Goal: Task Accomplishment & Management: Manage account settings

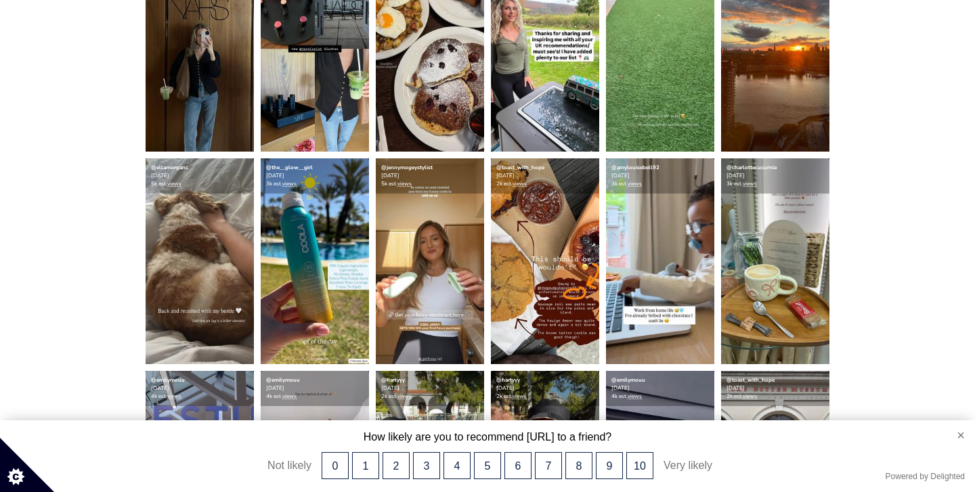
scroll to position [610, 0]
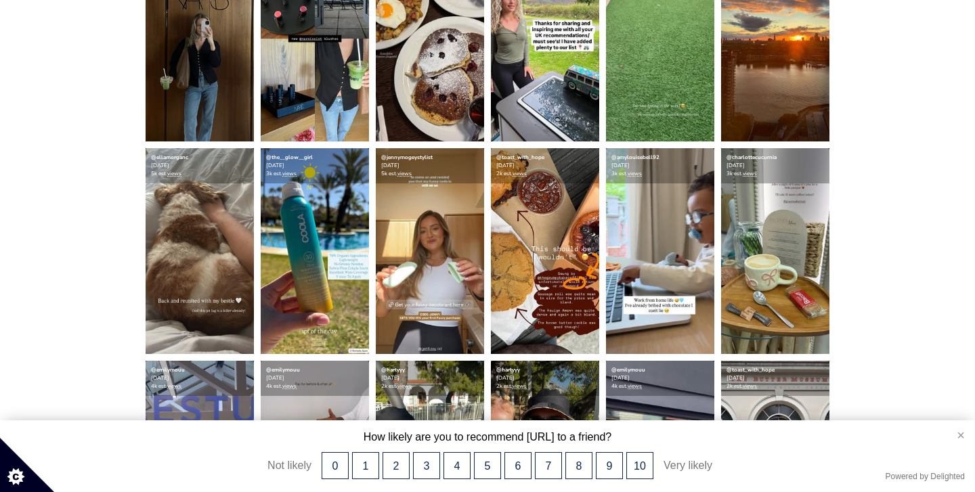
click at [957, 438] on button "×" at bounding box center [955, 435] width 40 height 30
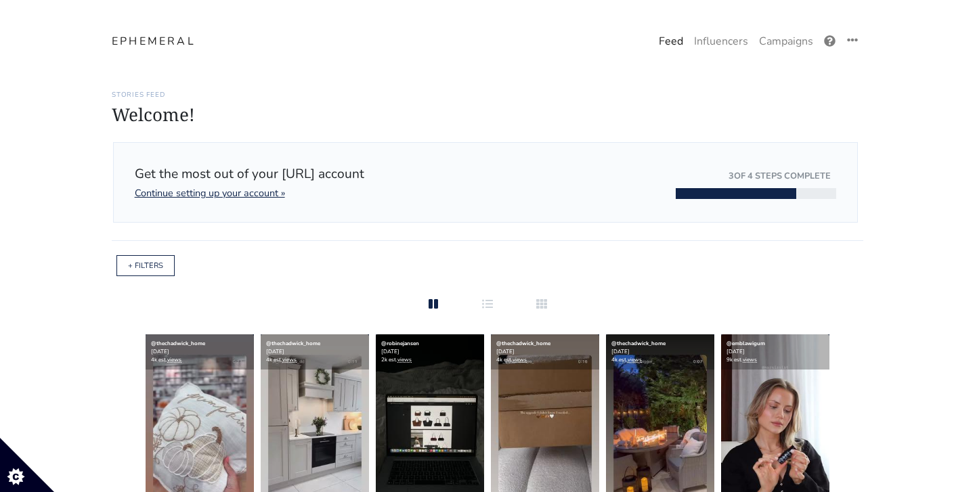
scroll to position [0, 0]
click at [137, 267] on link "+ FILTERS" at bounding box center [145, 266] width 35 height 10
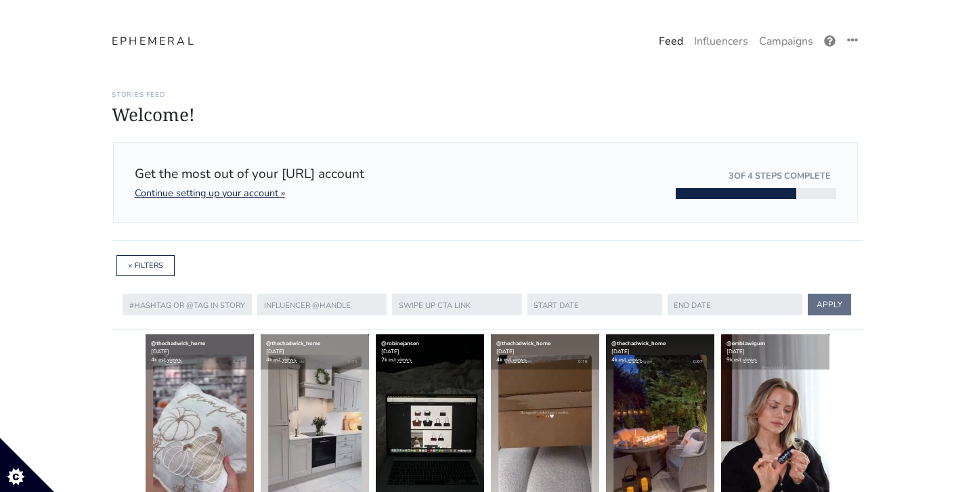
click at [788, 45] on link "Campaigns" at bounding box center [785, 41] width 65 height 27
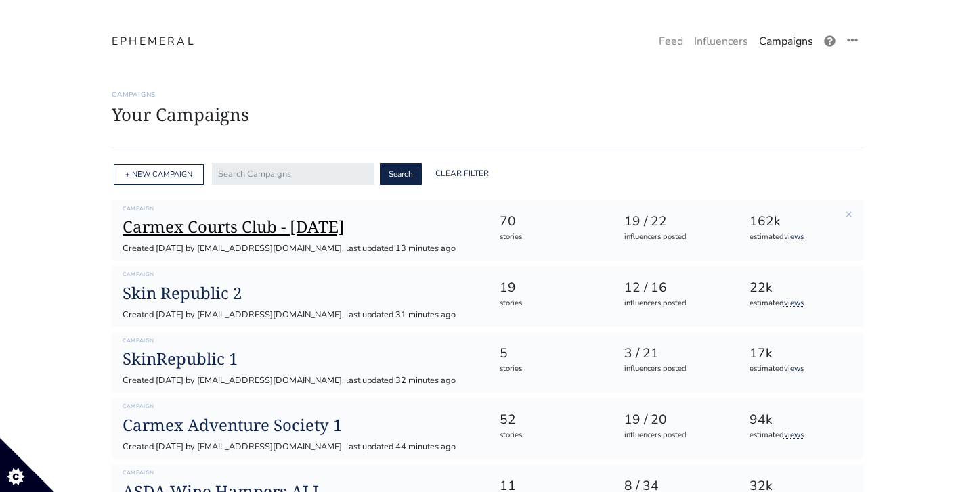
click at [306, 226] on h1 "Carmex Courts Club - [DATE]" at bounding box center [300, 227] width 355 height 20
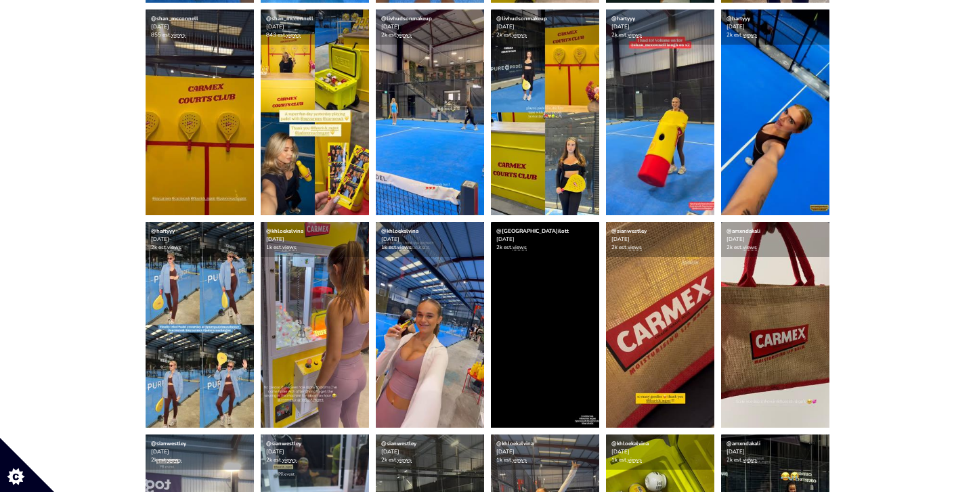
scroll to position [602, 0]
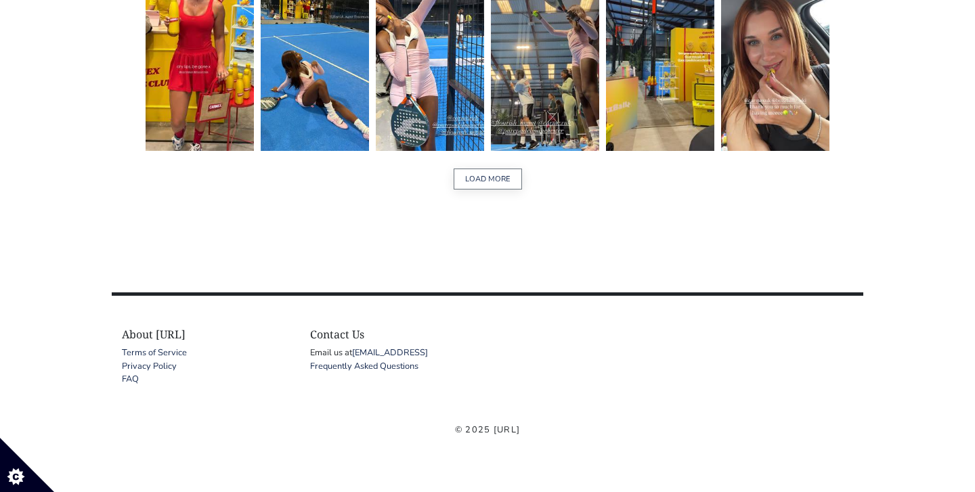
click at [489, 181] on button "LOAD MORE" at bounding box center [487, 179] width 68 height 21
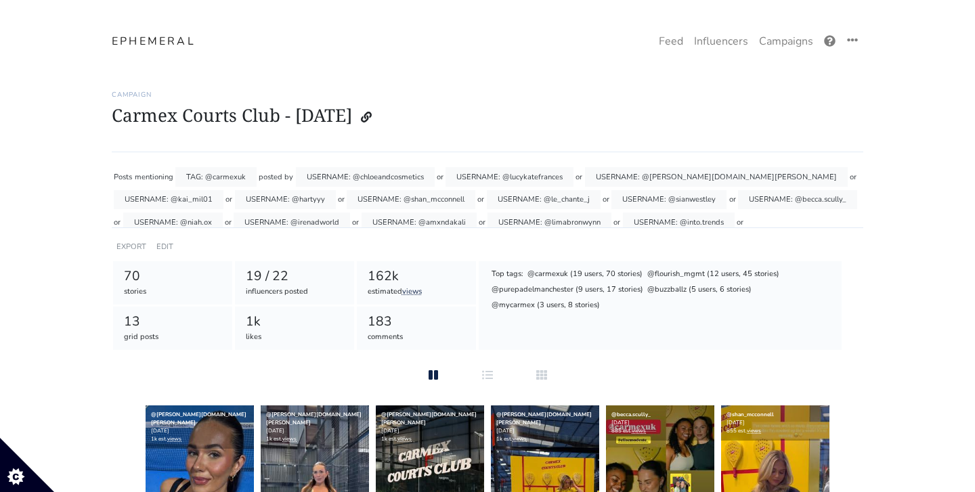
scroll to position [0, 0]
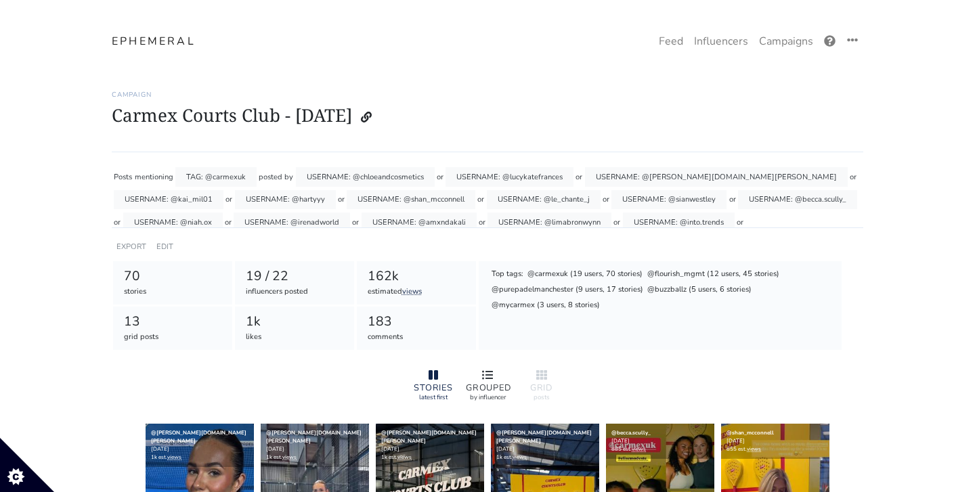
click at [479, 378] on div at bounding box center [487, 376] width 43 height 16
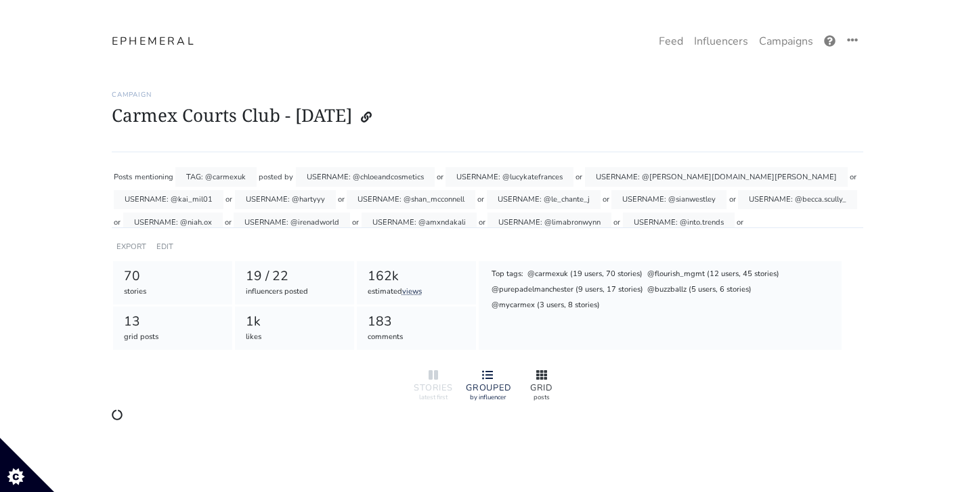
click at [531, 380] on div at bounding box center [541, 376] width 43 height 16
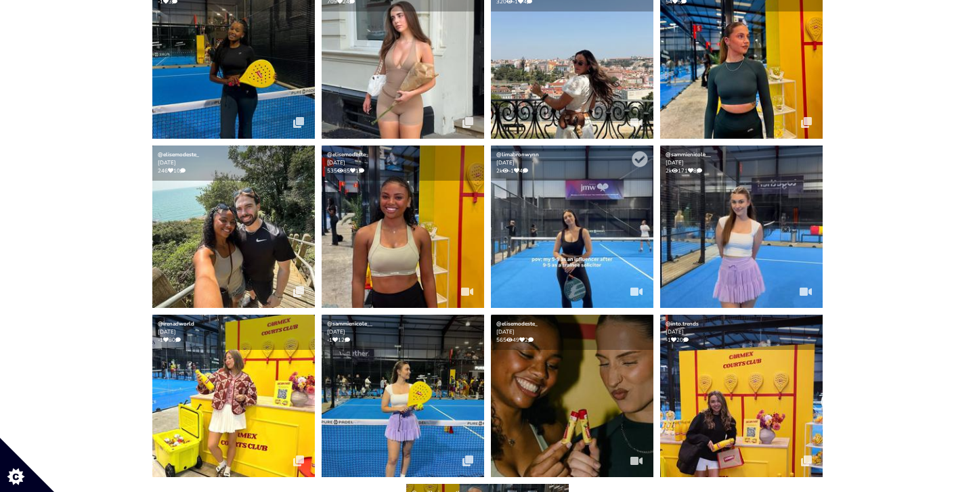
scroll to position [429, 0]
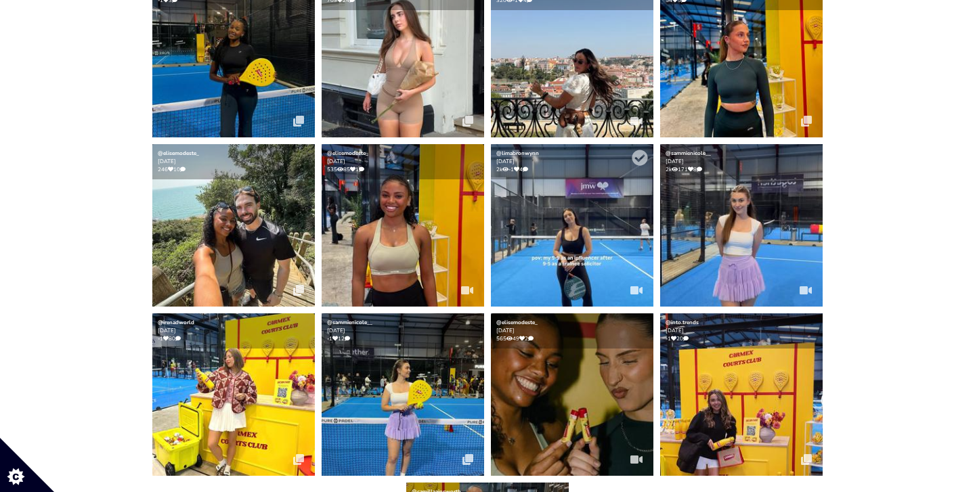
click at [566, 196] on img at bounding box center [572, 225] width 162 height 162
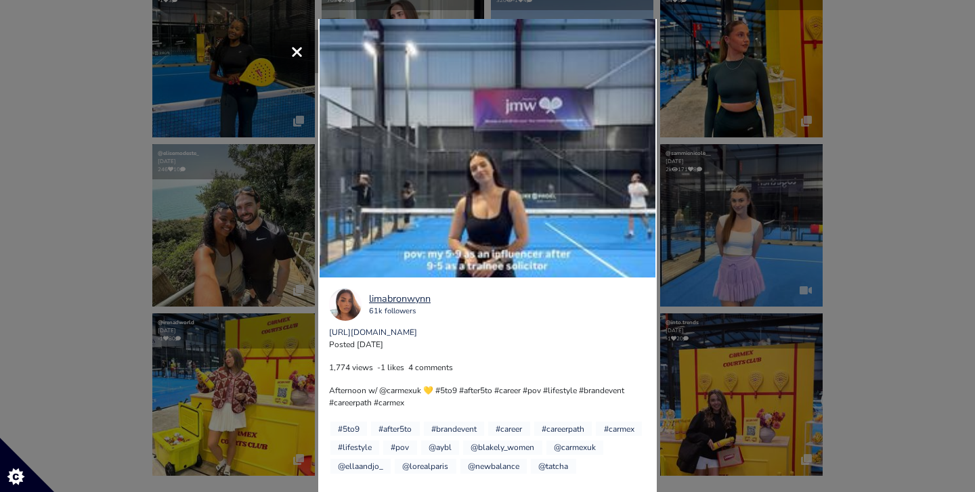
click at [296, 55] on span "×" at bounding box center [296, 51] width 13 height 29
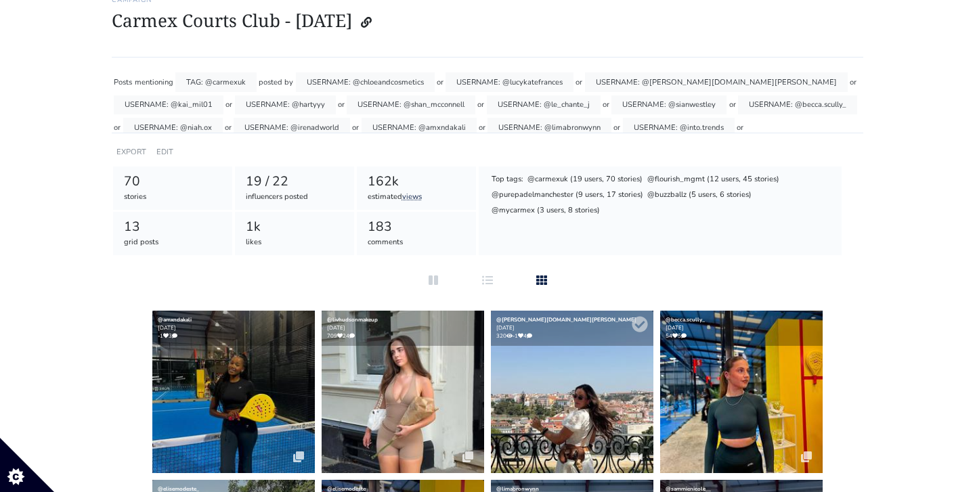
scroll to position [99, 0]
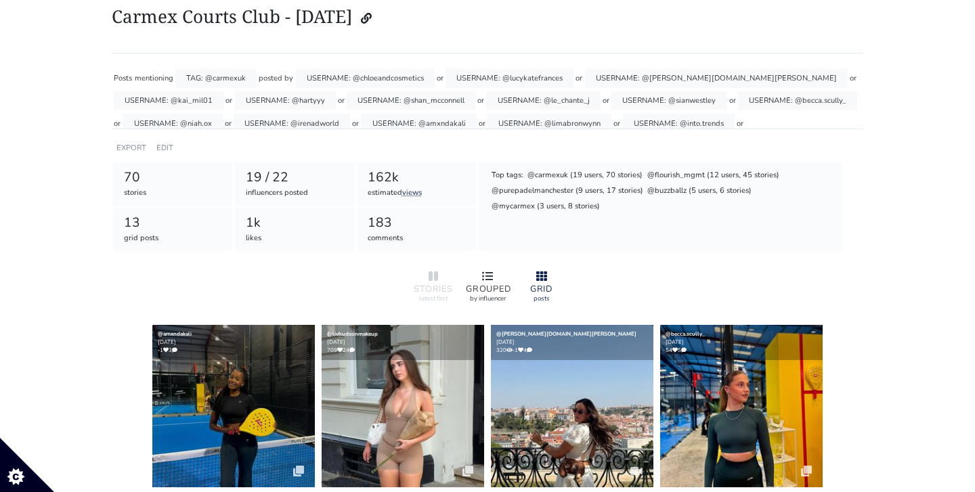
click at [491, 272] on icon at bounding box center [487, 275] width 11 height 9
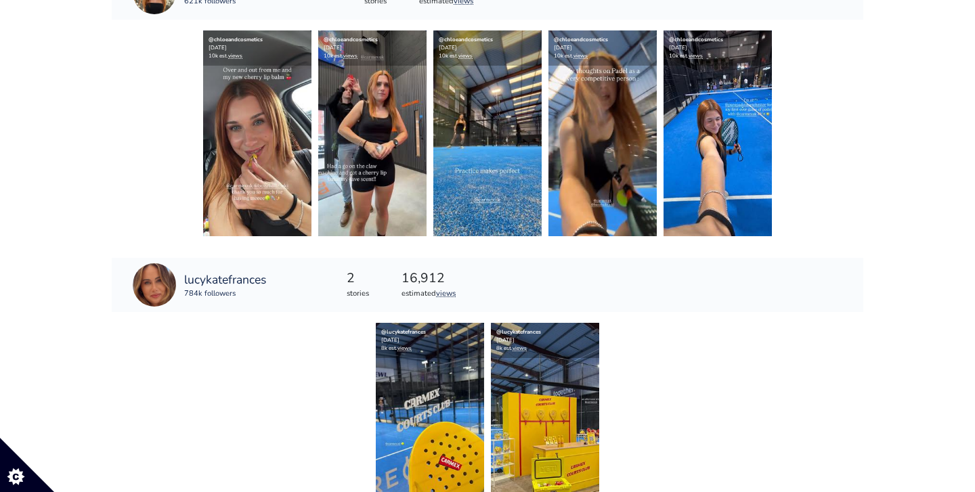
scroll to position [381, 0]
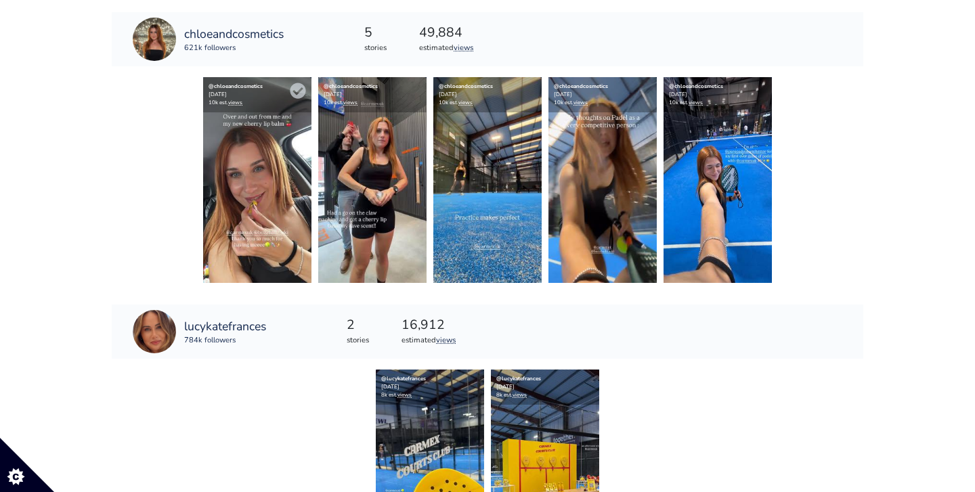
click at [269, 175] on img at bounding box center [257, 180] width 108 height 206
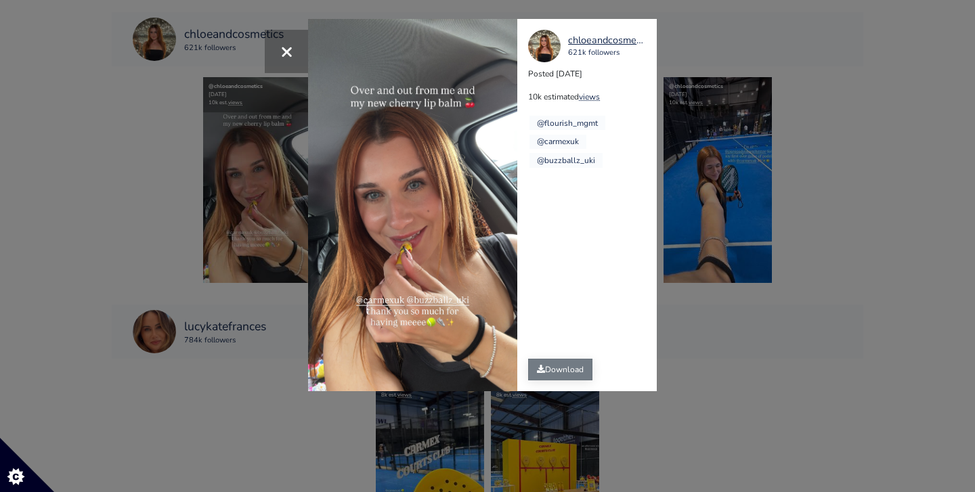
click at [548, 375] on link "Download" at bounding box center [560, 370] width 64 height 22
click at [290, 48] on span "×" at bounding box center [286, 51] width 13 height 29
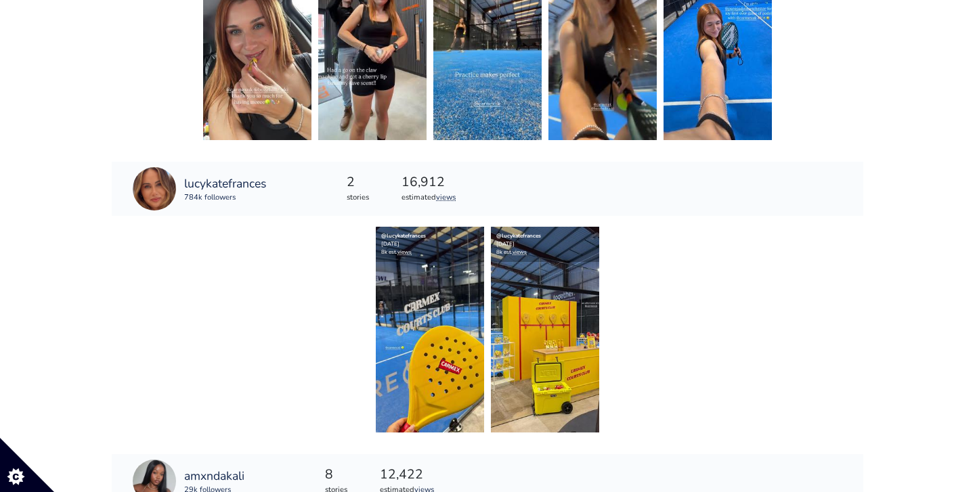
scroll to position [525, 0]
click at [438, 324] on img at bounding box center [430, 329] width 108 height 206
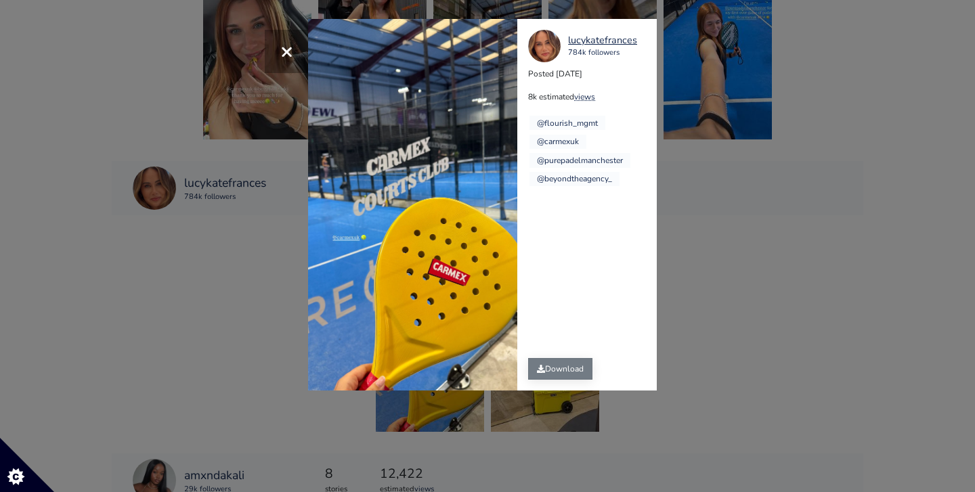
click at [556, 363] on link "Download" at bounding box center [560, 369] width 64 height 22
click at [295, 54] on button "×" at bounding box center [286, 51] width 43 height 43
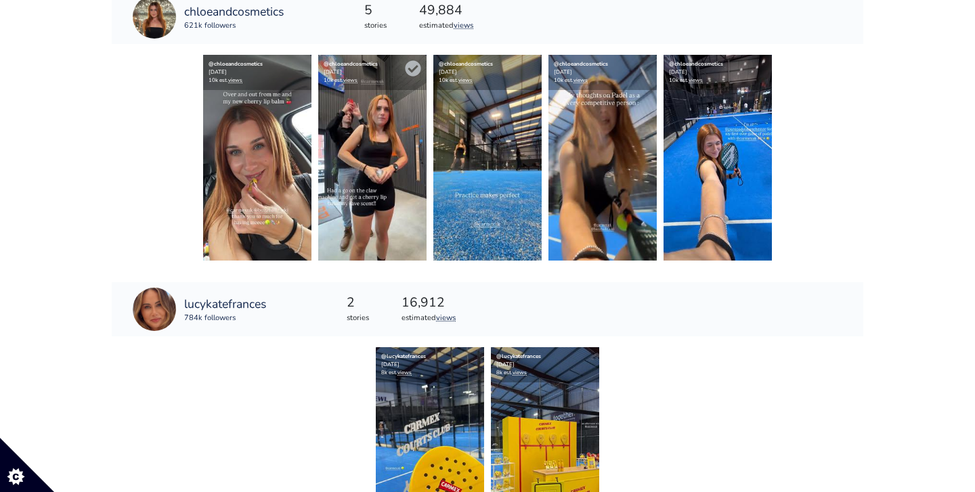
scroll to position [376, 0]
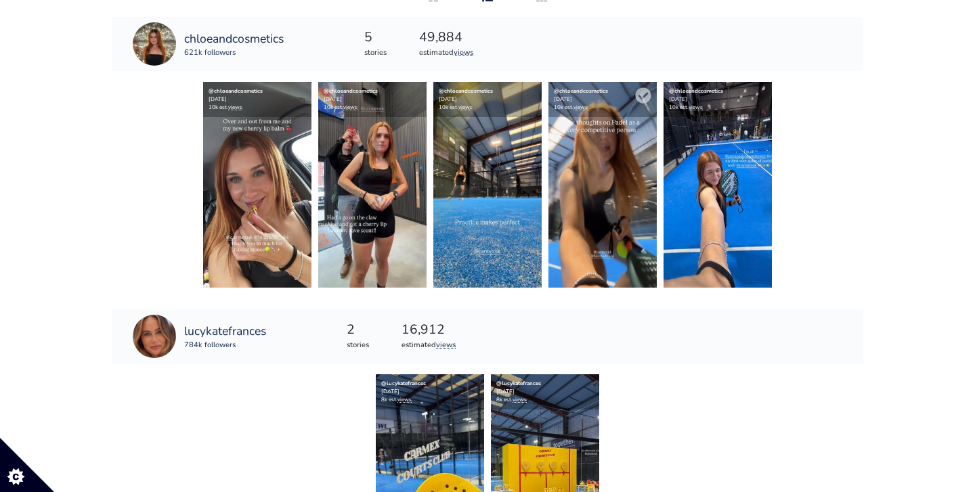
click at [602, 208] on img at bounding box center [602, 185] width 108 height 206
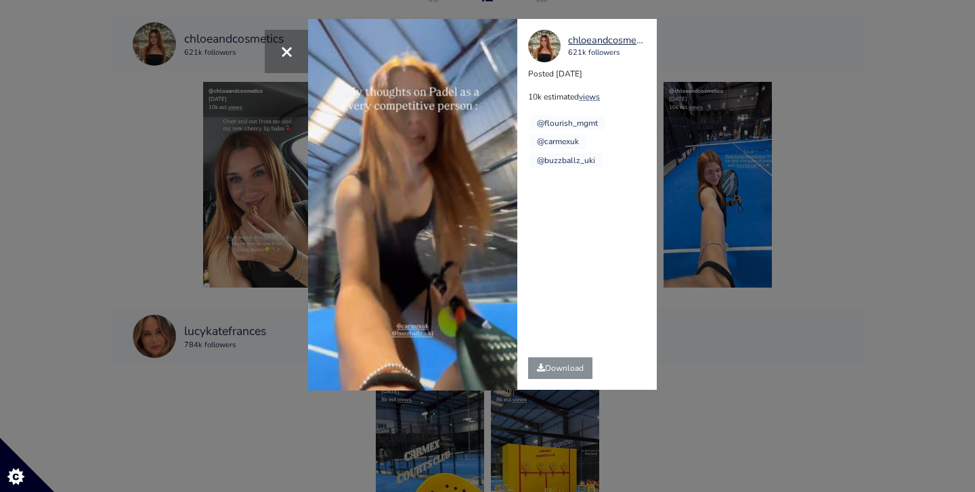
click at [742, 348] on div "× Your browser does not support HTML5 video. chloeandcosmetics 621k followers P…" at bounding box center [487, 246] width 975 height 492
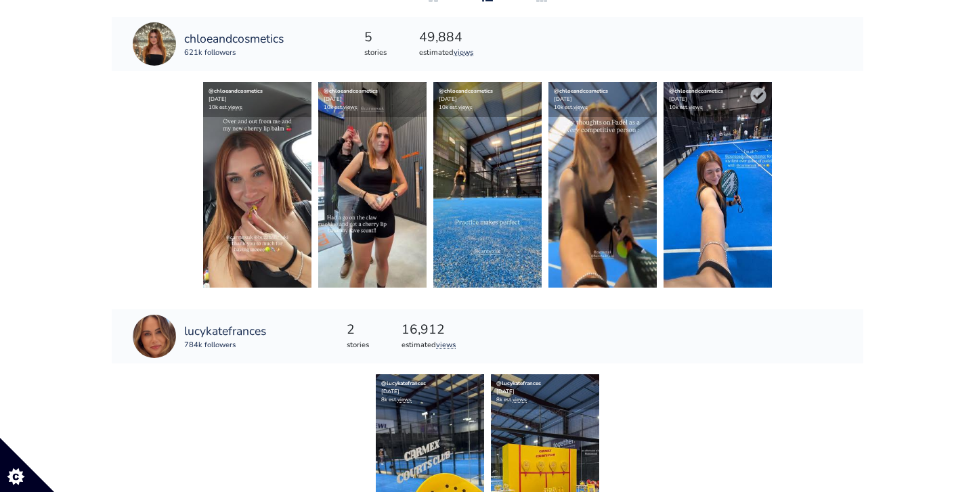
click at [713, 239] on img at bounding box center [717, 185] width 108 height 206
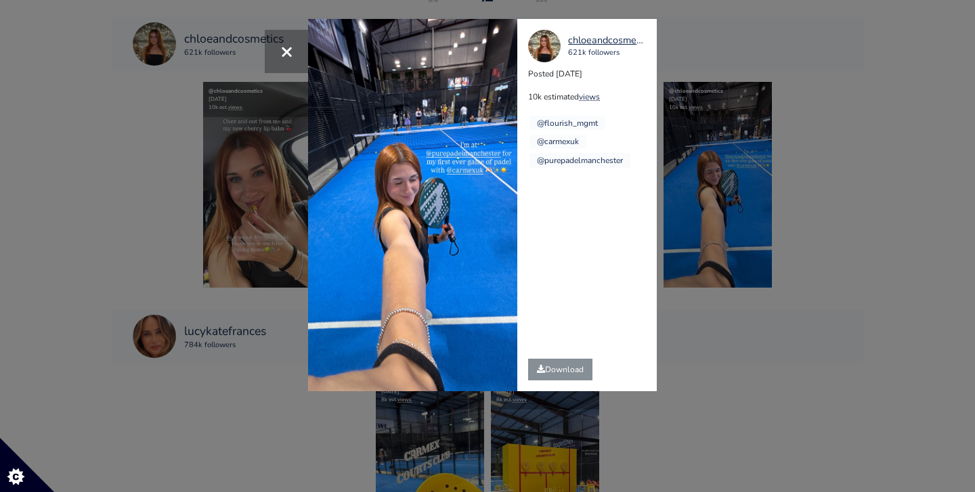
click at [736, 344] on div "× chloeandcosmetics 621k followers Posted 2025-08-21 10k estimated views @flour…" at bounding box center [487, 246] width 975 height 492
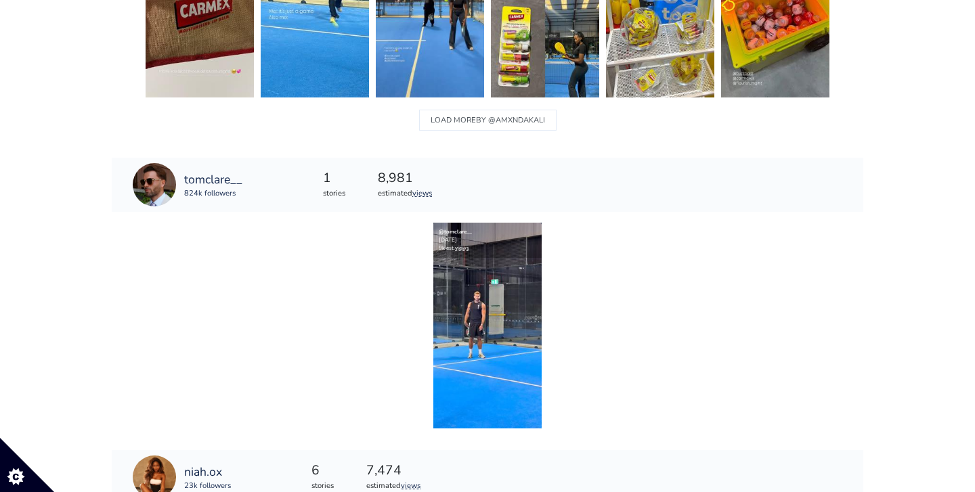
scroll to position [1160, 0]
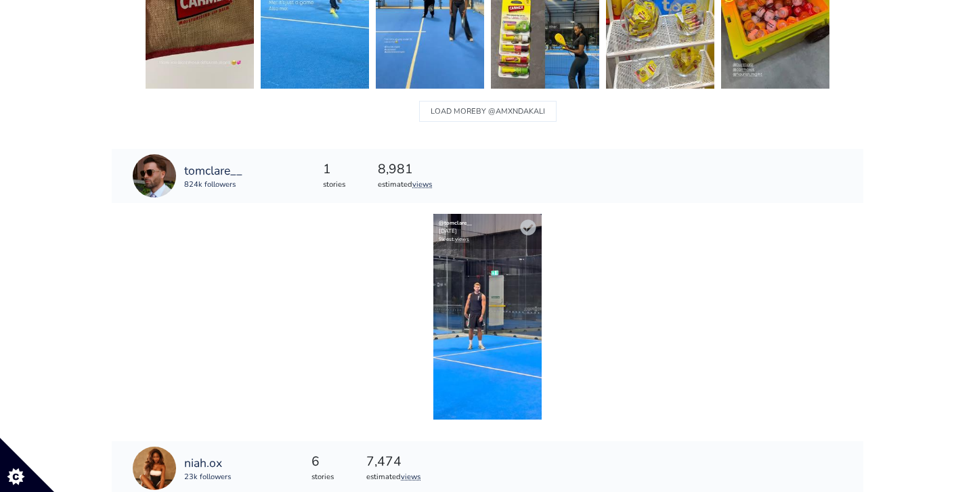
click at [483, 332] on img at bounding box center [487, 317] width 108 height 206
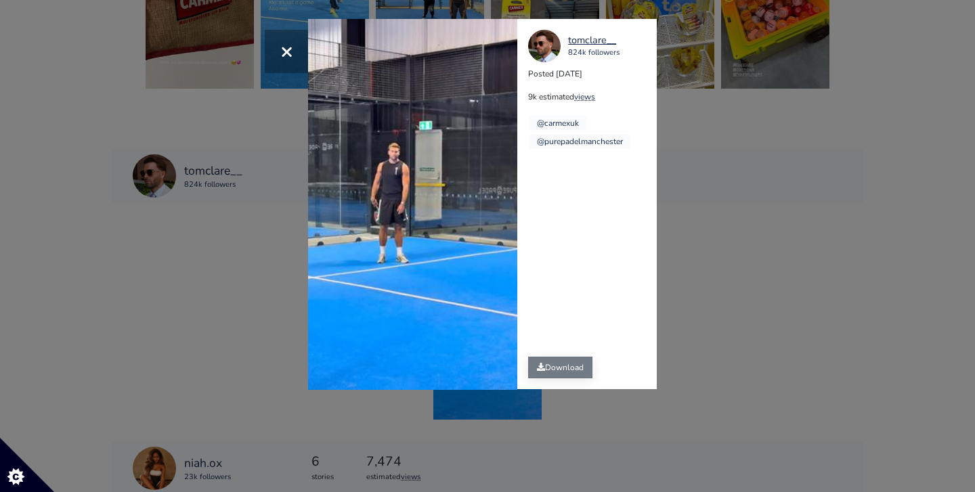
click at [562, 378] on link "Download" at bounding box center [560, 368] width 64 height 22
click at [286, 55] on span "×" at bounding box center [286, 51] width 13 height 29
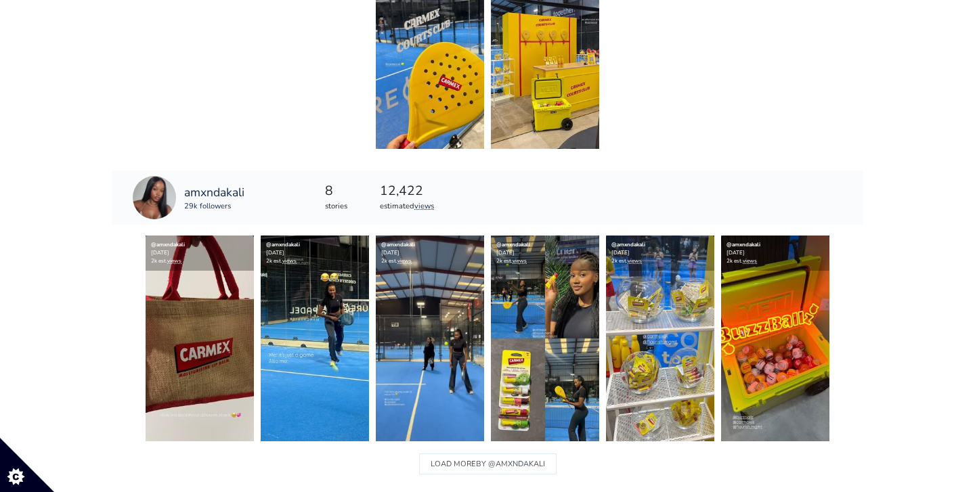
scroll to position [835, 0]
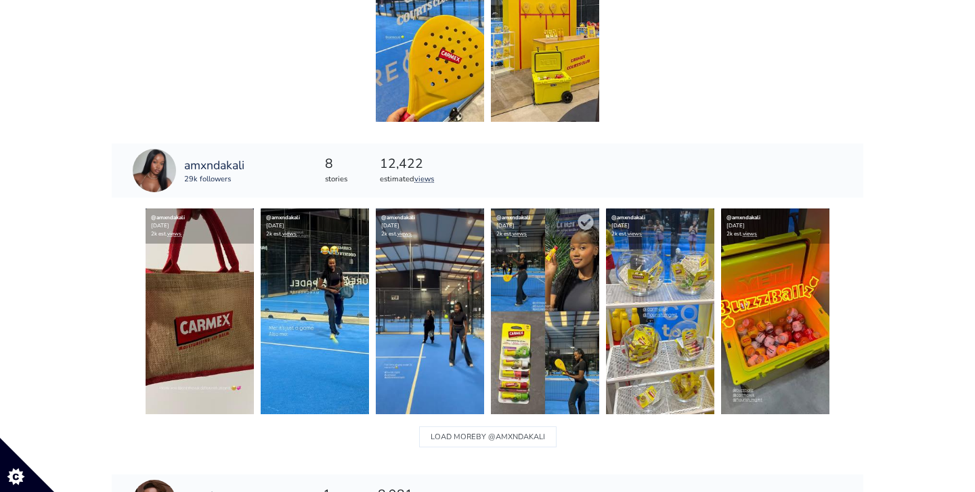
click at [550, 270] on img at bounding box center [545, 311] width 108 height 206
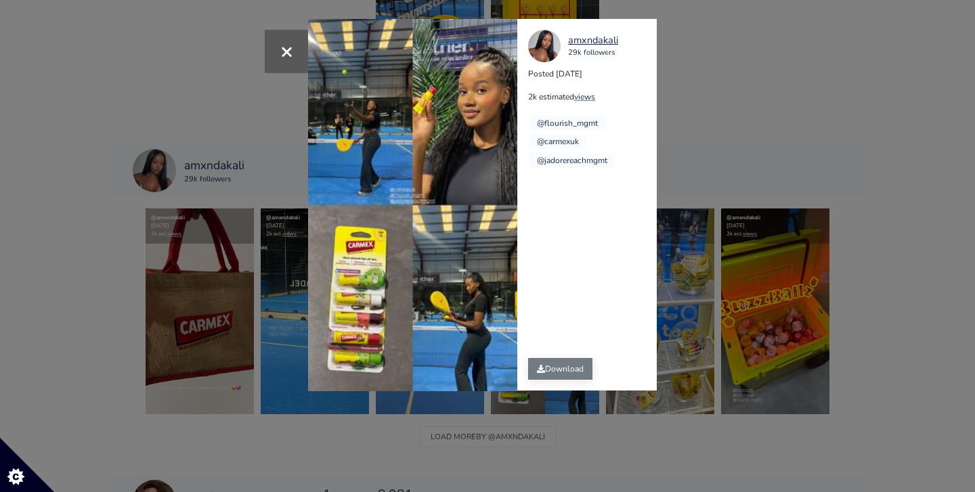
click at [562, 368] on link "Download" at bounding box center [560, 369] width 64 height 22
click at [271, 31] on button "×" at bounding box center [286, 51] width 43 height 43
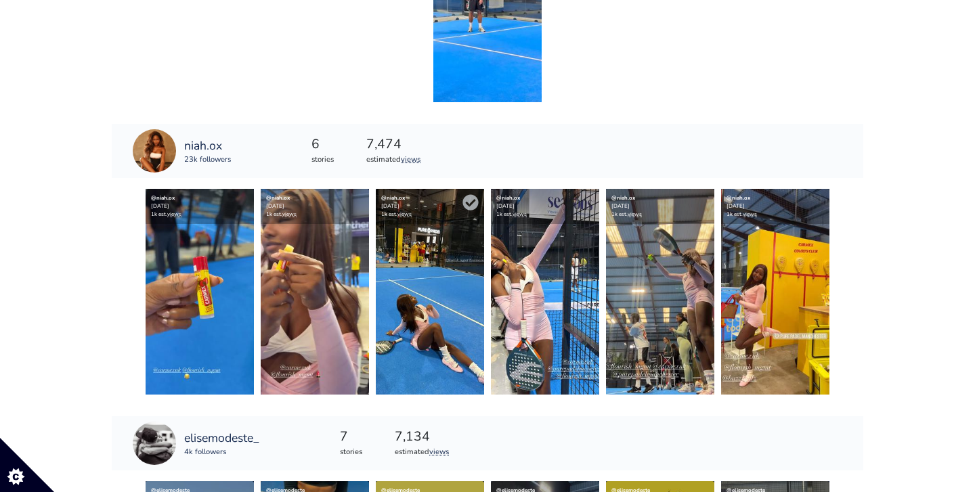
scroll to position [1479, 0]
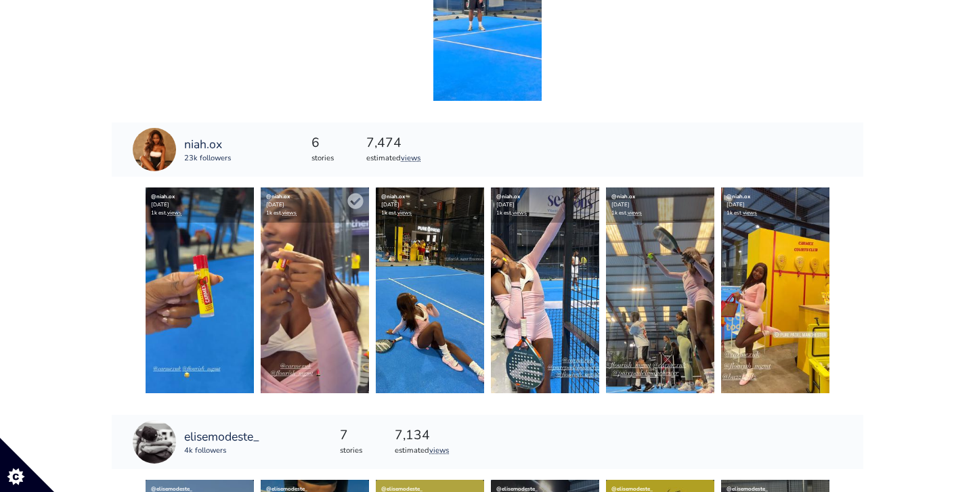
click at [310, 277] on img at bounding box center [315, 290] width 108 height 206
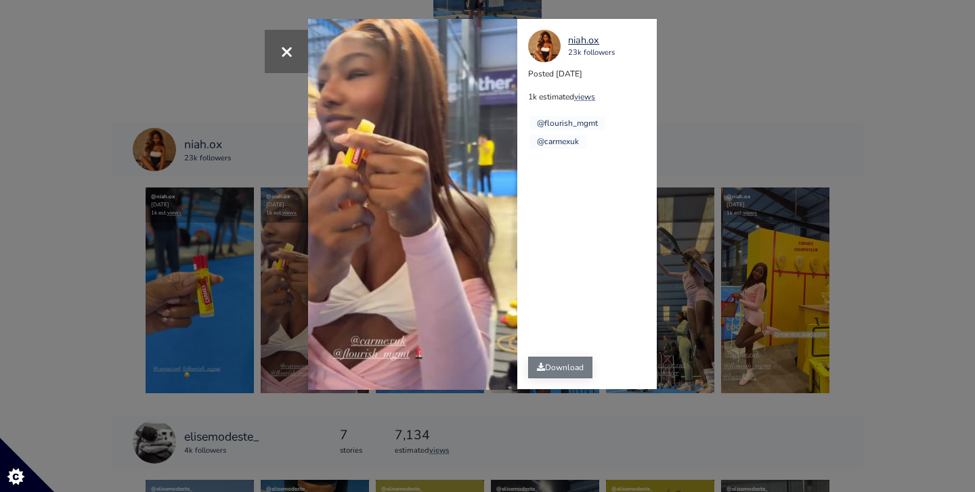
click at [556, 370] on link "Download" at bounding box center [560, 368] width 64 height 22
click at [284, 50] on span "×" at bounding box center [286, 51] width 13 height 29
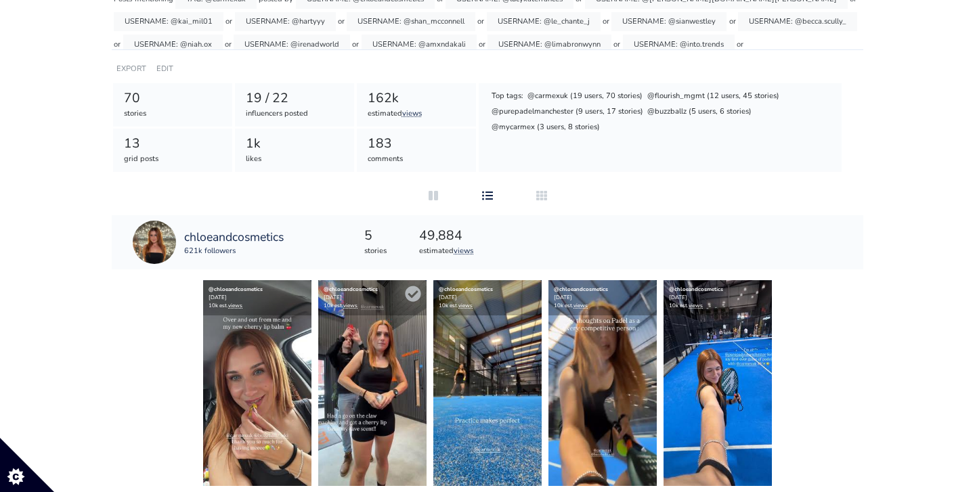
scroll to position [180, 0]
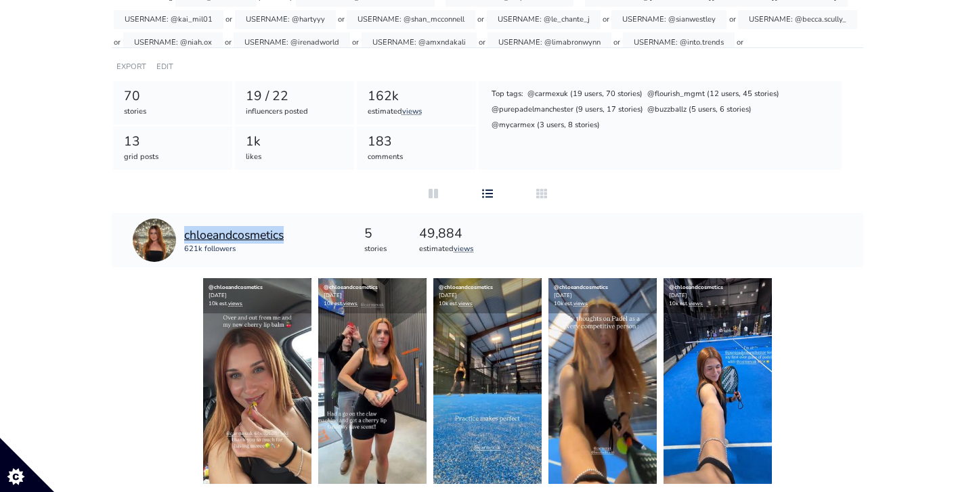
drag, startPoint x: 292, startPoint y: 239, endPoint x: 286, endPoint y: 234, distance: 8.1
click at [286, 234] on div "chloeandcosmetics 621k followers" at bounding box center [208, 240] width 193 height 54
copy link "chloeandcosmetics"
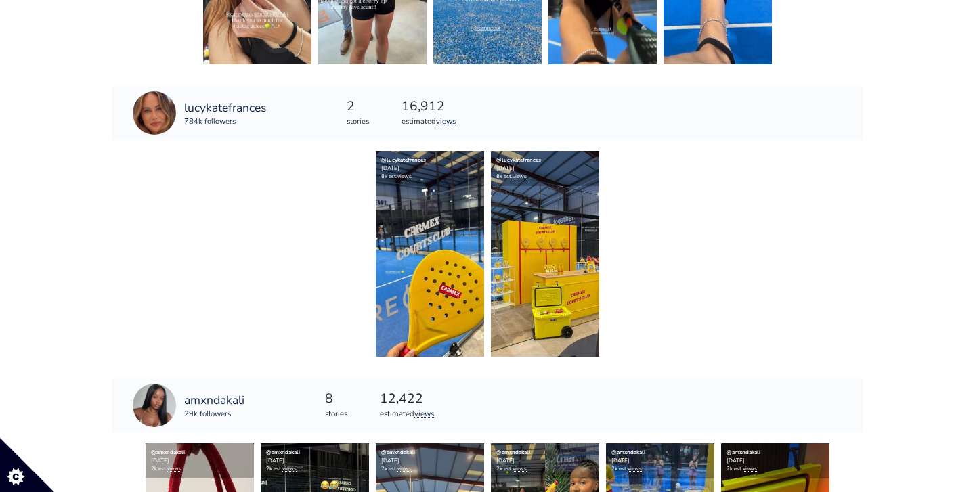
scroll to position [587, 0]
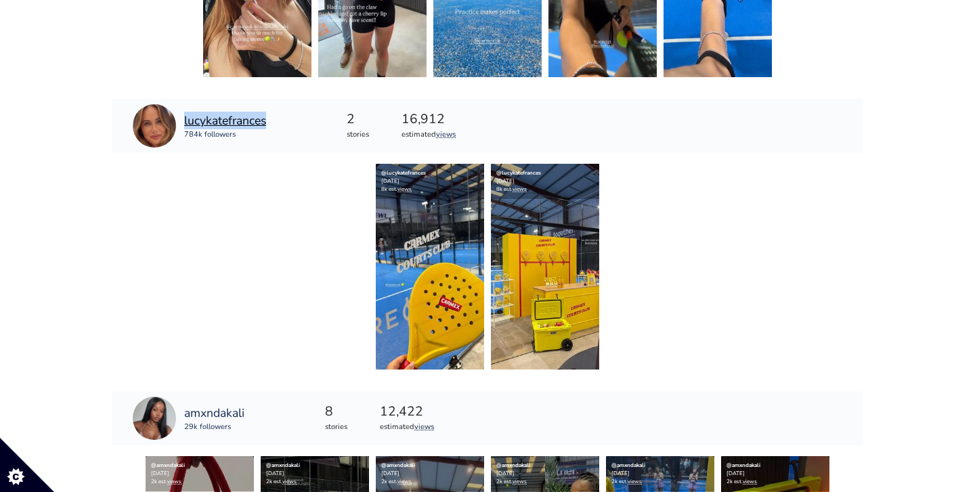
drag, startPoint x: 275, startPoint y: 121, endPoint x: 267, endPoint y: 120, distance: 8.1
click at [267, 120] on div "lucykatefrances 784k followers" at bounding box center [199, 126] width 175 height 54
copy link "lucykatefrances"
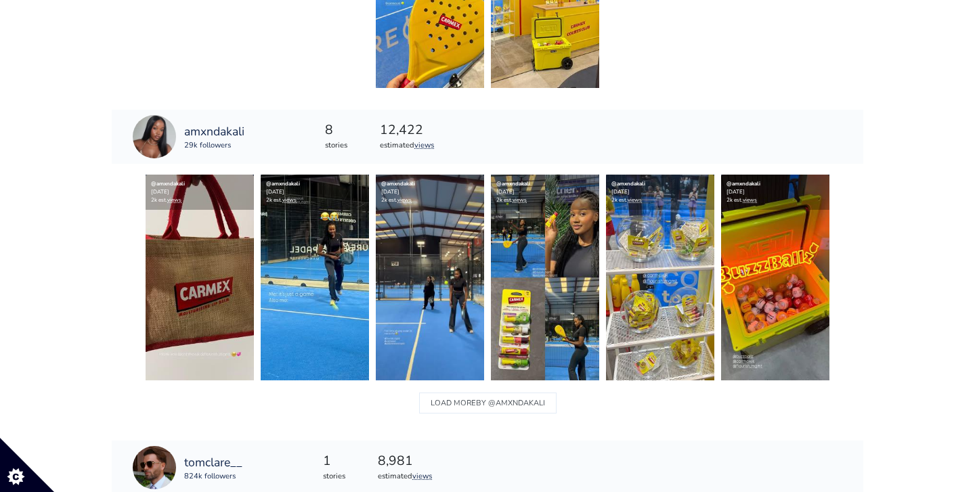
scroll to position [868, 0]
click at [246, 131] on div "amxndakali 29k followers" at bounding box center [189, 137] width 154 height 54
copy link "amxndakali"
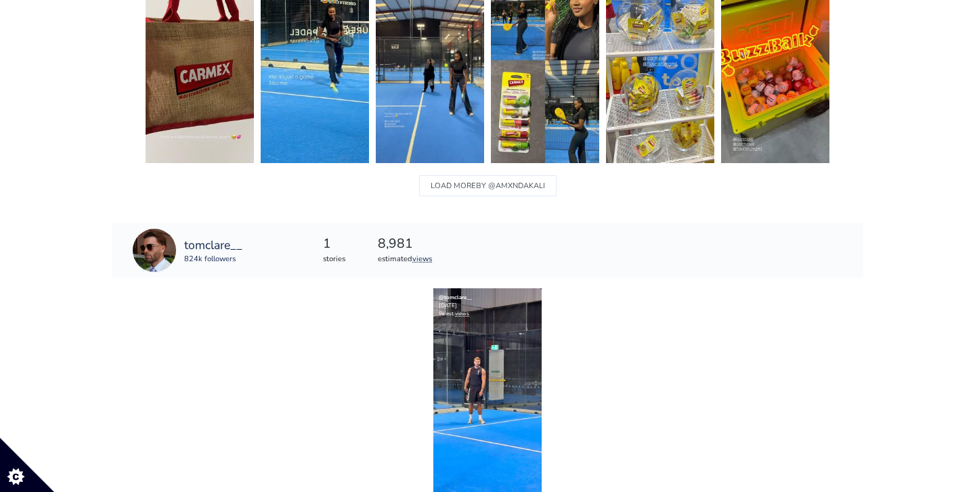
scroll to position [1105, 0]
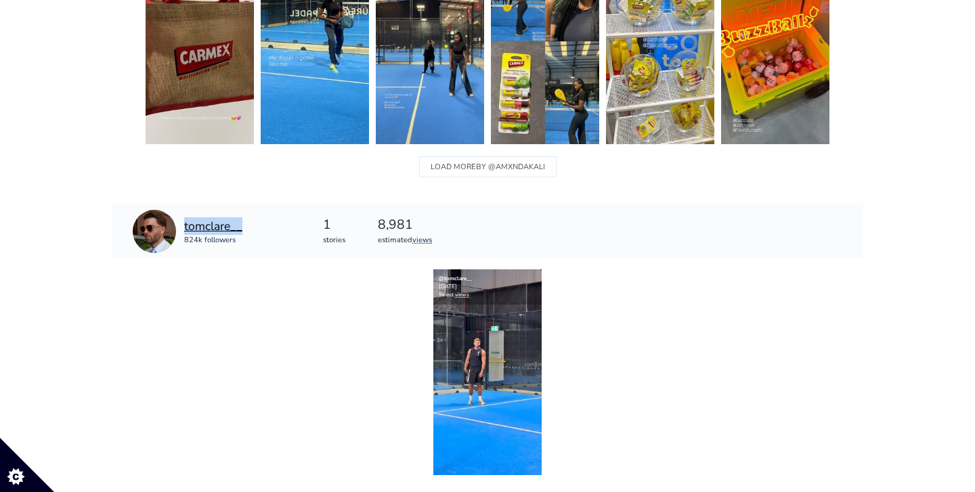
click at [244, 227] on div "tomclare__ 824k followers" at bounding box center [188, 231] width 152 height 54
copy link "tomclare__"
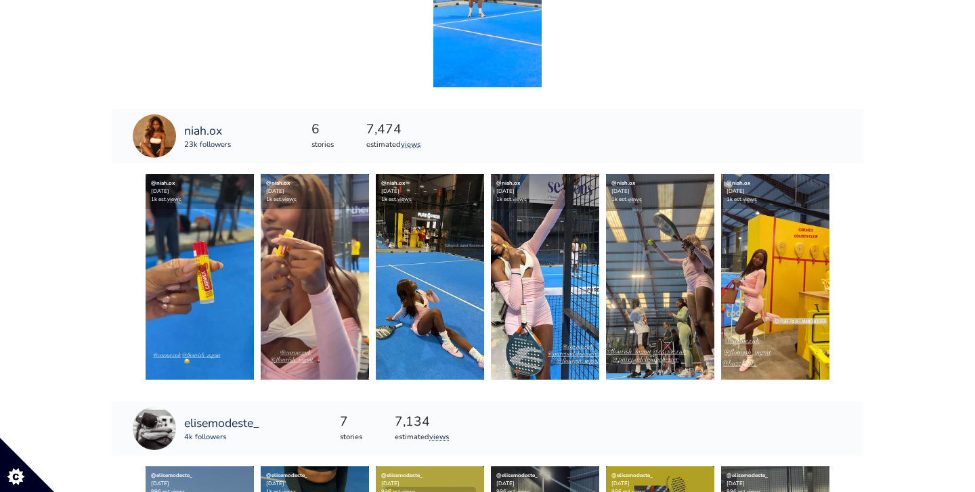
scroll to position [1493, 0]
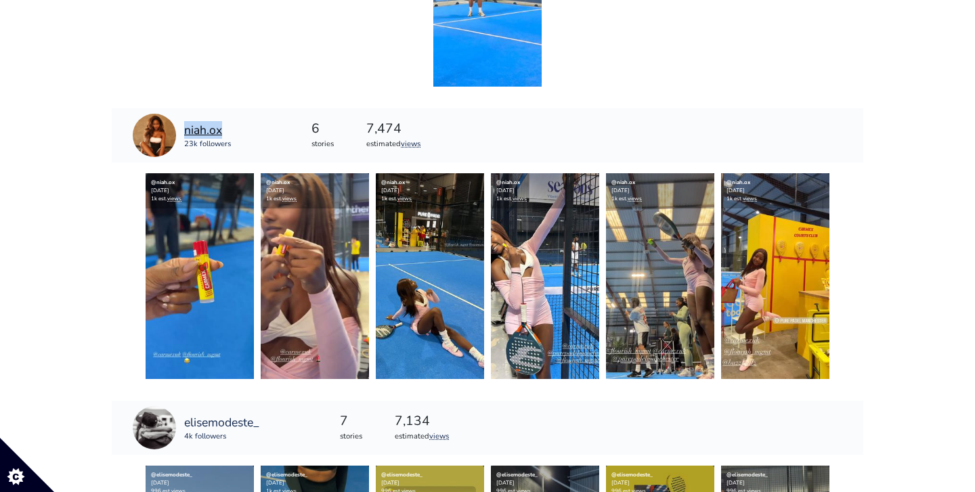
click at [225, 131] on div "niah.ox 23k followers" at bounding box center [182, 135] width 140 height 54
copy link "niah.ox"
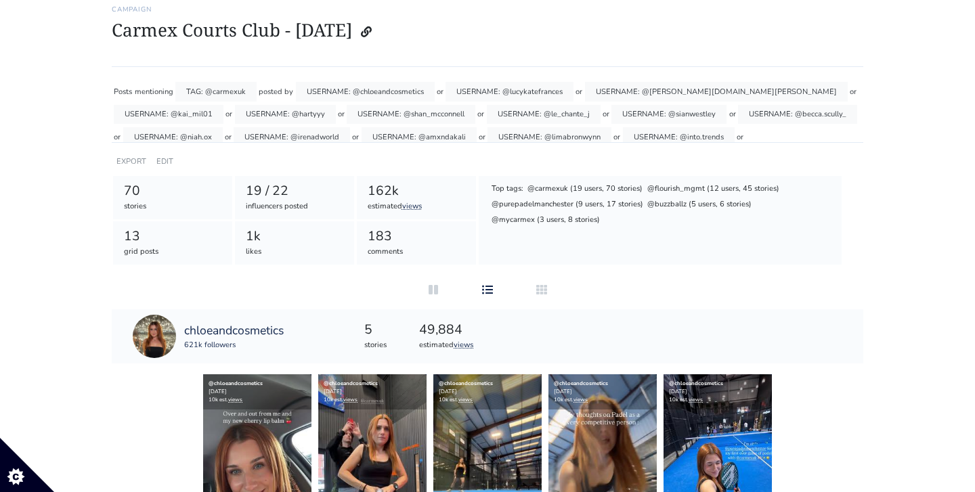
scroll to position [86, 0]
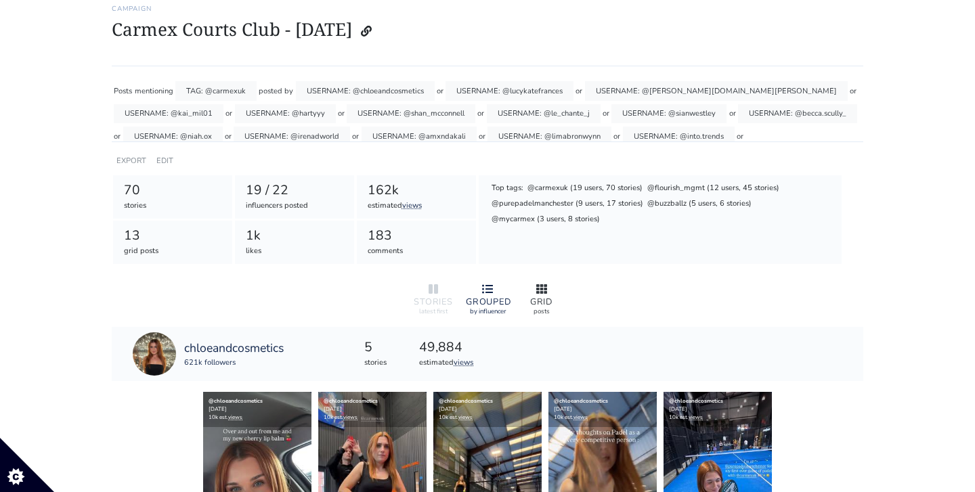
click at [537, 289] on icon at bounding box center [541, 288] width 11 height 9
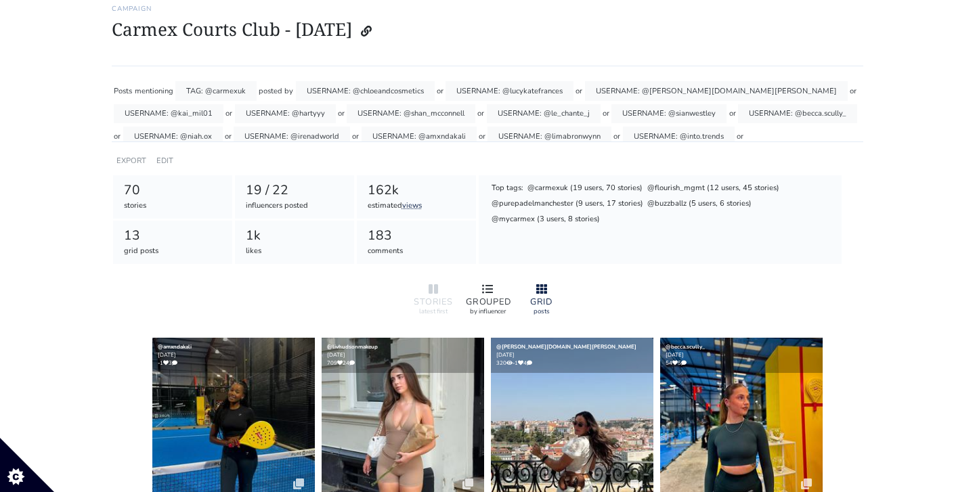
click at [483, 288] on icon at bounding box center [487, 288] width 11 height 9
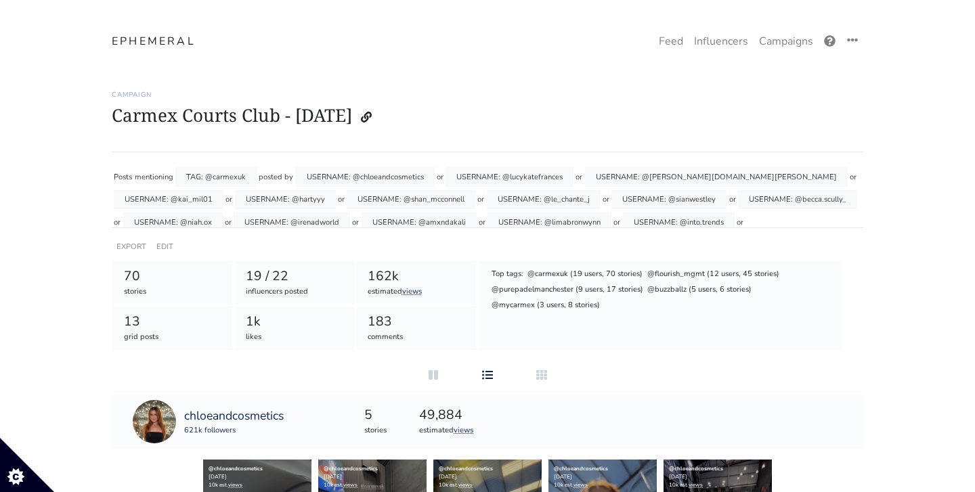
scroll to position [0, 0]
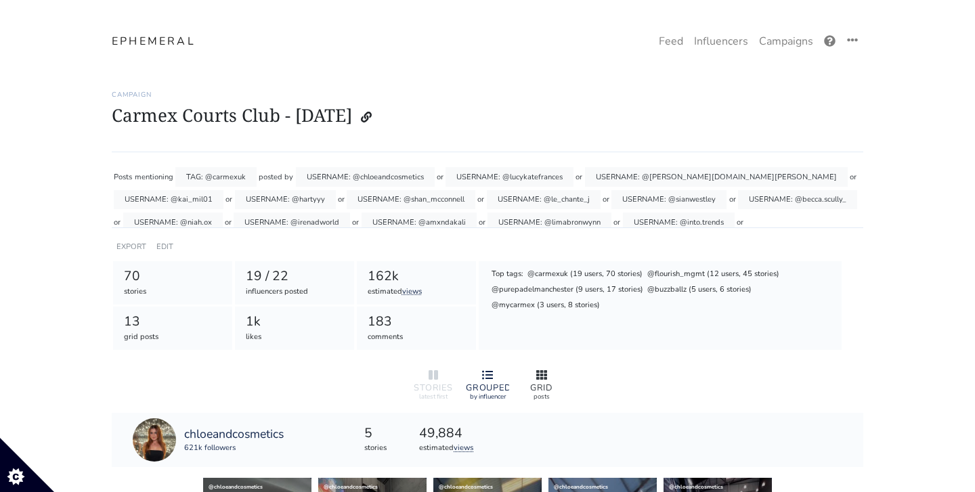
click at [546, 370] on icon at bounding box center [541, 375] width 11 height 11
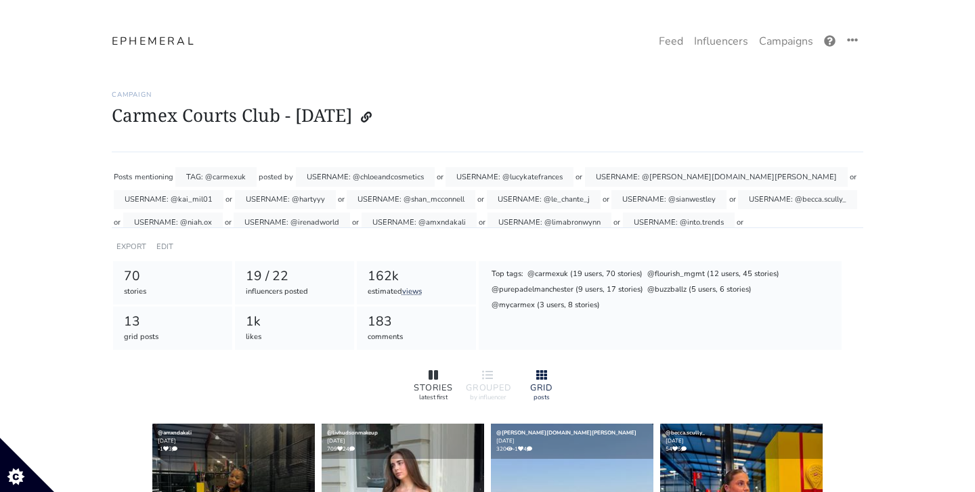
click at [423, 376] on div at bounding box center [433, 376] width 43 height 16
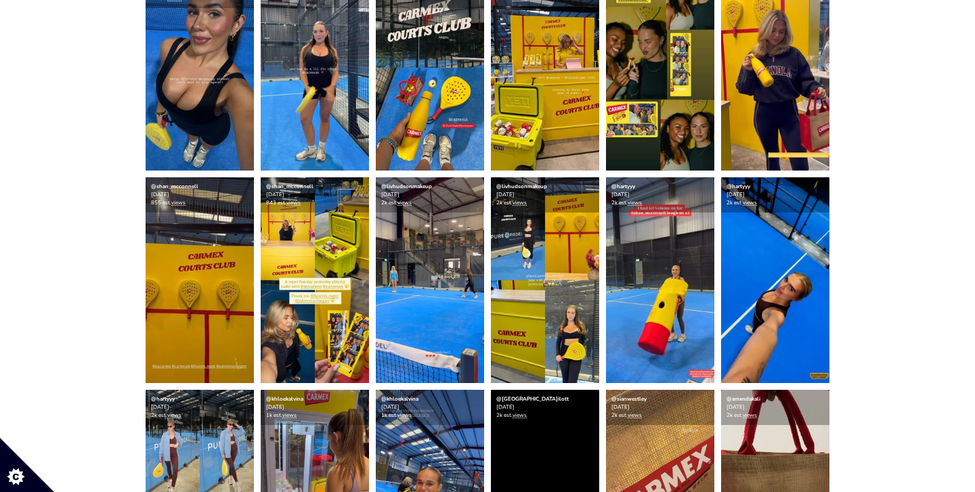
scroll to position [442, 0]
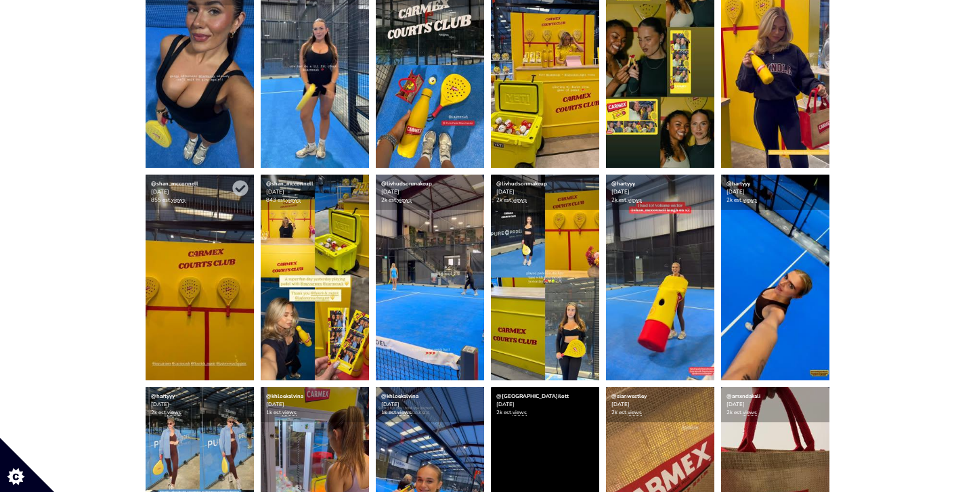
click at [226, 303] on img at bounding box center [200, 278] width 108 height 206
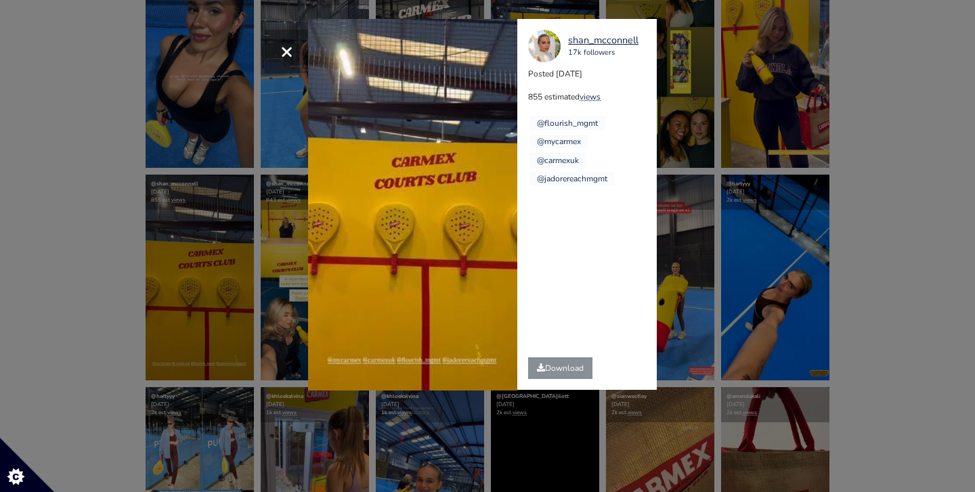
click at [290, 53] on span "×" at bounding box center [286, 51] width 13 height 29
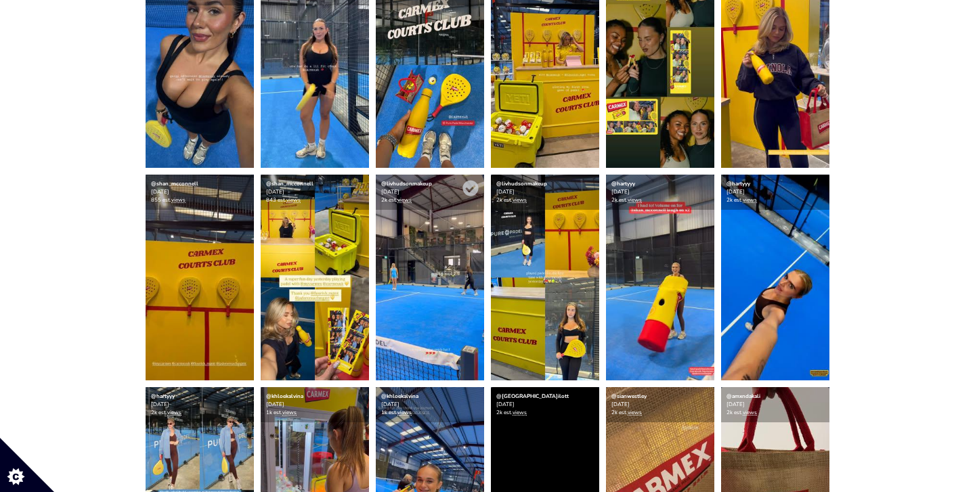
click at [428, 295] on img at bounding box center [430, 278] width 108 height 206
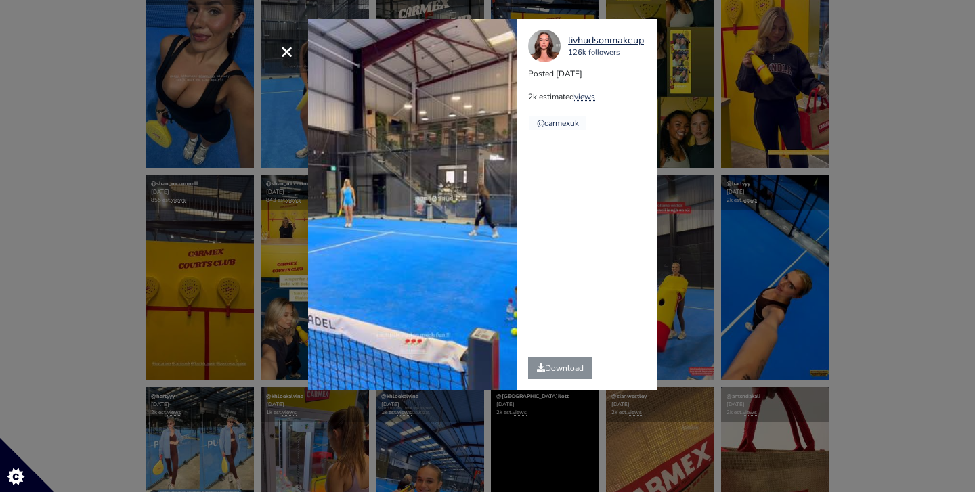
click at [288, 43] on span "×" at bounding box center [286, 51] width 13 height 29
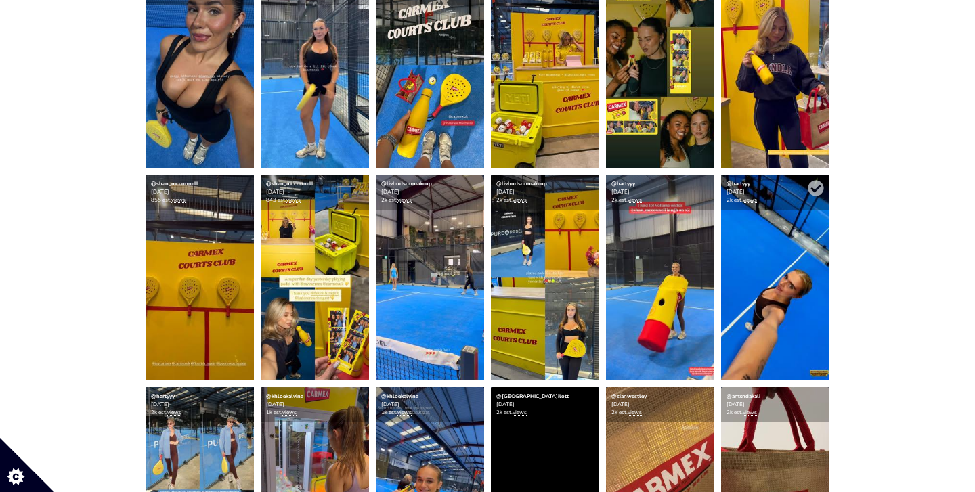
click at [767, 254] on img at bounding box center [775, 278] width 108 height 206
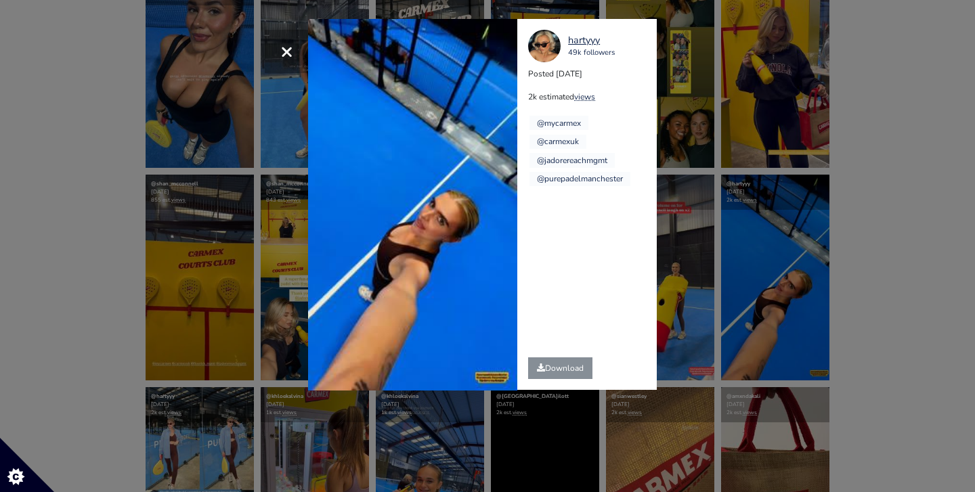
click at [289, 47] on span "×" at bounding box center [286, 51] width 13 height 29
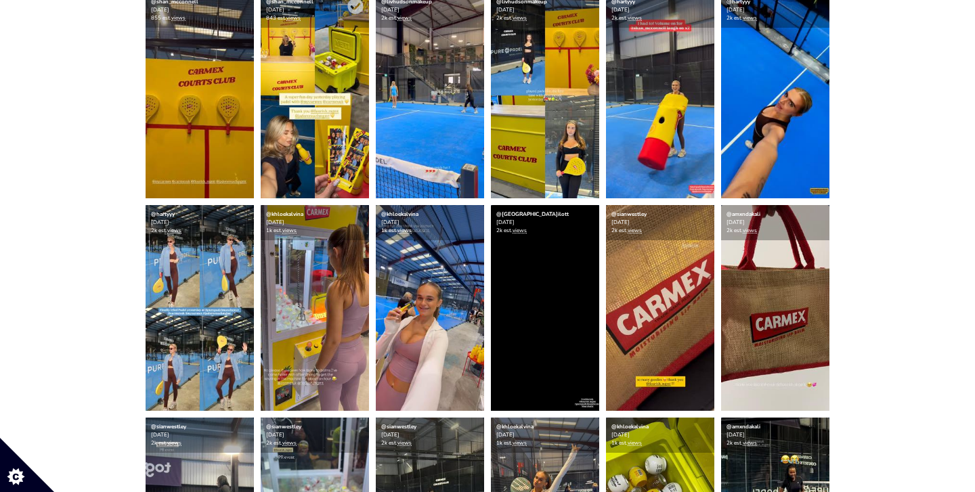
scroll to position [639, 0]
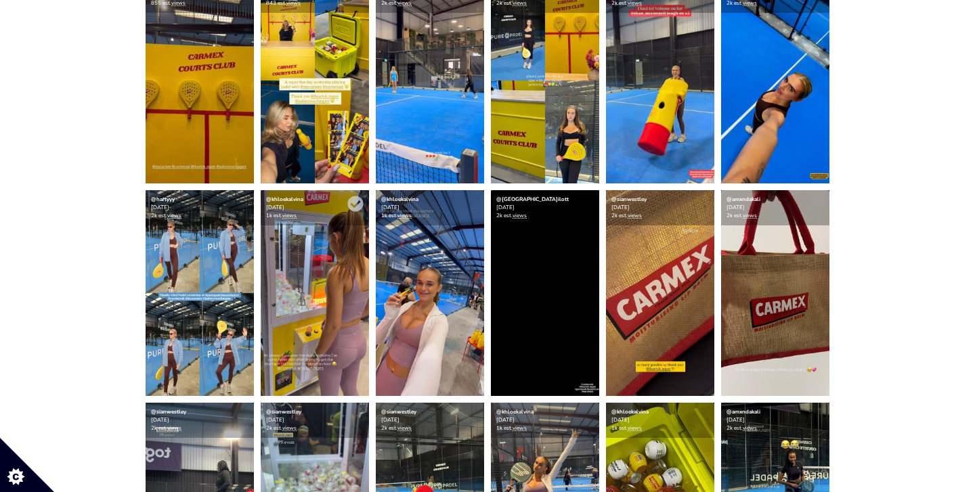
click at [304, 275] on img at bounding box center [315, 293] width 108 height 206
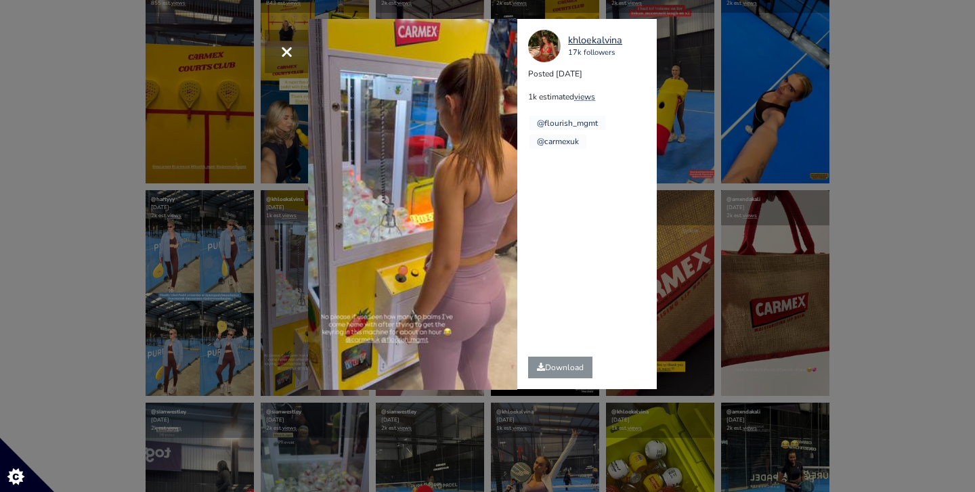
click at [285, 56] on span "×" at bounding box center [286, 51] width 13 height 29
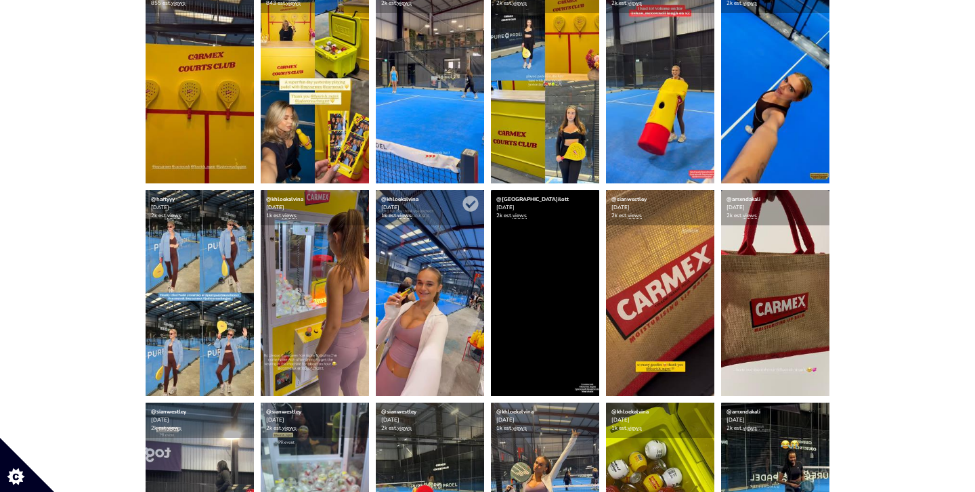
click at [424, 272] on img at bounding box center [430, 293] width 108 height 206
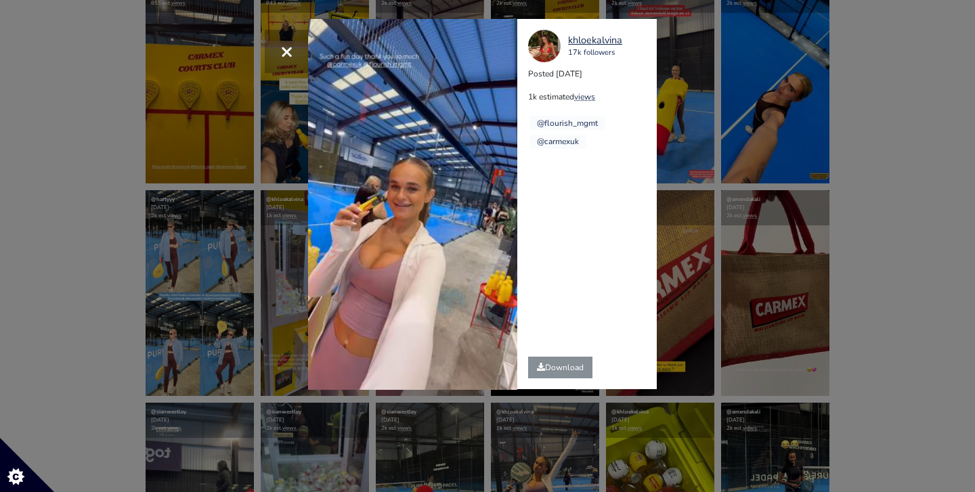
click at [294, 49] on button "×" at bounding box center [286, 51] width 43 height 43
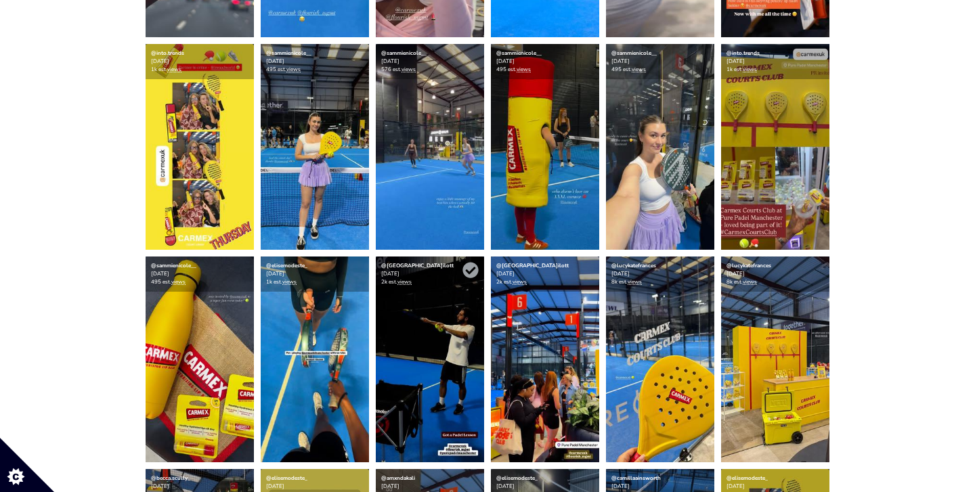
scroll to position [1633, 0]
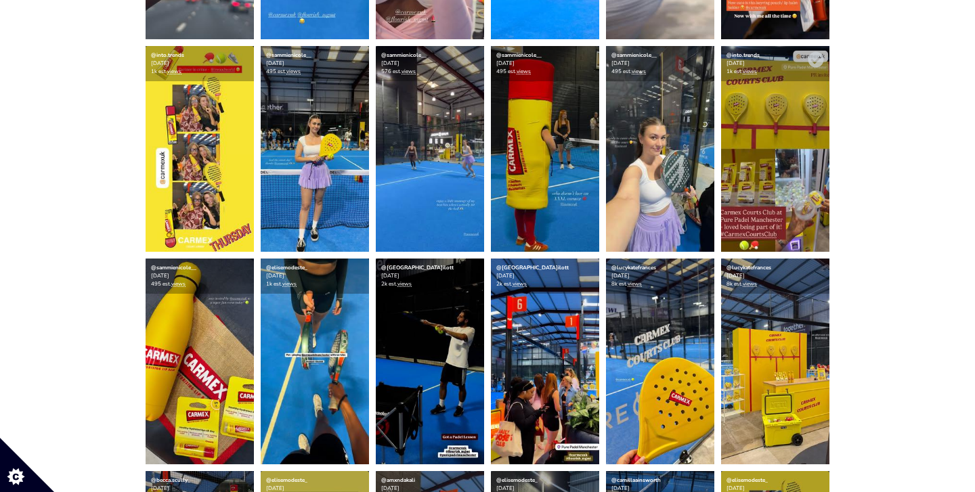
click at [797, 188] on img at bounding box center [775, 149] width 108 height 206
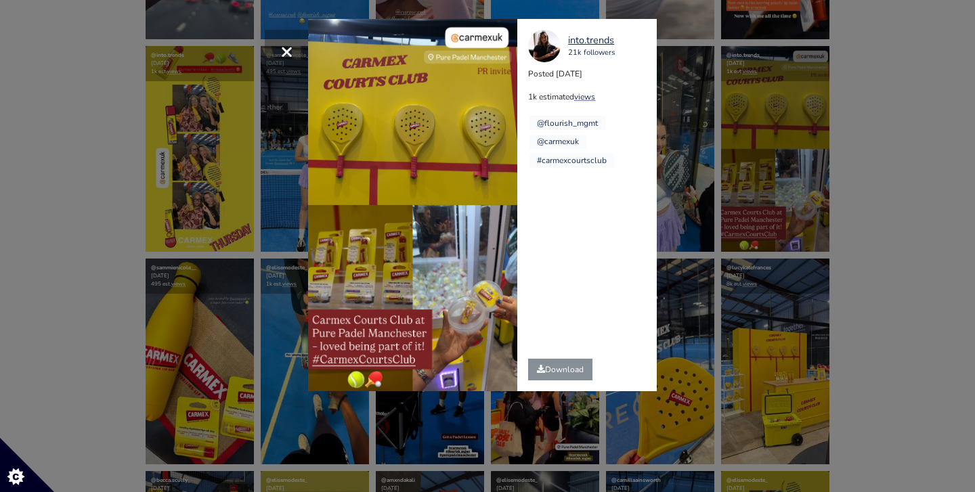
click at [301, 47] on button "×" at bounding box center [286, 51] width 43 height 43
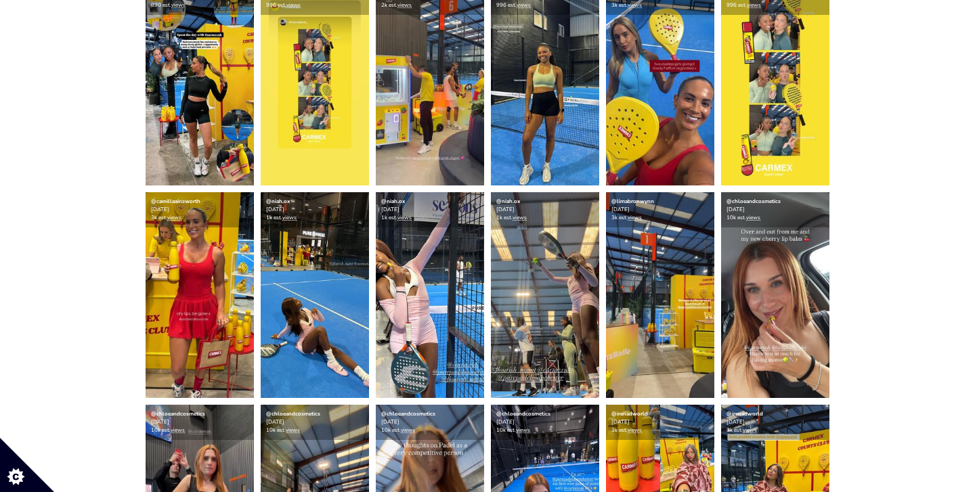
scroll to position [2139, 0]
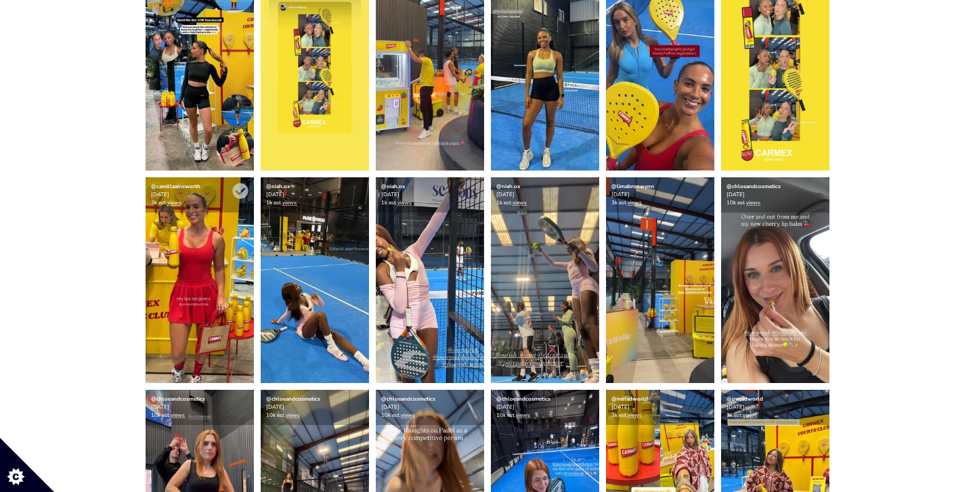
click at [195, 260] on img at bounding box center [200, 280] width 108 height 206
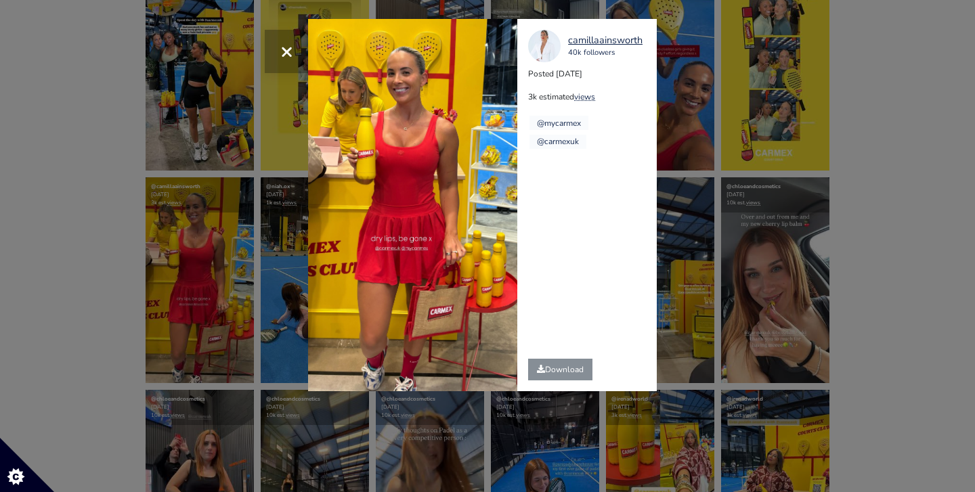
click at [286, 49] on span "×" at bounding box center [286, 51] width 13 height 29
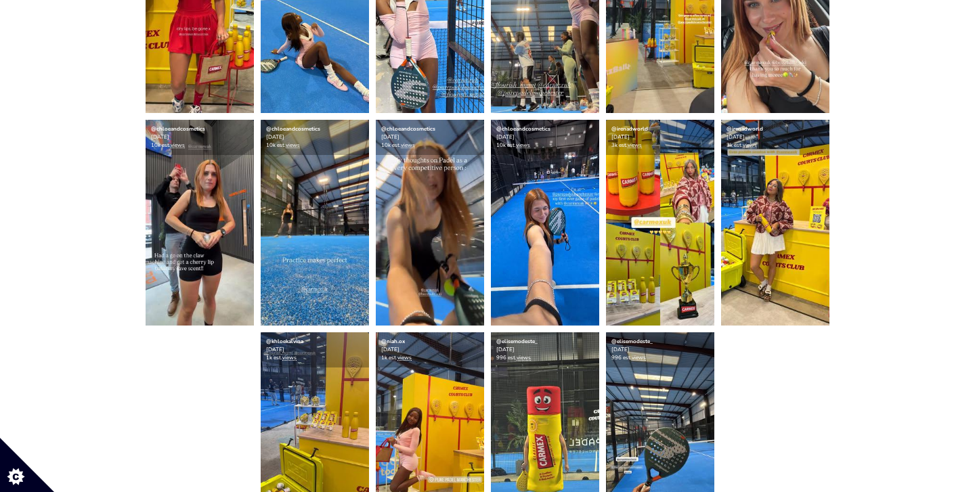
scroll to position [2411, 0]
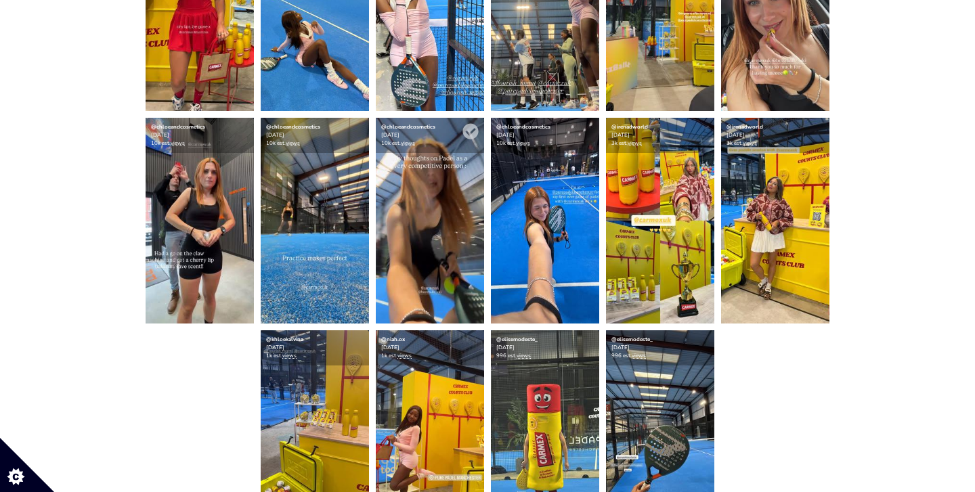
click at [439, 224] on img at bounding box center [430, 221] width 108 height 206
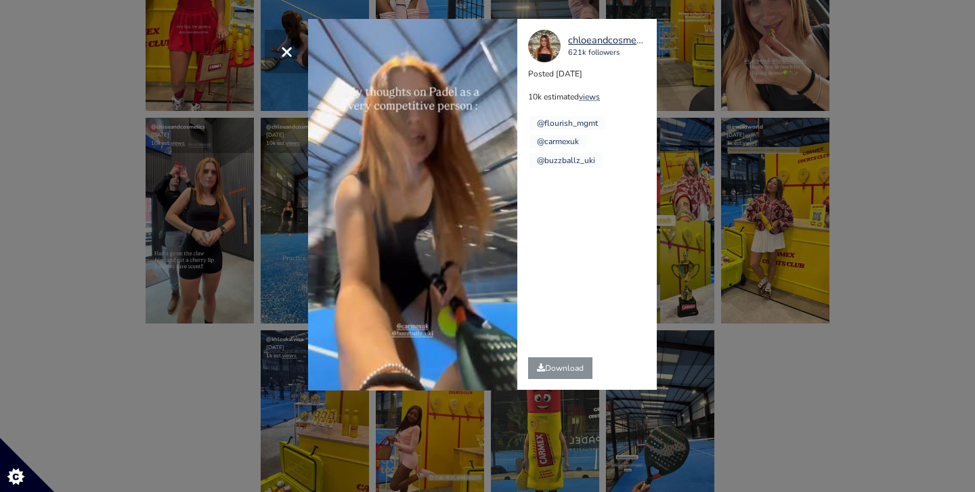
click at [286, 48] on span "×" at bounding box center [286, 51] width 13 height 29
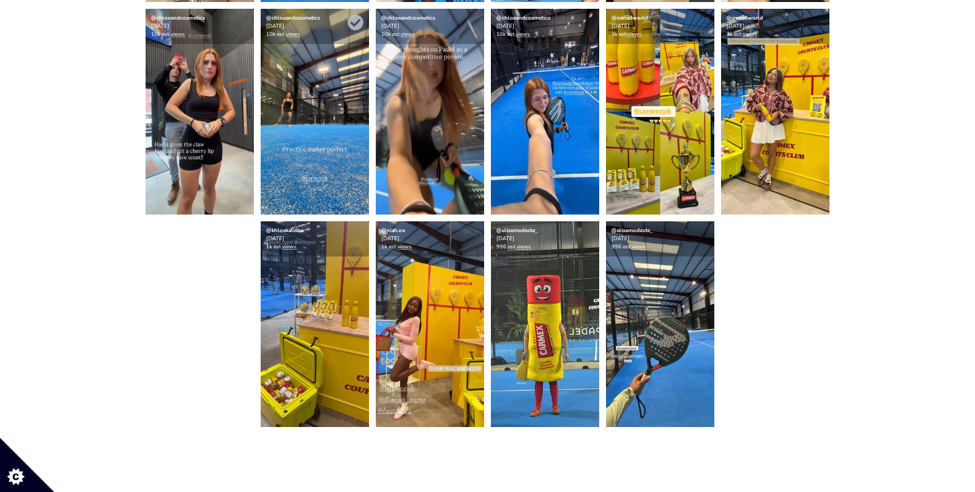
scroll to position [2520, 0]
click at [322, 292] on img at bounding box center [315, 324] width 108 height 206
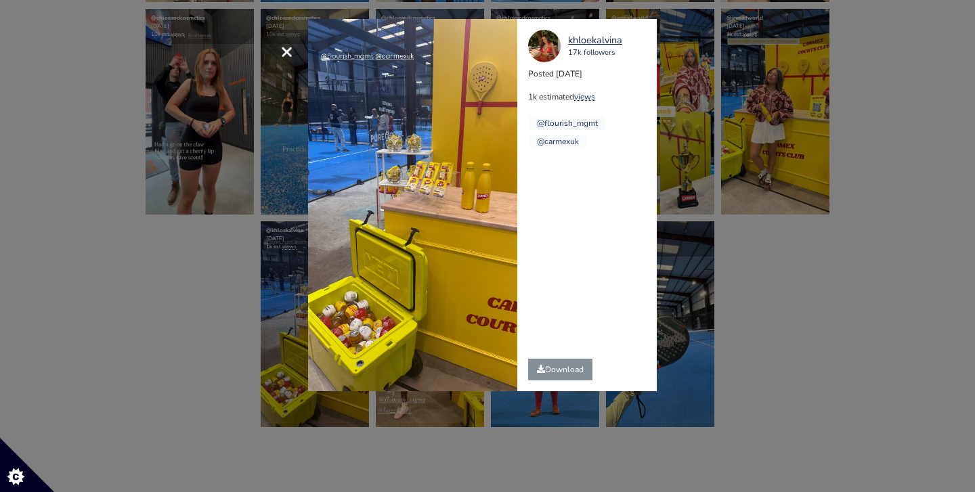
click at [290, 51] on span "×" at bounding box center [286, 51] width 13 height 29
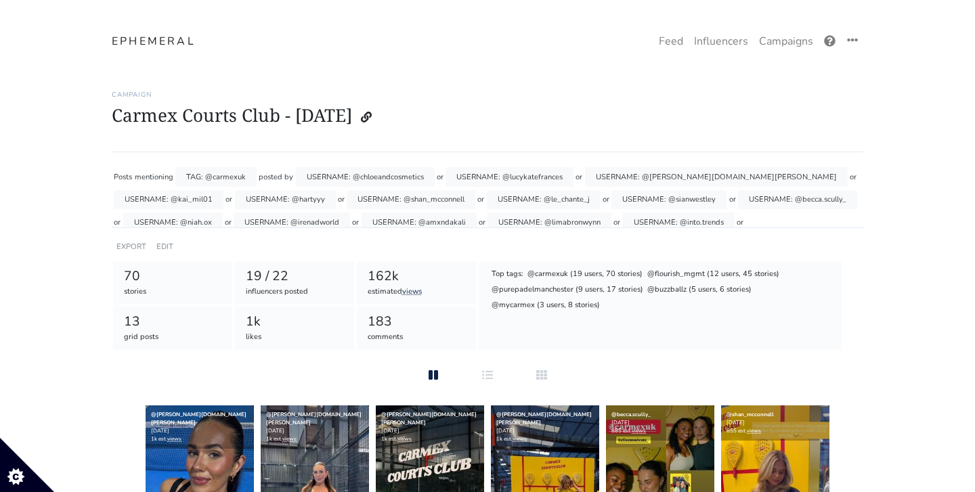
scroll to position [0, 0]
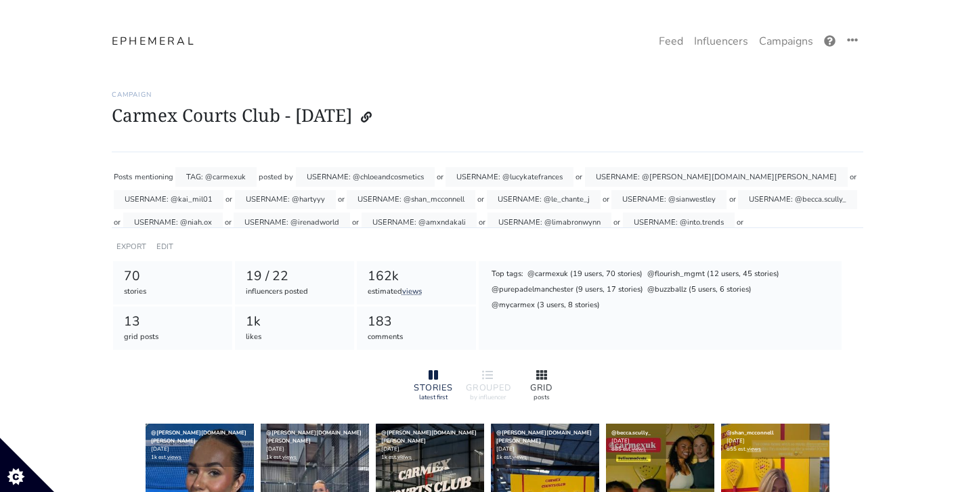
click at [533, 372] on div at bounding box center [541, 376] width 43 height 16
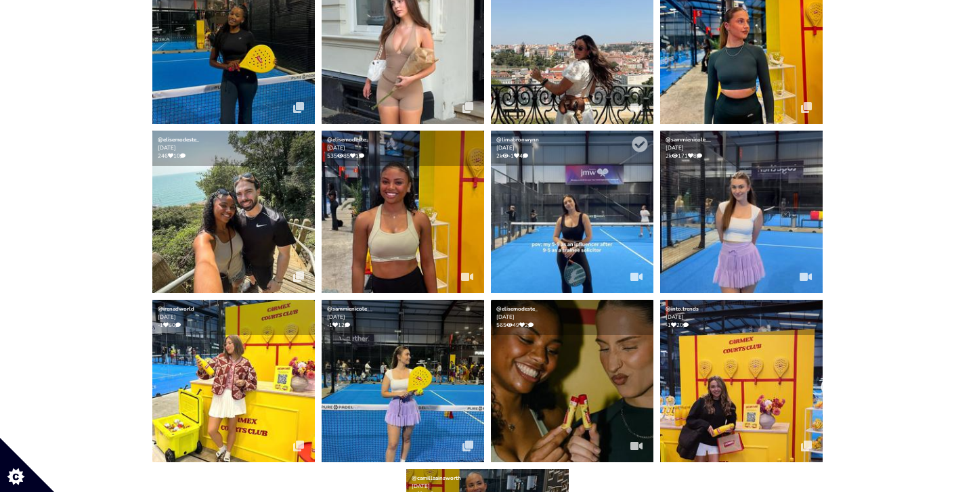
scroll to position [445, 0]
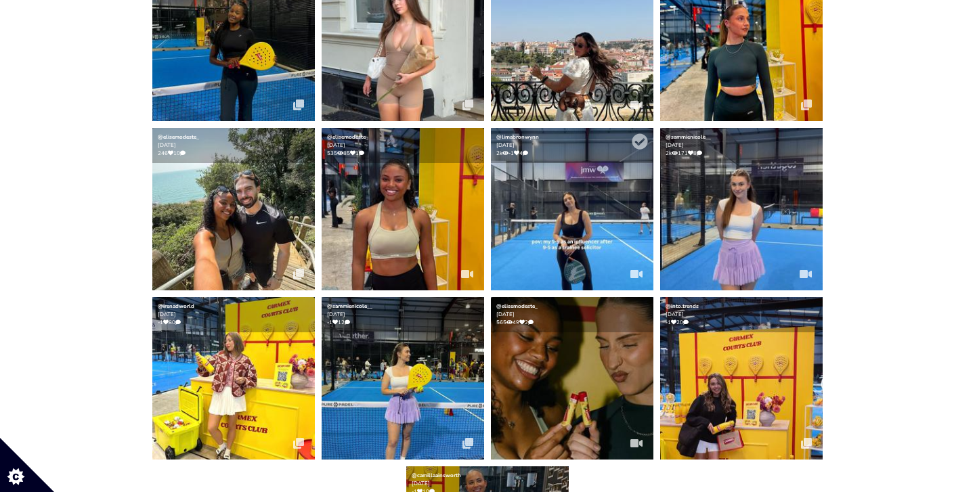
click at [605, 235] on img at bounding box center [572, 209] width 162 height 162
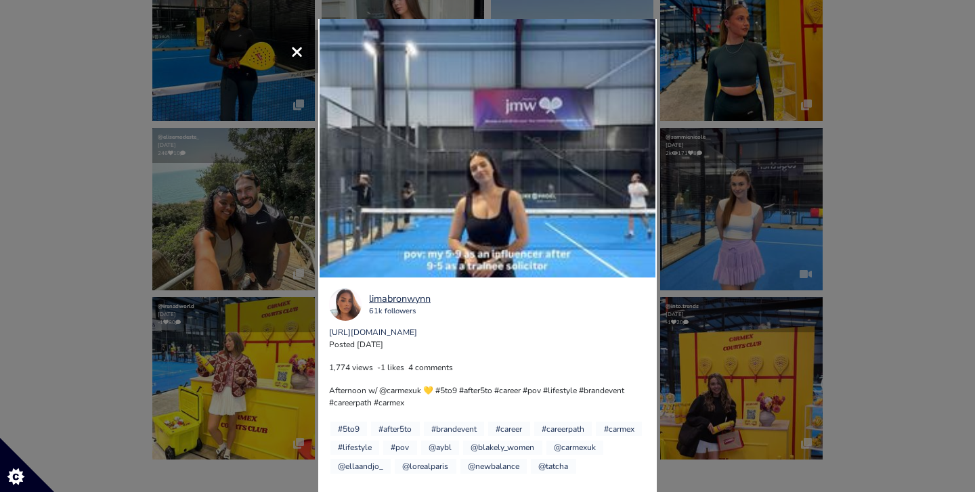
click at [301, 47] on span "×" at bounding box center [296, 51] width 13 height 29
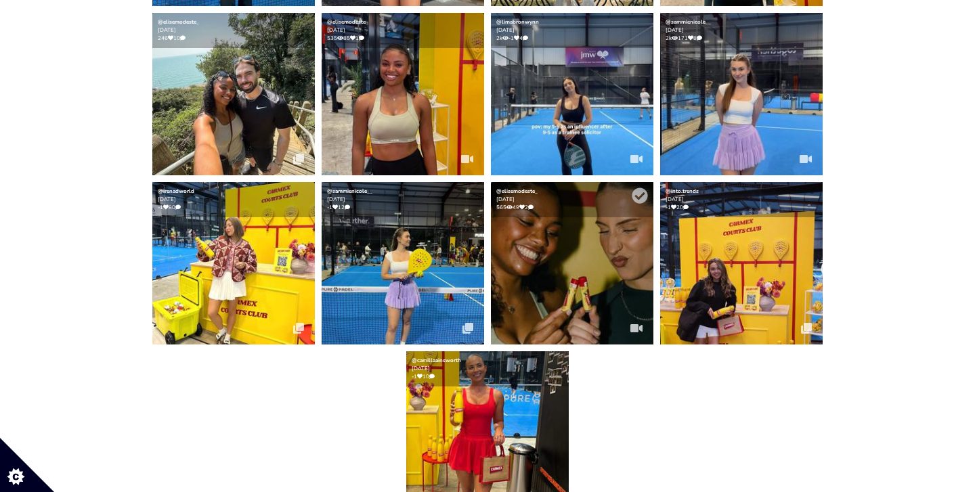
scroll to position [564, 0]
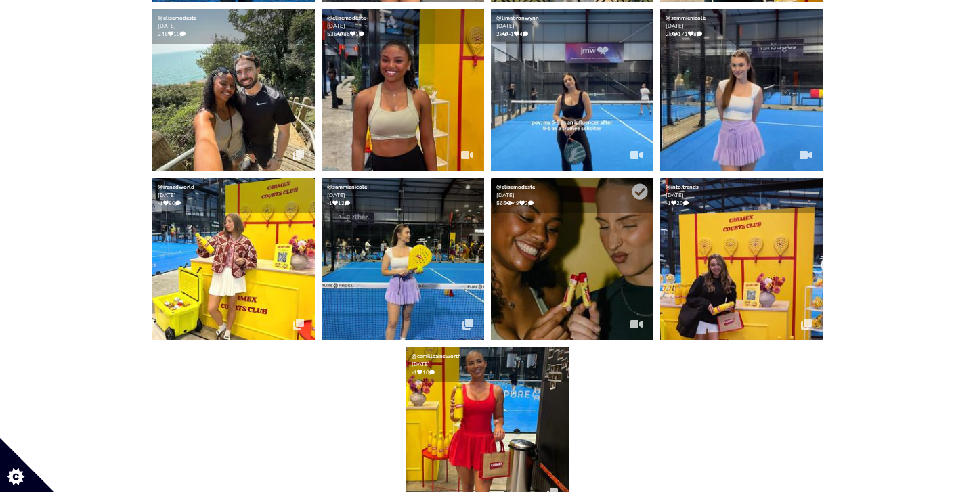
click at [571, 265] on img at bounding box center [572, 259] width 162 height 162
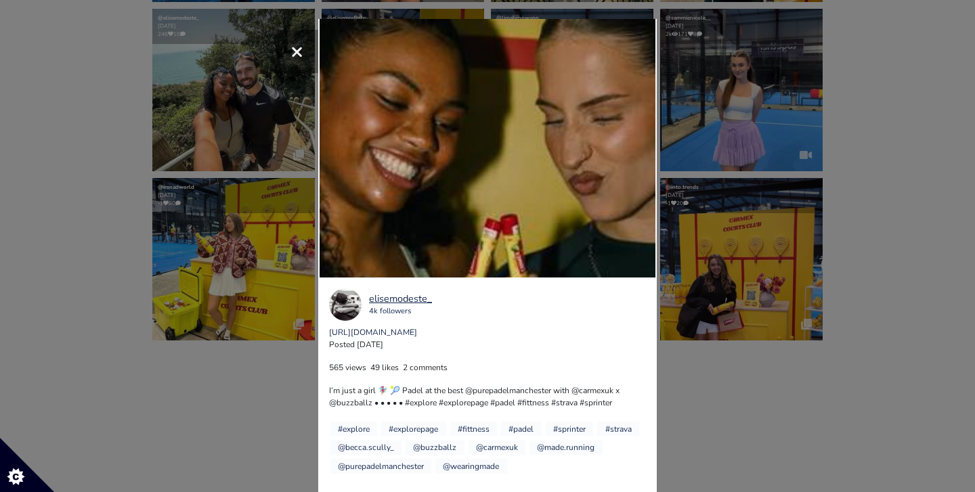
click at [458, 237] on video "Your browser does not support HTML5 video." at bounding box center [487, 187] width 338 height 336
click at [307, 44] on button "×" at bounding box center [296, 51] width 43 height 43
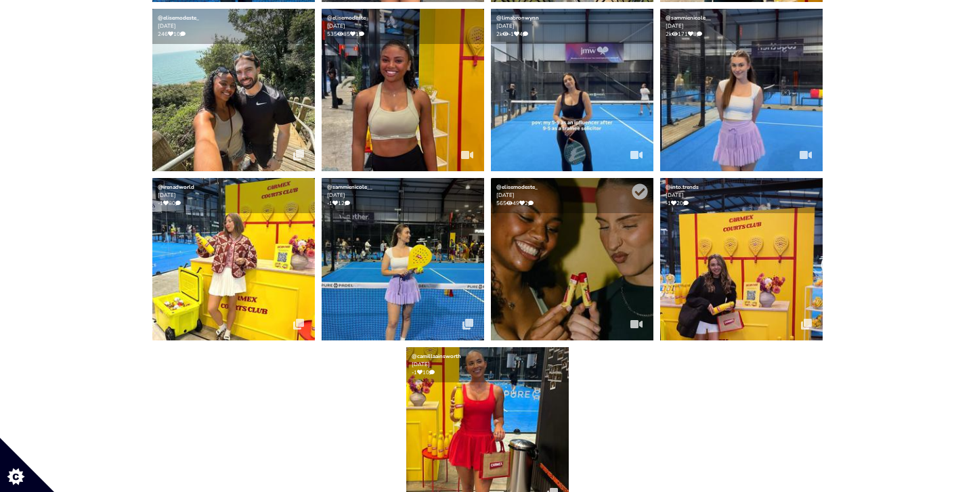
click at [575, 284] on img at bounding box center [572, 259] width 162 height 162
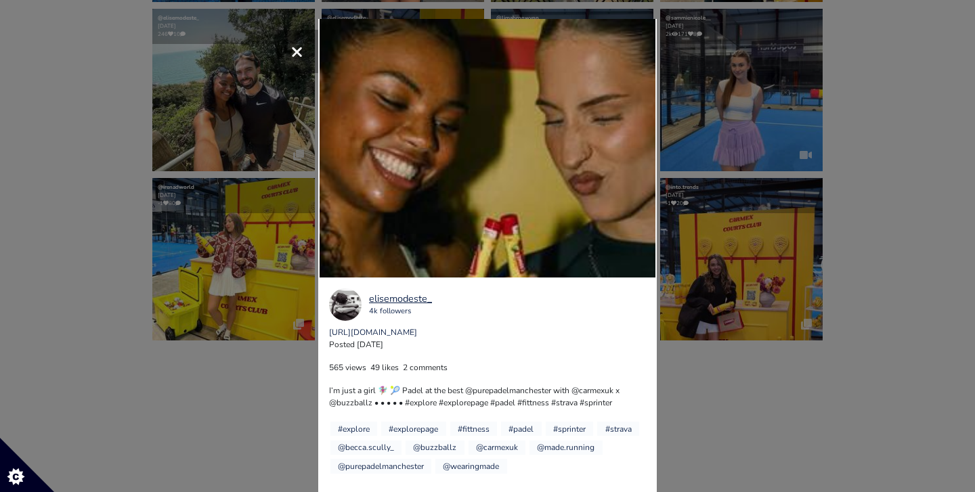
click at [441, 261] on video "Your browser does not support HTML5 video." at bounding box center [487, 187] width 338 height 336
click at [481, 165] on video "Your browser does not support HTML5 video." at bounding box center [487, 187] width 338 height 336
click at [430, 173] on video "Your browser does not support HTML5 video." at bounding box center [487, 187] width 338 height 336
click at [448, 173] on video "Your browser does not support HTML5 video." at bounding box center [487, 187] width 338 height 336
click at [475, 174] on video "Your browser does not support HTML5 video." at bounding box center [487, 187] width 338 height 336
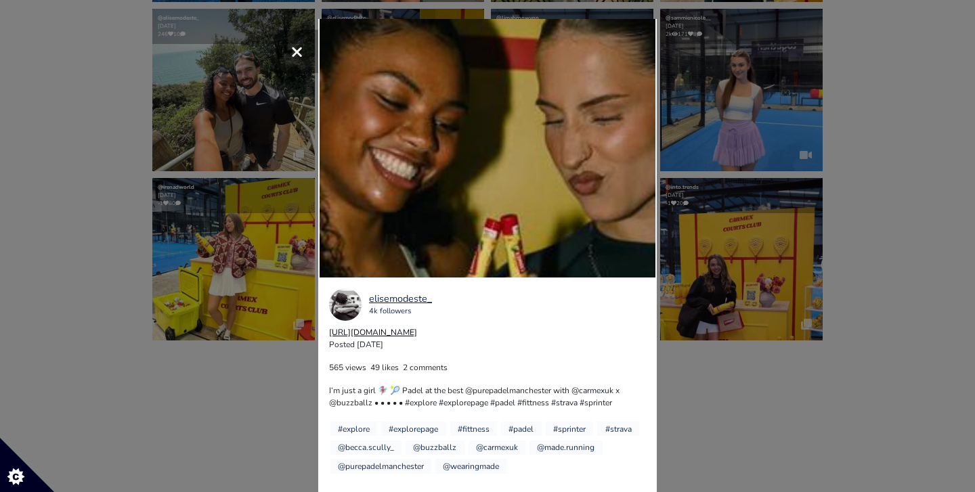
click at [397, 327] on link "https://www.instagram.com/p/DNoRL-aMxVH" at bounding box center [373, 332] width 88 height 11
click at [133, 256] on div "× Your browser does not support HTML5 video. elisemodeste_ 4k followers https:/…" at bounding box center [487, 246] width 975 height 492
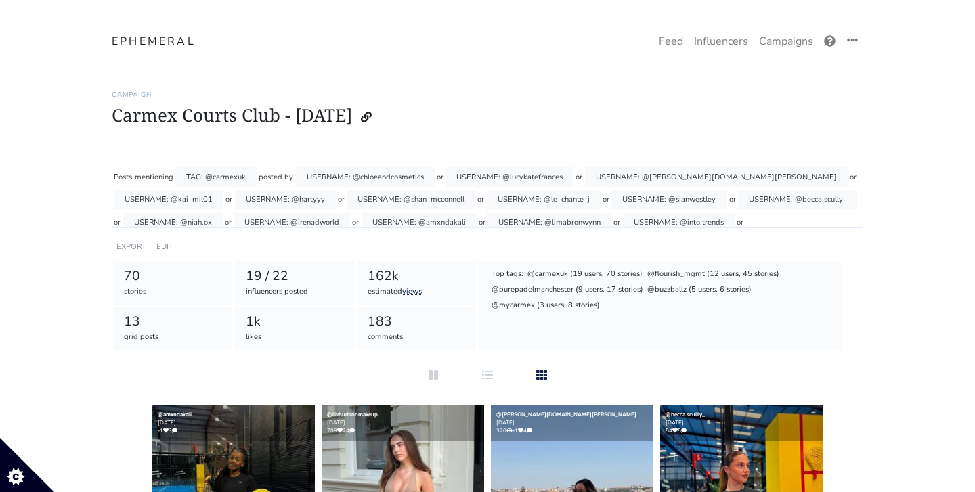
scroll to position [0, 0]
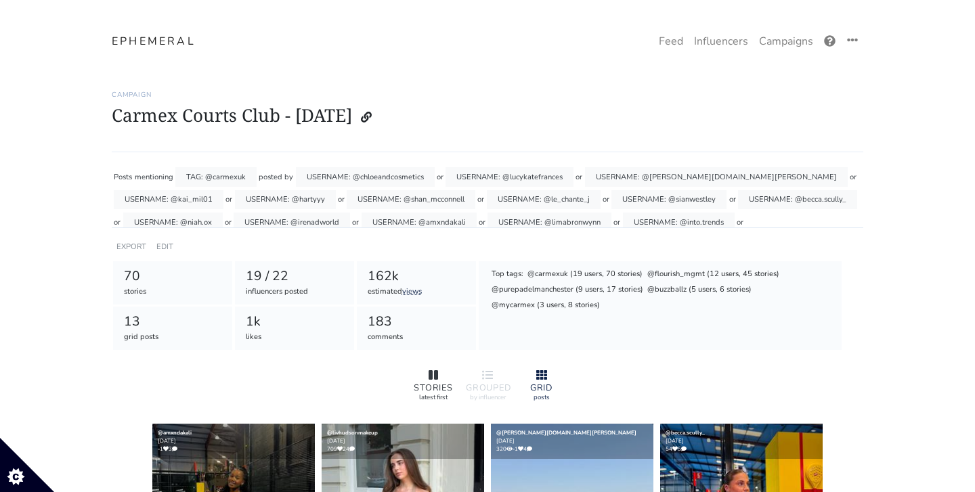
click at [446, 370] on div at bounding box center [433, 376] width 43 height 16
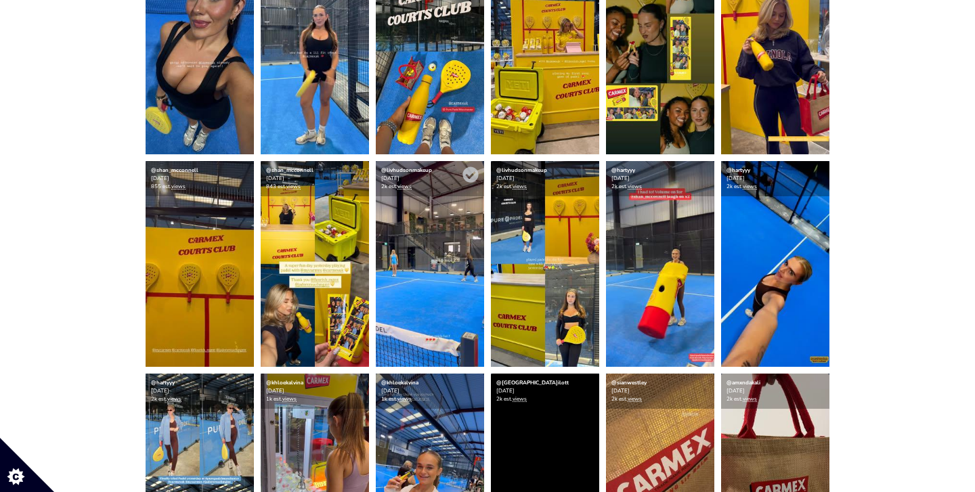
scroll to position [479, 0]
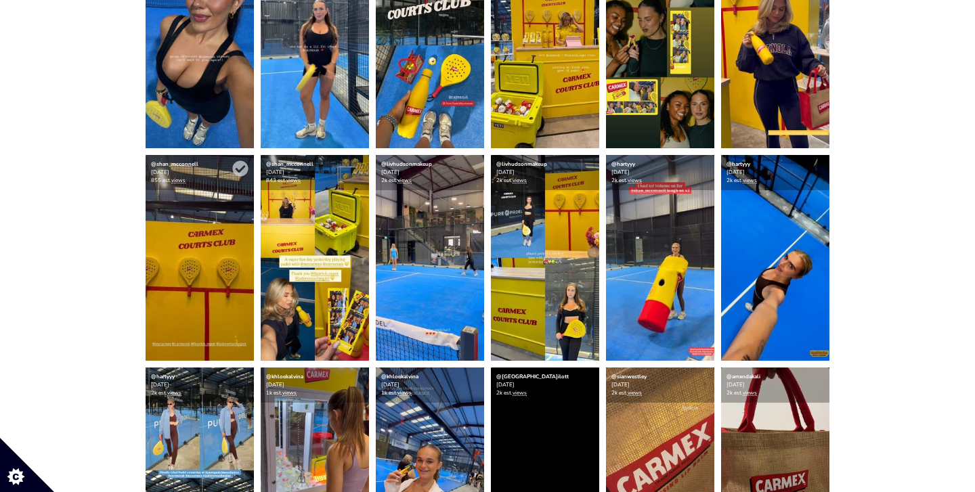
click at [215, 288] on img at bounding box center [200, 258] width 108 height 206
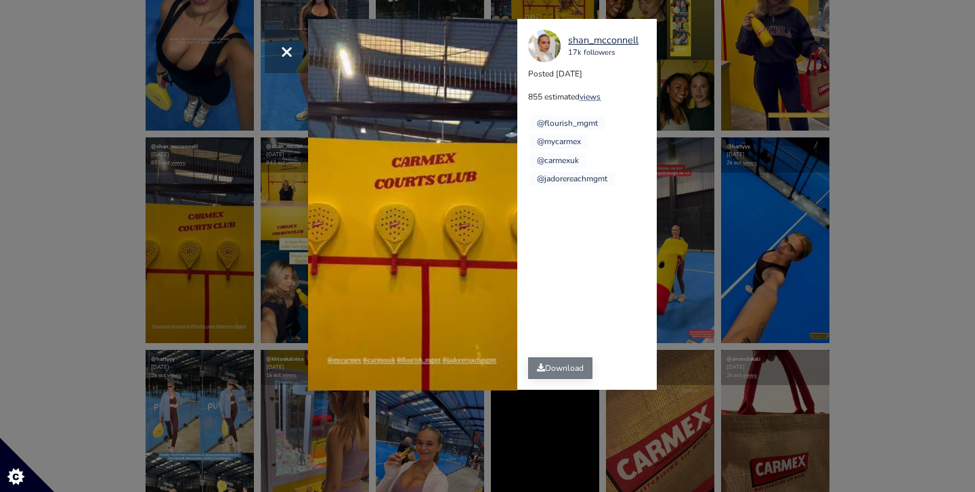
click at [558, 364] on link "Download" at bounding box center [560, 368] width 64 height 22
click at [443, 134] on video "Your browser does not support HTML5 video." at bounding box center [412, 205] width 209 height 372
click at [286, 53] on span "×" at bounding box center [286, 51] width 13 height 29
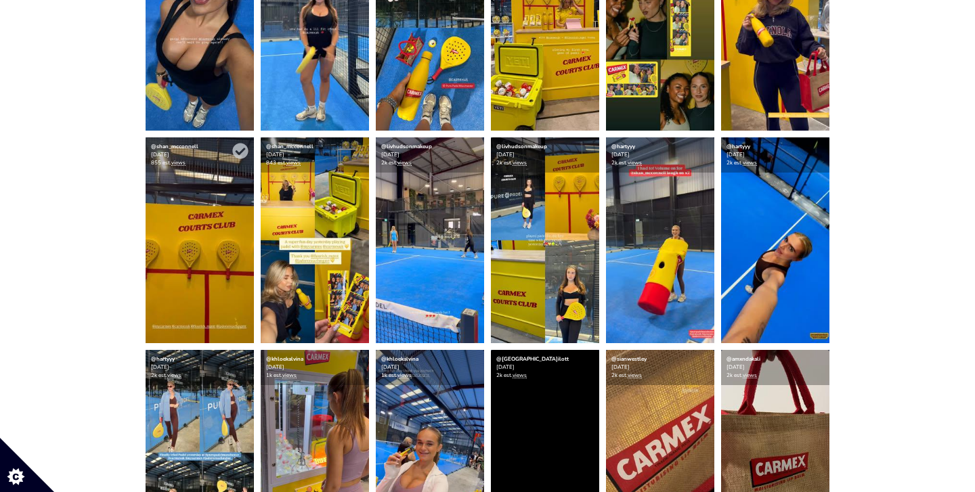
click at [200, 234] on img at bounding box center [200, 240] width 108 height 206
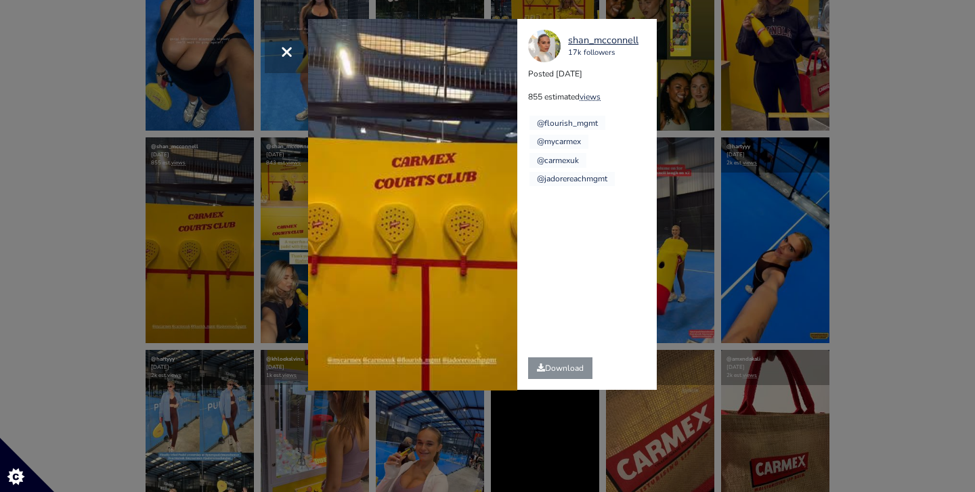
click at [283, 51] on span "×" at bounding box center [286, 51] width 13 height 29
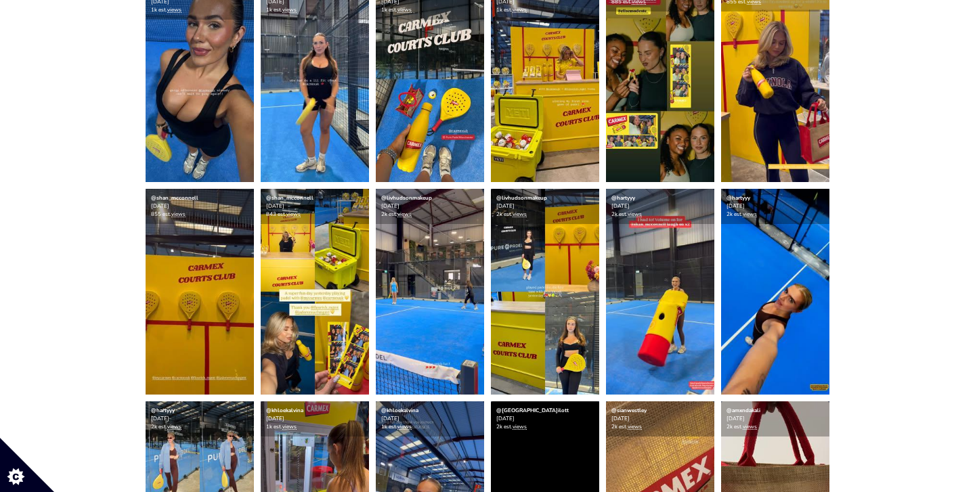
scroll to position [441, 0]
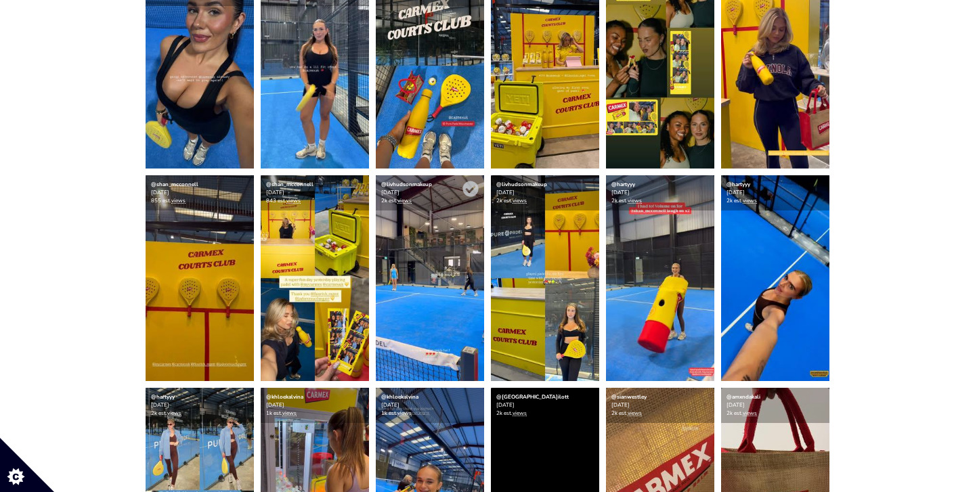
click at [406, 309] on img at bounding box center [430, 278] width 108 height 206
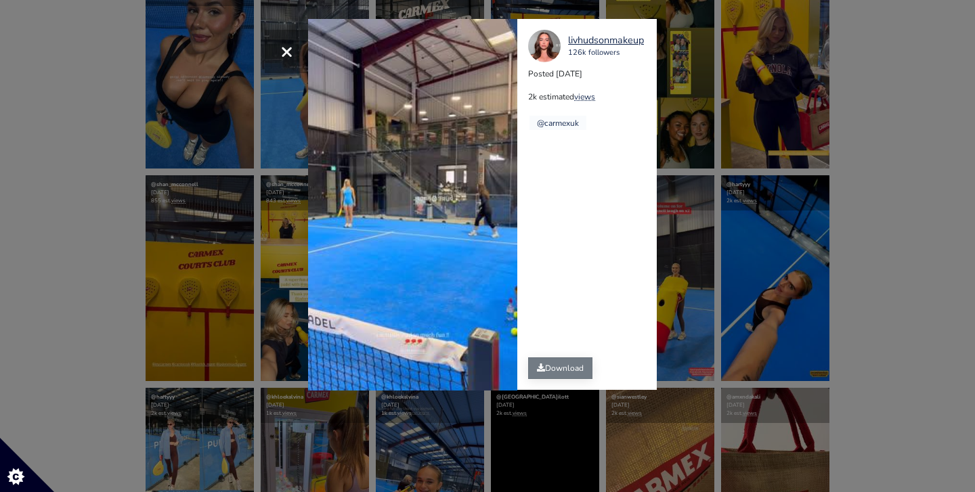
click at [551, 365] on link "Download" at bounding box center [560, 368] width 64 height 22
click at [284, 52] on span "×" at bounding box center [286, 51] width 13 height 29
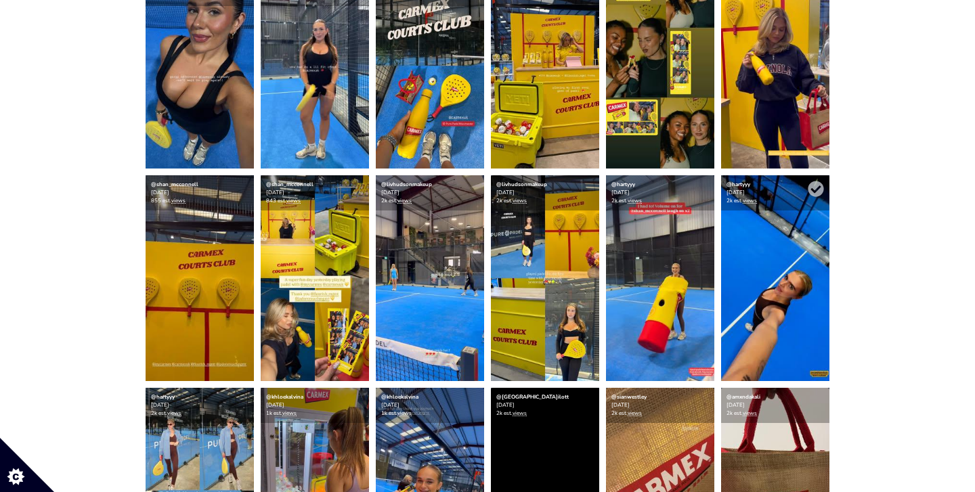
click at [770, 229] on img at bounding box center [775, 278] width 108 height 206
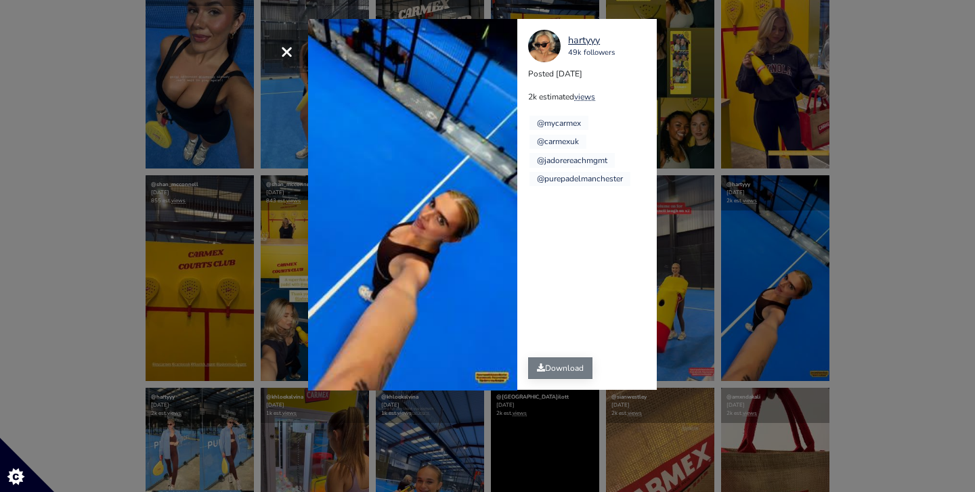
click at [558, 367] on link "Download" at bounding box center [560, 368] width 64 height 22
click at [280, 53] on span "×" at bounding box center [286, 51] width 13 height 29
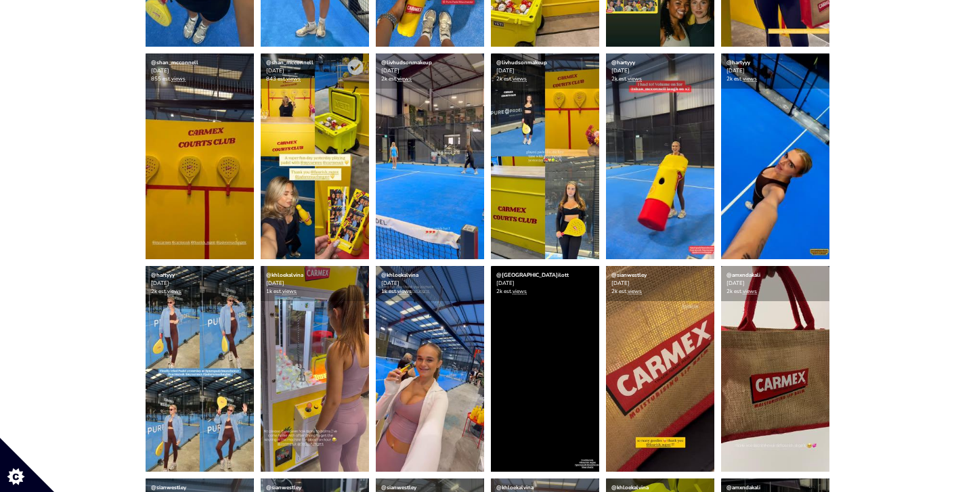
scroll to position [629, 0]
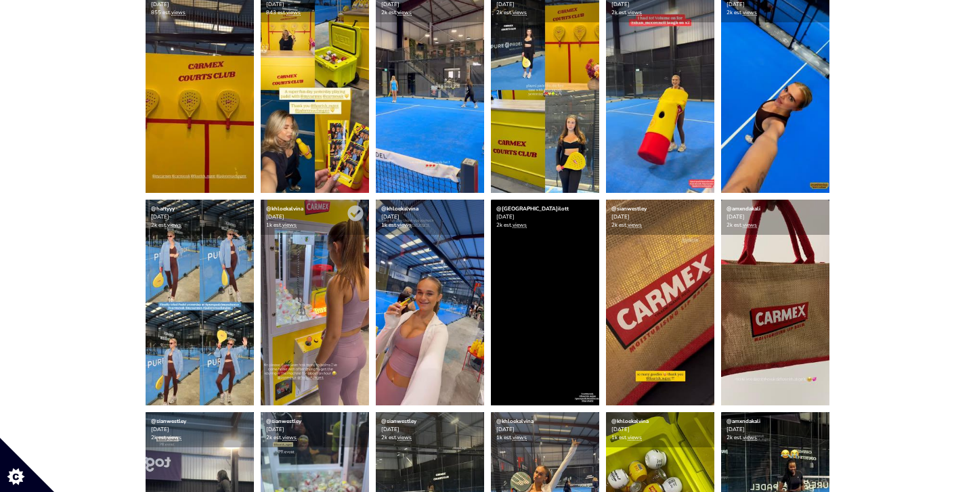
click at [303, 280] on img at bounding box center [315, 303] width 108 height 206
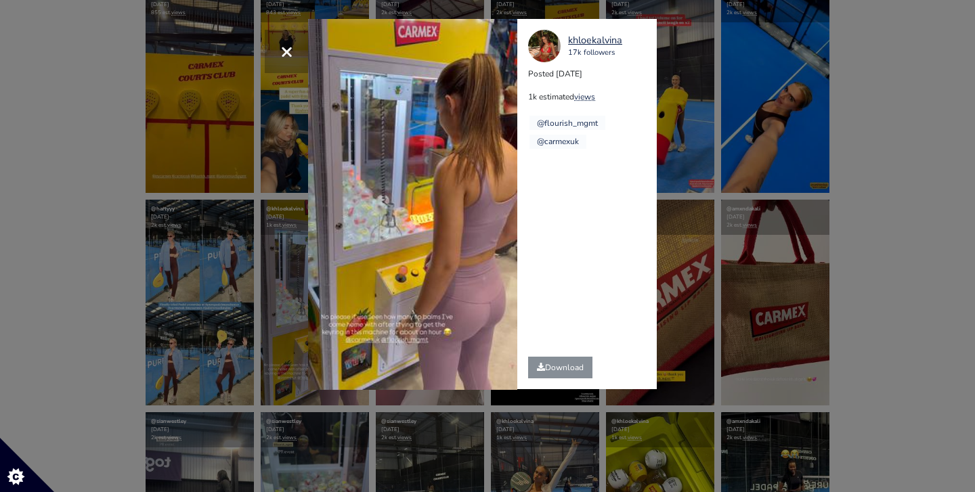
click at [284, 56] on span "×" at bounding box center [286, 51] width 13 height 29
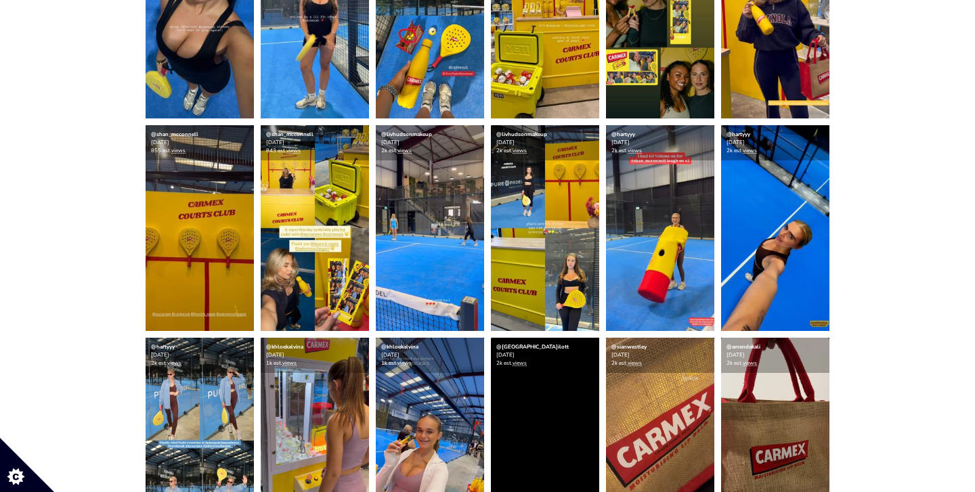
scroll to position [483, 0]
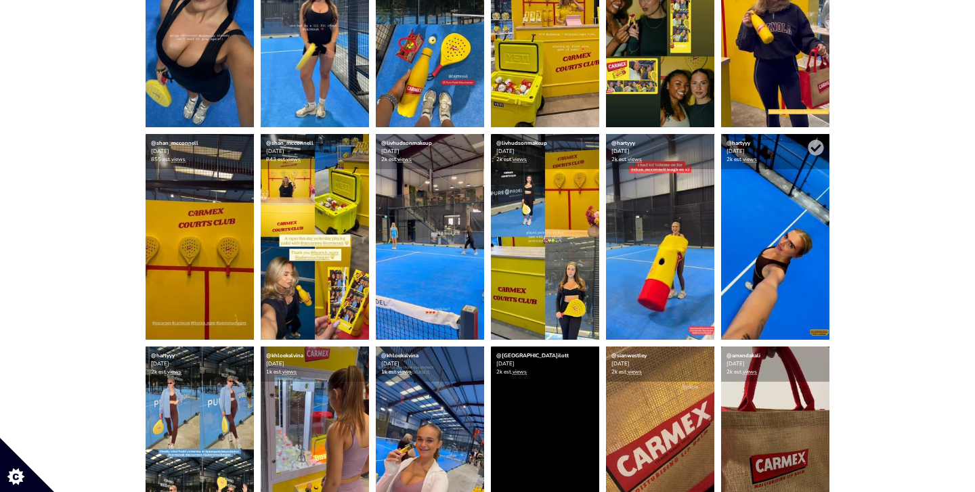
click at [776, 277] on img at bounding box center [775, 237] width 108 height 206
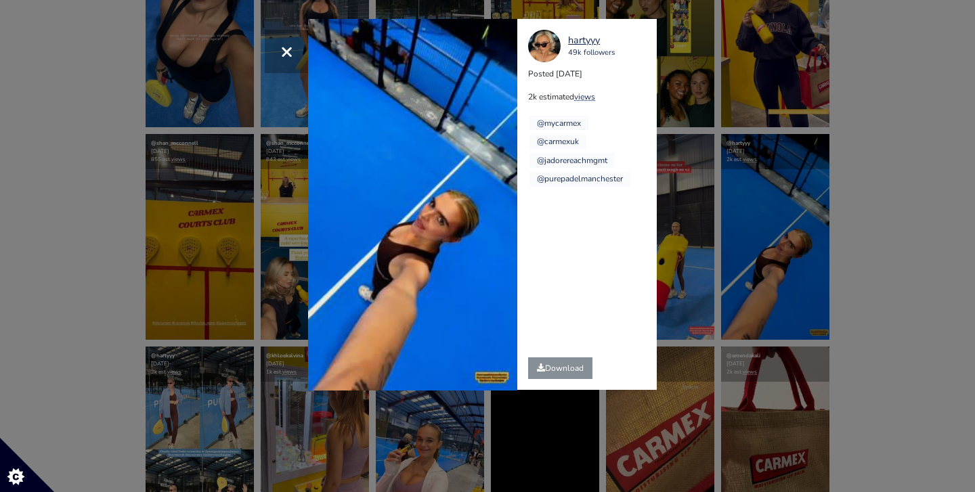
click at [275, 43] on button "×" at bounding box center [286, 51] width 43 height 43
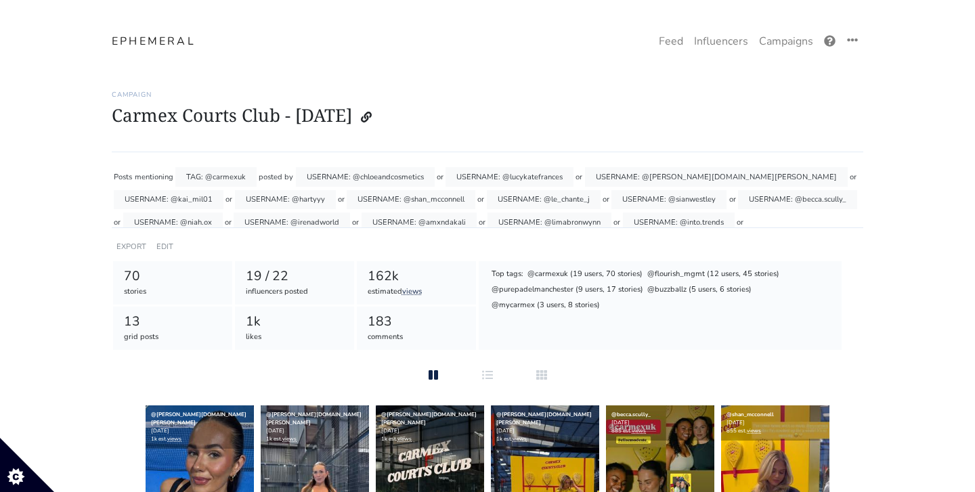
scroll to position [0, 0]
click at [281, 278] on div "19 / 22" at bounding box center [295, 277] width 98 height 20
click at [849, 33] on link at bounding box center [852, 40] width 22 height 27
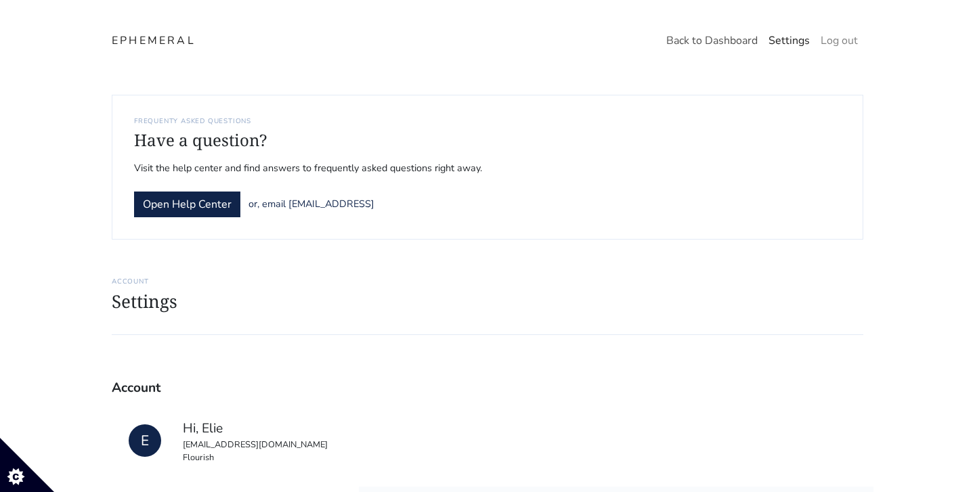
click at [724, 39] on link "Back to Dashboard" at bounding box center [712, 40] width 102 height 27
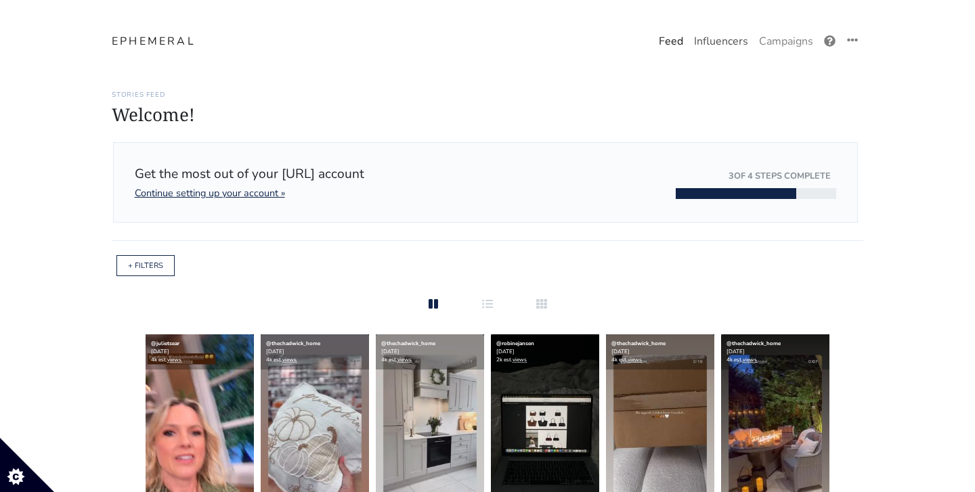
click at [731, 42] on link "Influencers" at bounding box center [720, 41] width 65 height 27
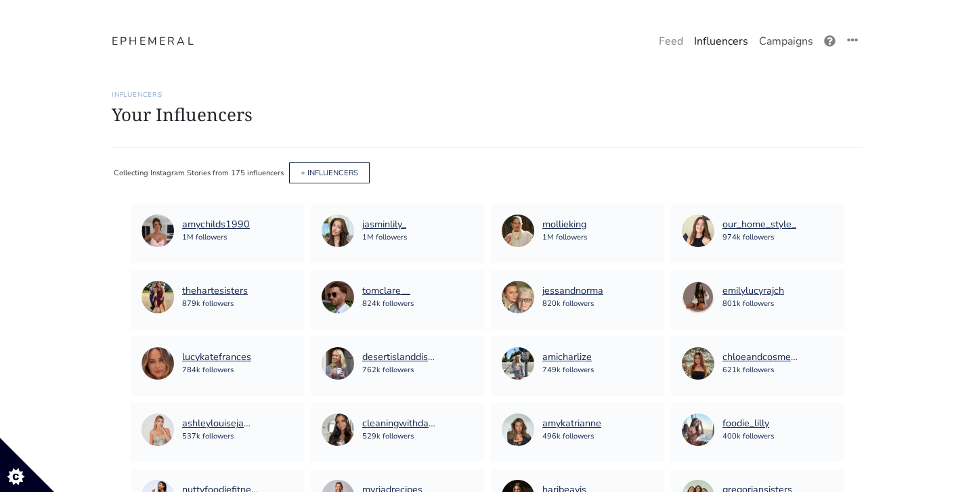
click at [770, 37] on link "Campaigns" at bounding box center [785, 41] width 65 height 27
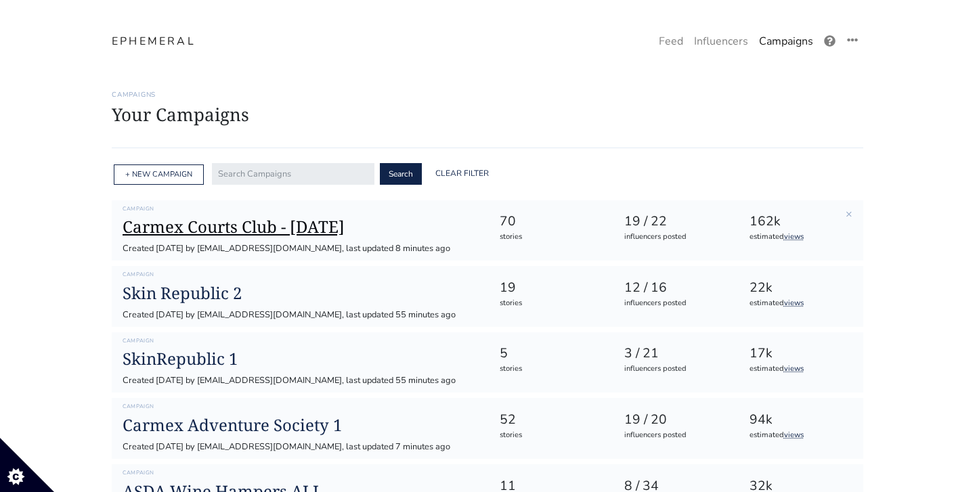
click at [296, 228] on h1 "Carmex Courts Club - [DATE]" at bounding box center [300, 227] width 355 height 20
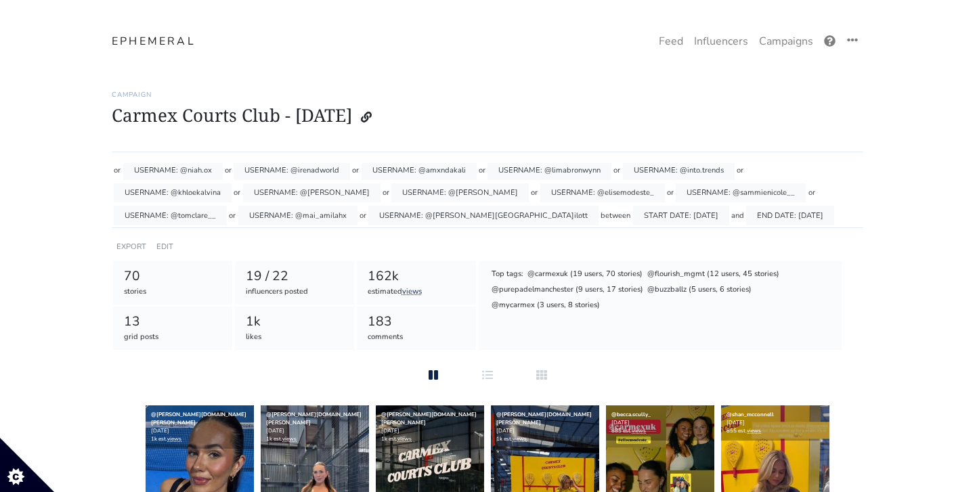
scroll to position [51, 0]
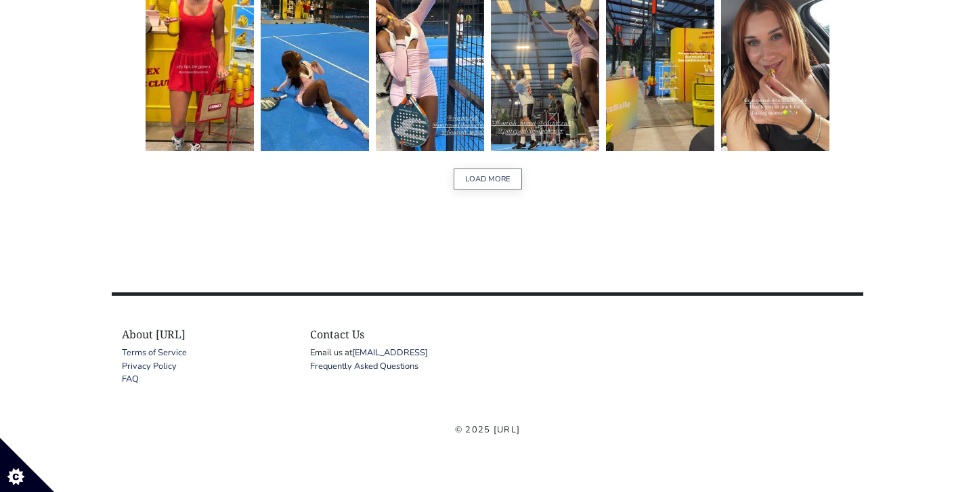
click at [480, 187] on button "LOAD MORE" at bounding box center [487, 179] width 68 height 21
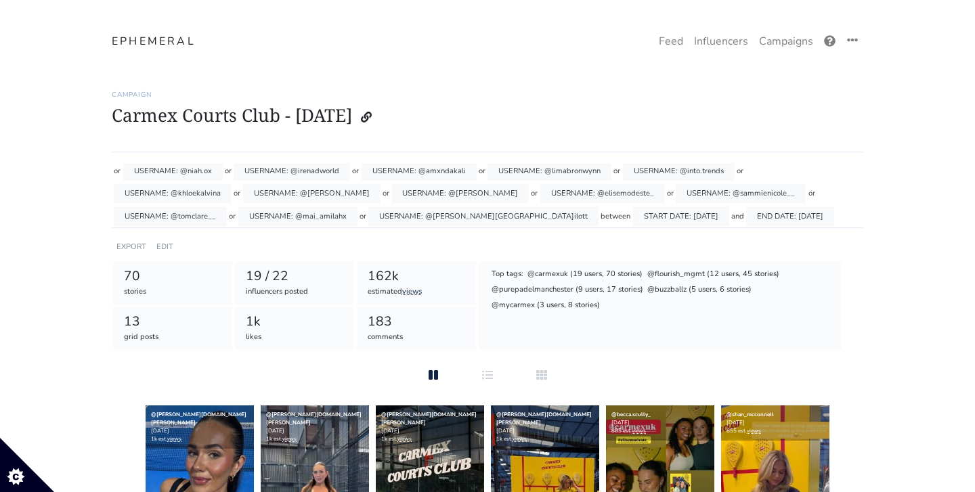
scroll to position [0, 0]
click at [261, 290] on div "influencers posted" at bounding box center [295, 292] width 98 height 12
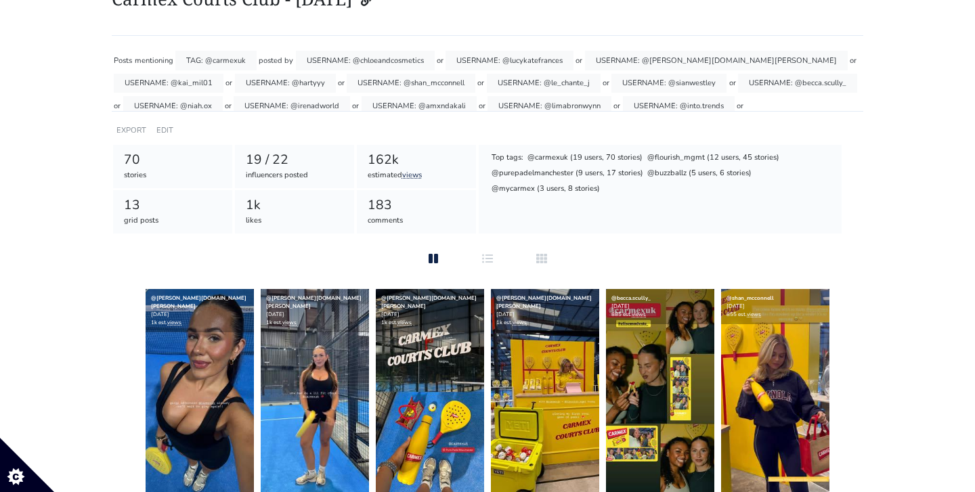
scroll to position [120, 0]
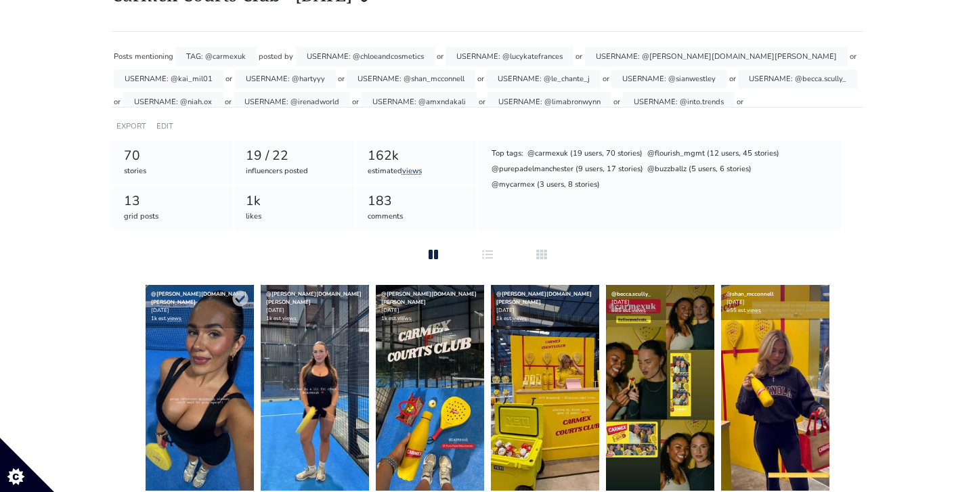
click at [215, 347] on img at bounding box center [200, 388] width 108 height 206
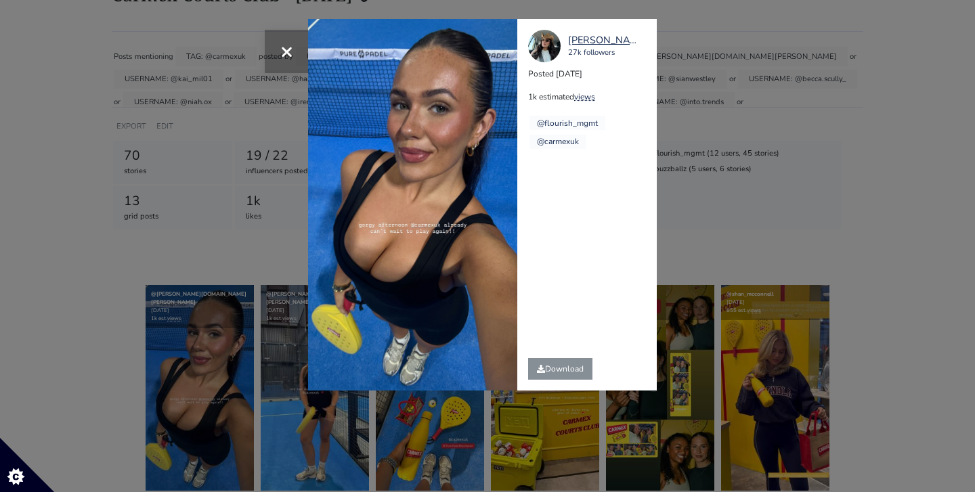
click at [286, 41] on span "×" at bounding box center [286, 51] width 13 height 29
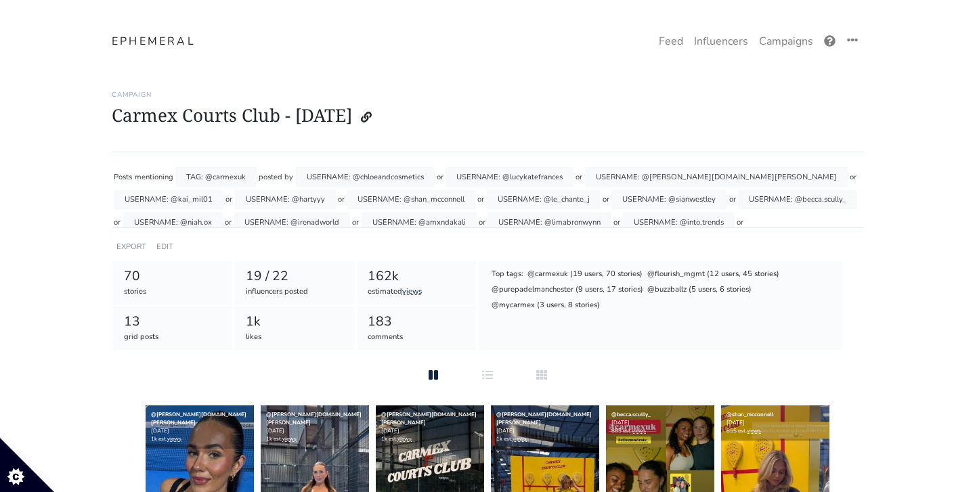
scroll to position [0, 0]
click at [282, 292] on div "influencers posted" at bounding box center [295, 292] width 98 height 12
click at [267, 275] on div "19 / 22" at bounding box center [295, 277] width 98 height 20
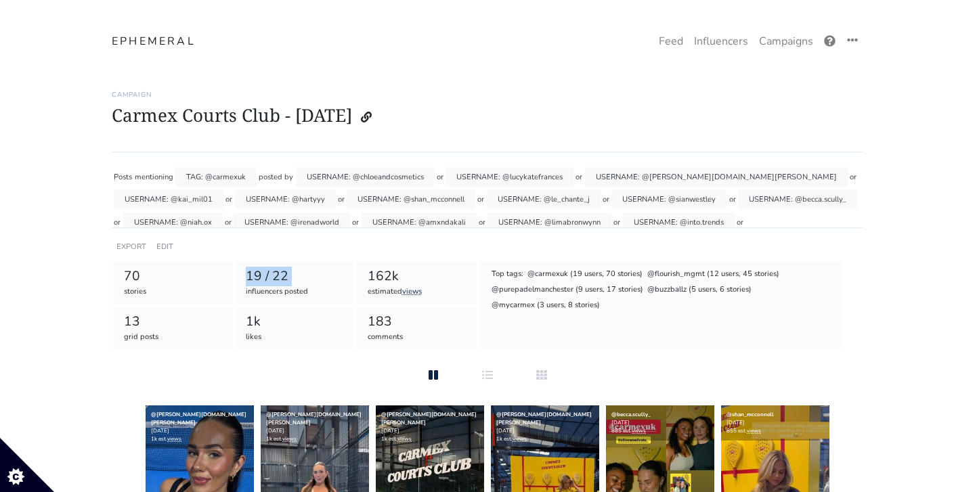
click at [267, 275] on div "19 / 22" at bounding box center [295, 277] width 98 height 20
click at [158, 243] on link "EDIT" at bounding box center [164, 247] width 17 height 10
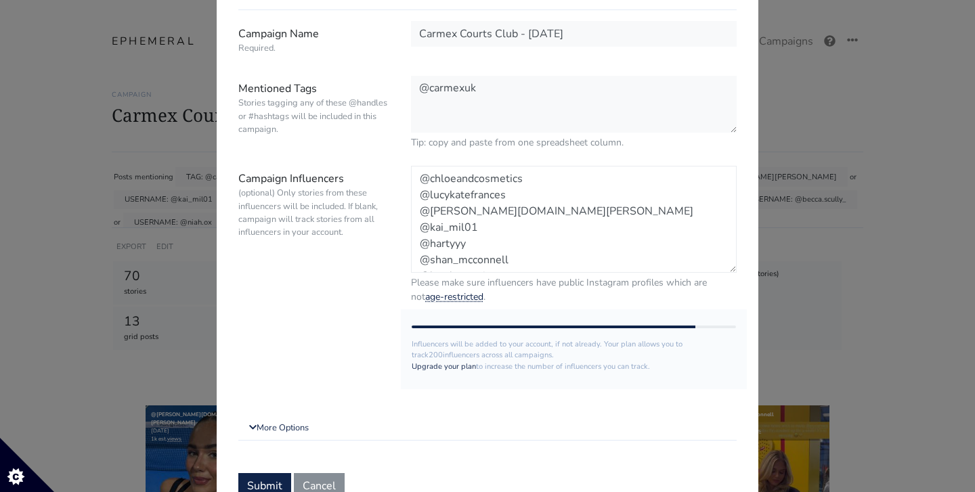
drag, startPoint x: 502, startPoint y: 262, endPoint x: 401, endPoint y: 149, distance: 151.5
click at [401, 149] on form "Campaign Name Required. Carmex Courts Club - 21/08/2025 Mentioned Tags Stories …" at bounding box center [487, 260] width 498 height 478
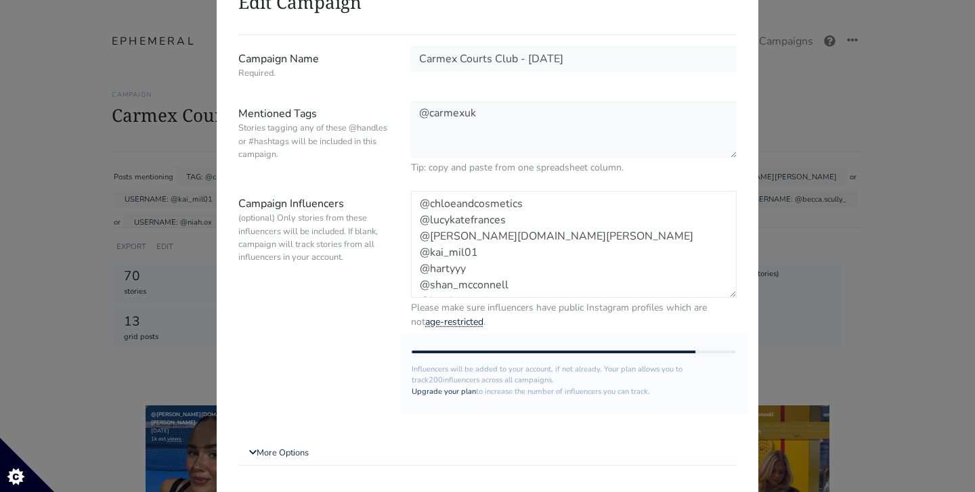
drag, startPoint x: 502, startPoint y: 284, endPoint x: 411, endPoint y: 169, distance: 146.5
click at [411, 169] on form "Campaign Name Required. Carmex Courts Club - 21/08/2025 Mentioned Tags Stories …" at bounding box center [487, 285] width 498 height 478
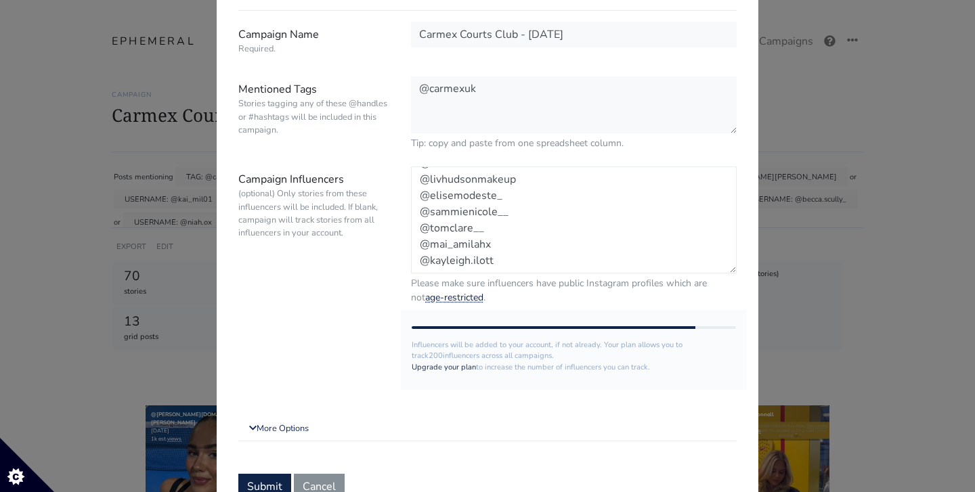
click at [518, 221] on textarea "@chloeandcosmetics @lucykatefrances @robyn.weir @kai_mil01 @hartyyy @shan_mccon…" at bounding box center [574, 219] width 326 height 107
drag, startPoint x: 419, startPoint y: 221, endPoint x: 530, endPoint y: 288, distance: 129.3
click at [530, 287] on div "@chloeandcosmetics @lucykatefrances @robyn.weir @kai_mil01 @hartyyy @shan_mccon…" at bounding box center [574, 235] width 346 height 138
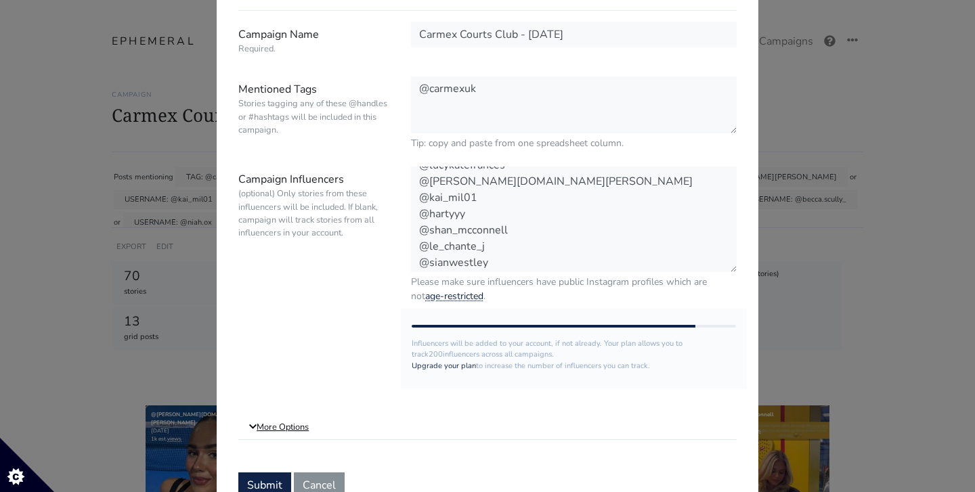
click at [297, 416] on link "More Options" at bounding box center [487, 428] width 498 height 24
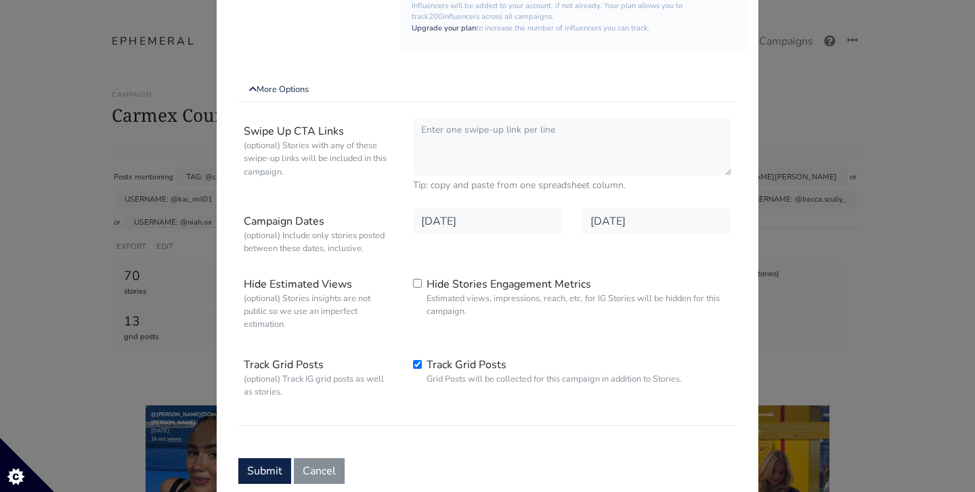
scroll to position [484, 0]
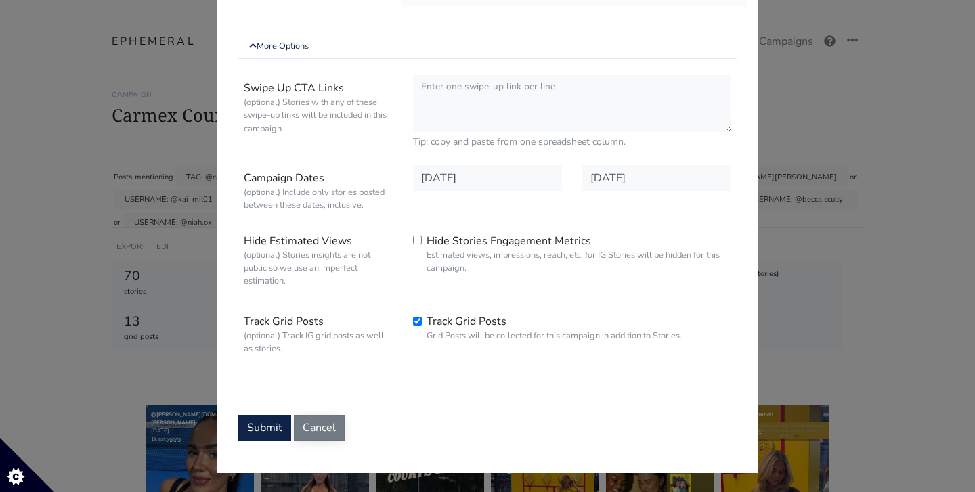
click at [315, 422] on button "Cancel" at bounding box center [319, 428] width 51 height 26
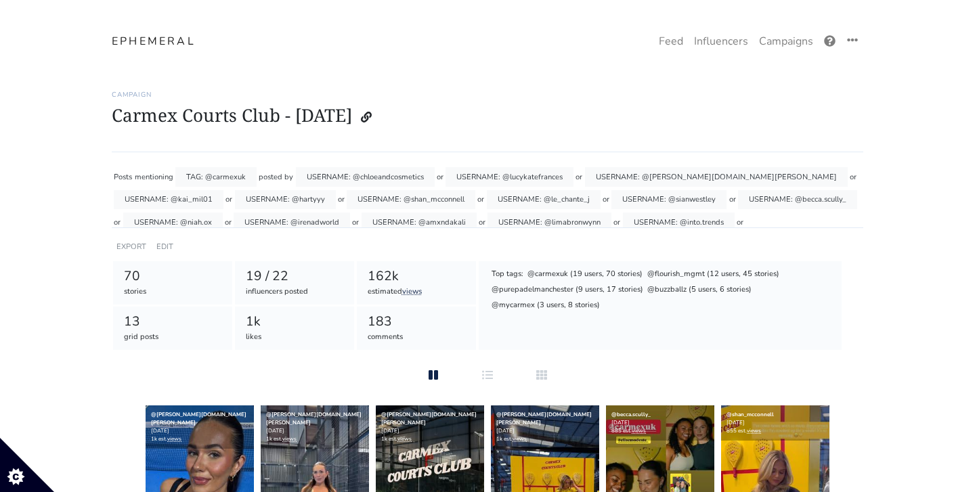
click at [474, 177] on div "USERNAME: @lucykatefrances" at bounding box center [509, 177] width 128 height 20
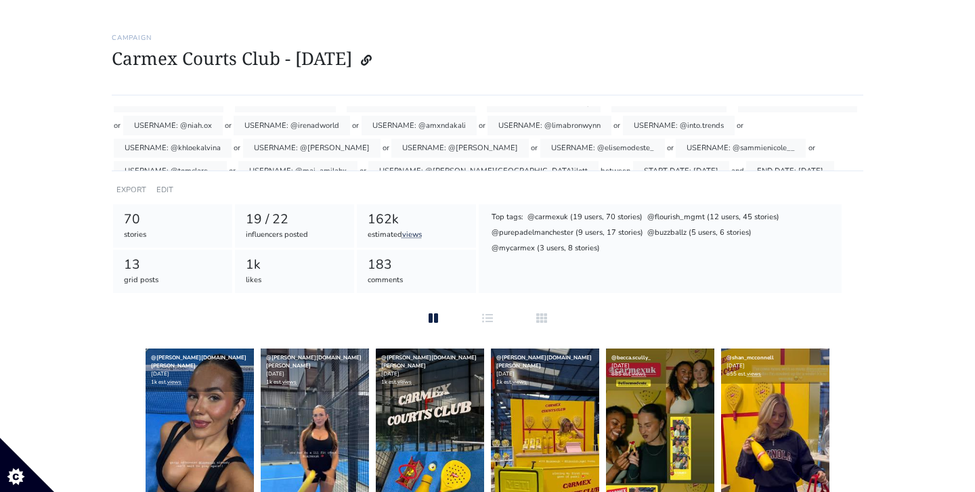
scroll to position [51, 0]
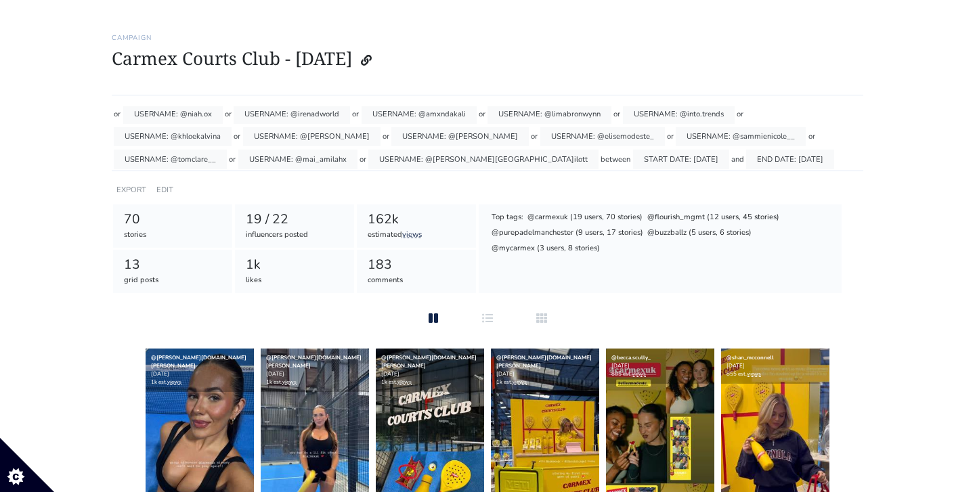
click at [258, 229] on div "influencers posted" at bounding box center [295, 235] width 98 height 12
click at [139, 187] on link "EXPORT" at bounding box center [131, 190] width 30 height 10
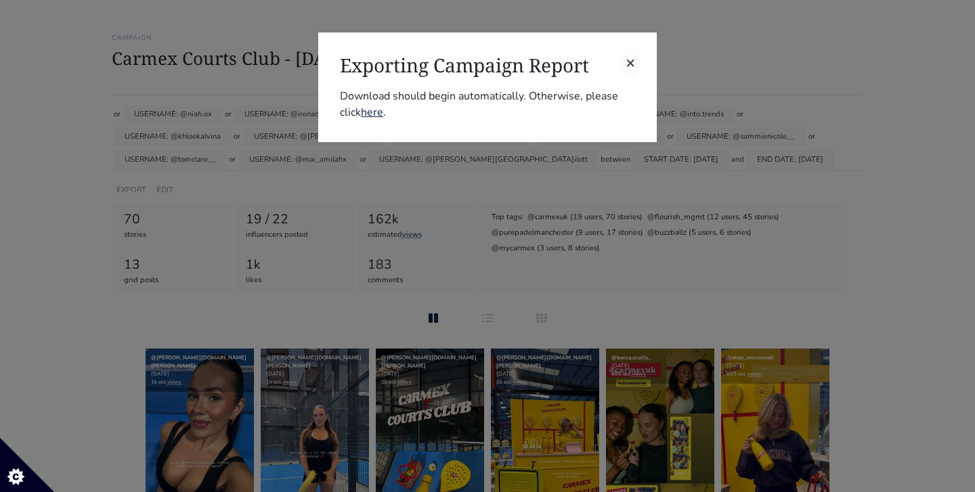
click at [628, 64] on span "×" at bounding box center [629, 62] width 9 height 22
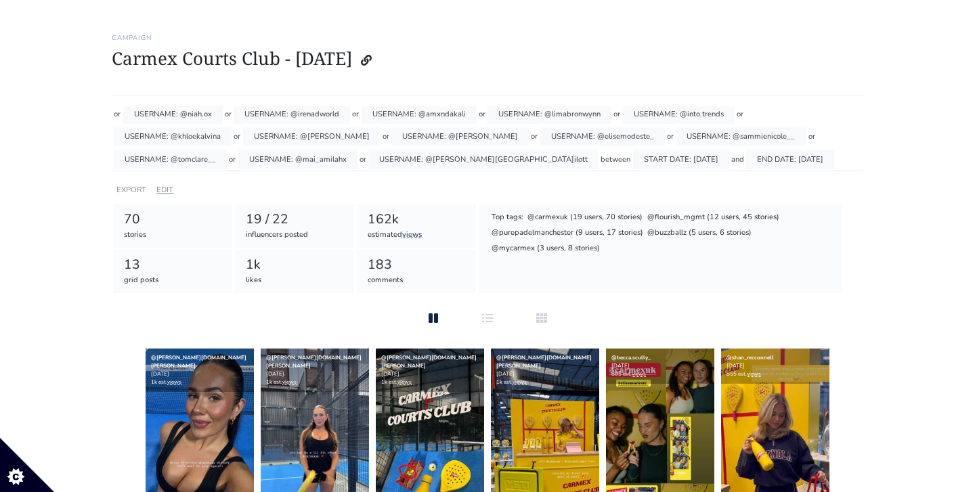
click at [168, 185] on link "EDIT" at bounding box center [164, 190] width 17 height 10
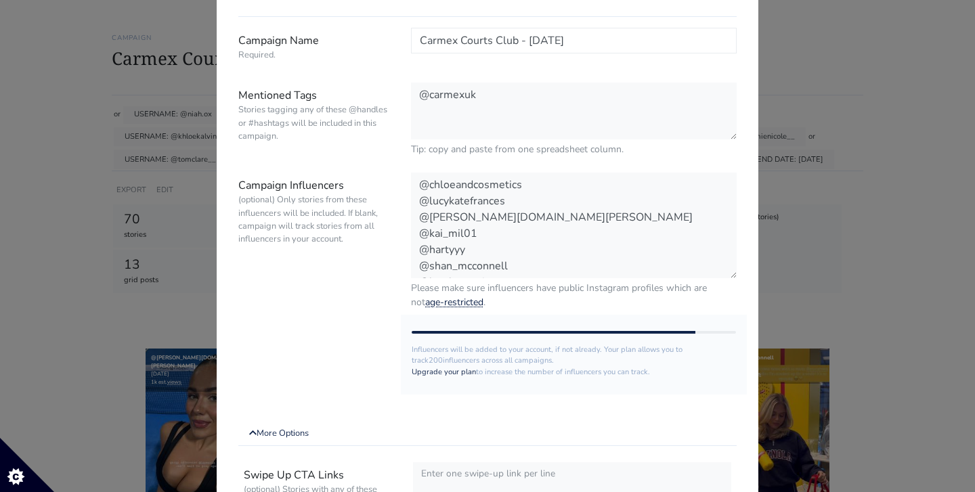
scroll to position [0, 0]
click at [117, 173] on div "× CAMPAIGN Edit Campaign Campaign Name Required. Carmex Courts Club - 21/08/202…" at bounding box center [487, 246] width 975 height 492
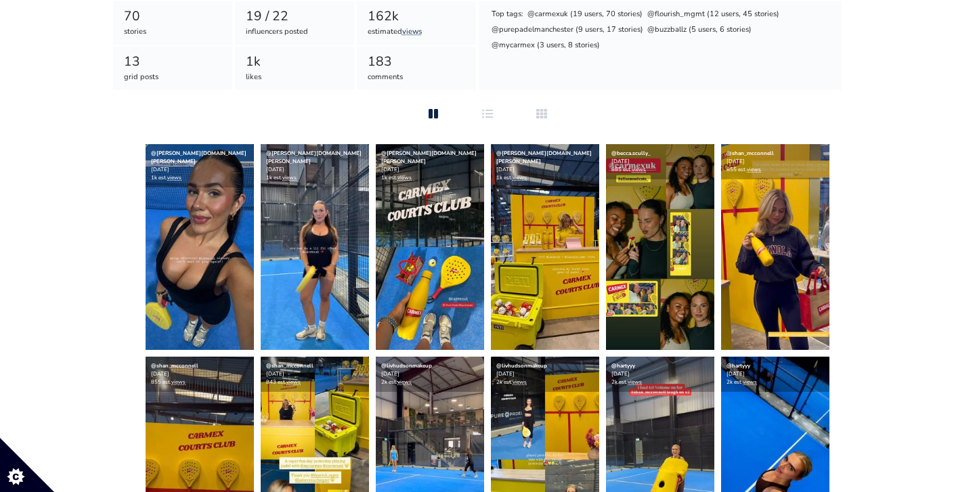
scroll to position [294, 0]
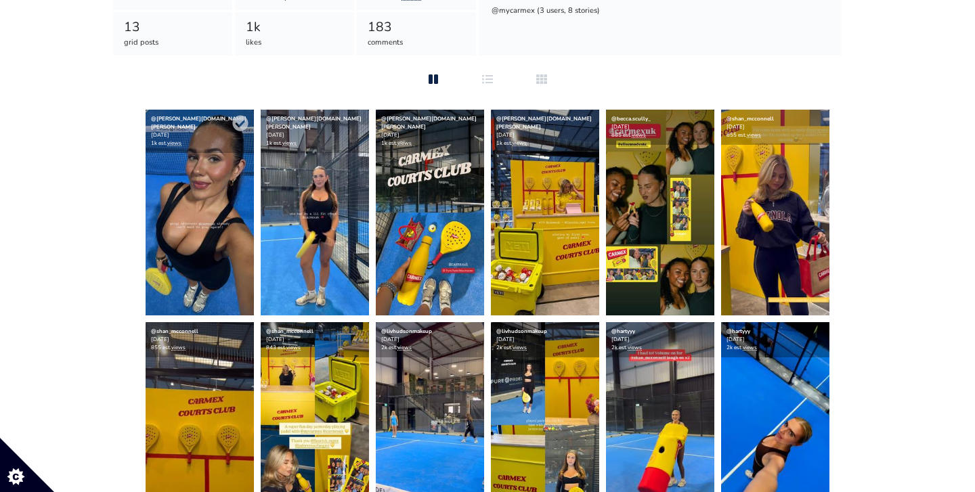
click at [181, 175] on img at bounding box center [200, 213] width 108 height 206
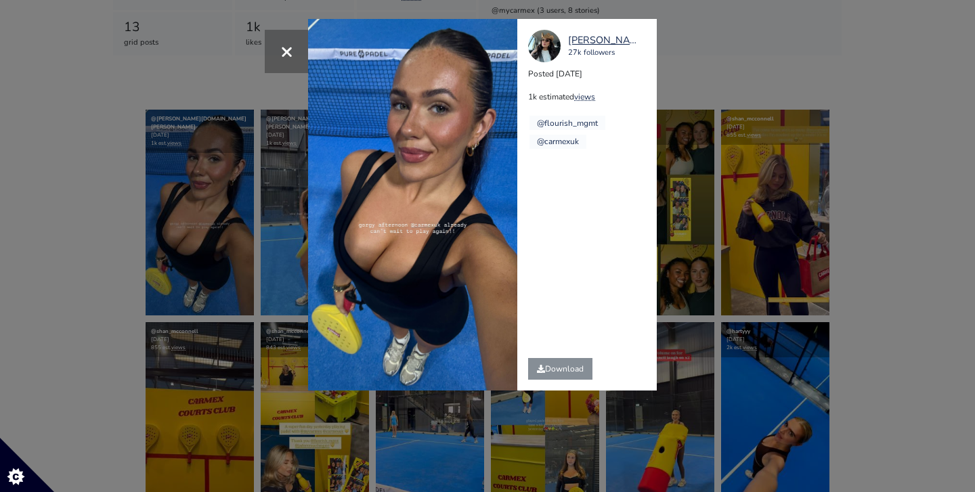
click at [828, 129] on div "× robyn.weir 27k followers Posted 2025-08-22 1k estimated views @flourish_mgmt …" at bounding box center [487, 246] width 975 height 492
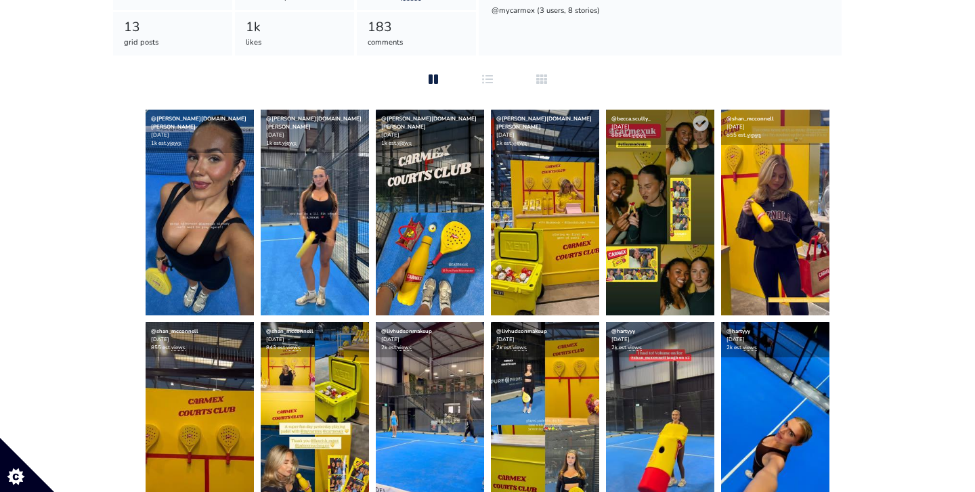
click at [661, 223] on img at bounding box center [660, 213] width 108 height 206
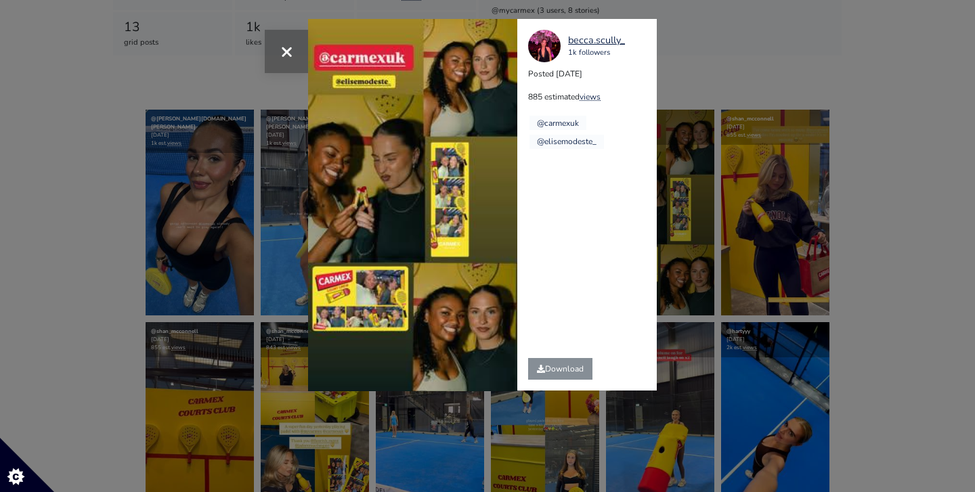
click at [292, 51] on span "×" at bounding box center [286, 51] width 13 height 29
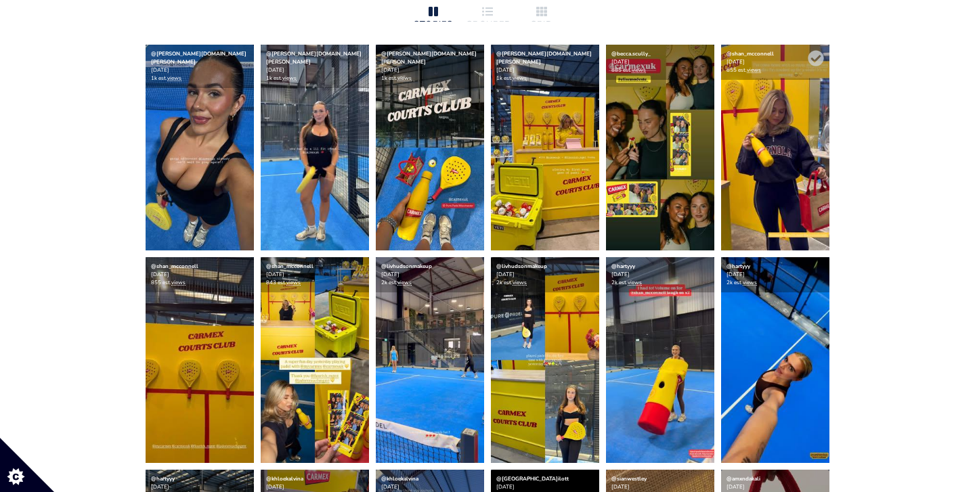
scroll to position [365, 0]
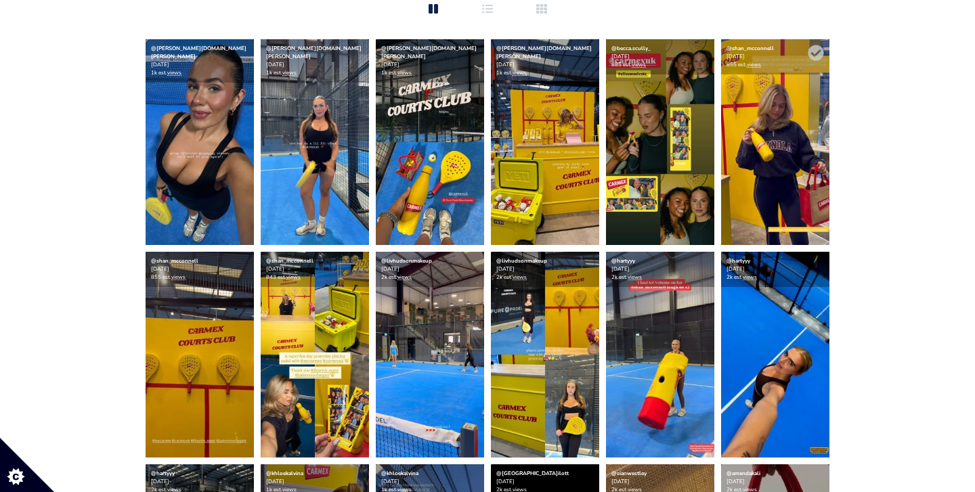
click at [782, 236] on img at bounding box center [775, 142] width 108 height 206
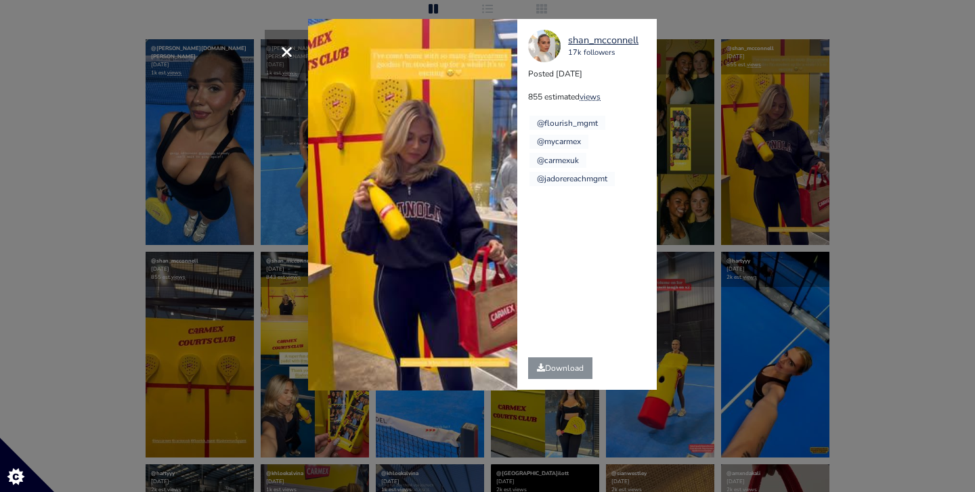
click at [885, 179] on div "× Your browser does not support HTML5 video. shan_mcconnell 17k followers Poste…" at bounding box center [487, 246] width 975 height 492
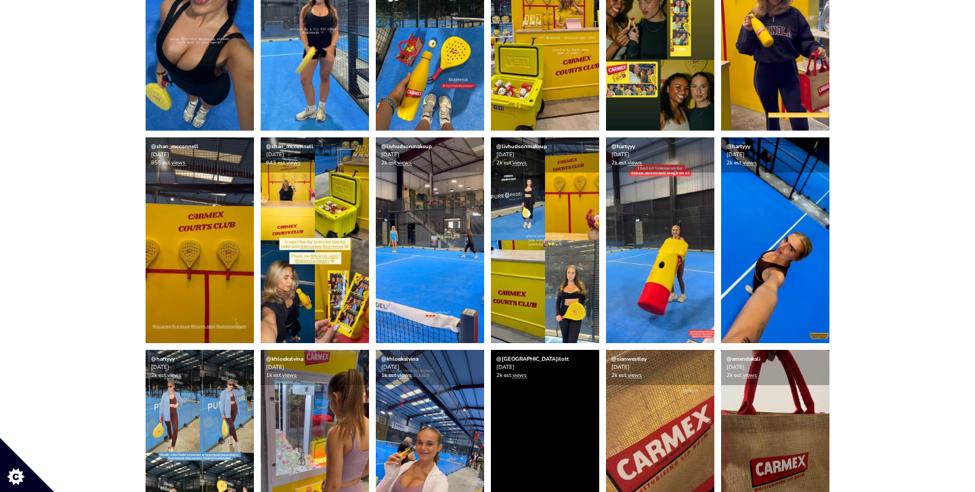
scroll to position [487, 0]
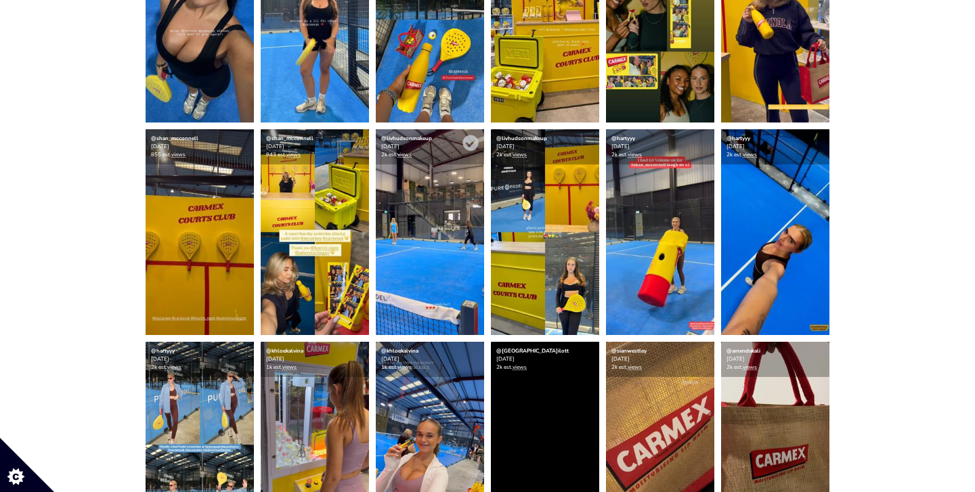
click at [441, 219] on img at bounding box center [430, 232] width 108 height 206
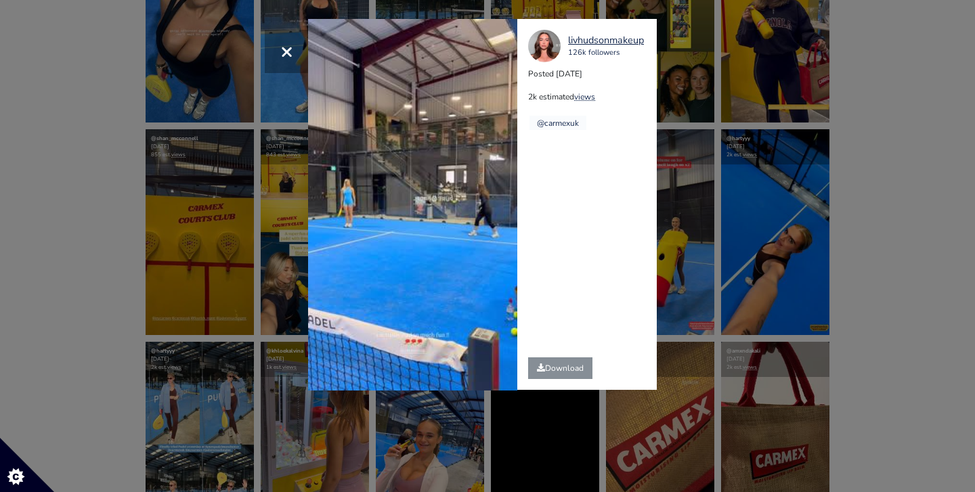
click at [908, 210] on div "× Your browser does not support HTML5 video. livhudsonmakeup 126k followers Pos…" at bounding box center [487, 246] width 975 height 492
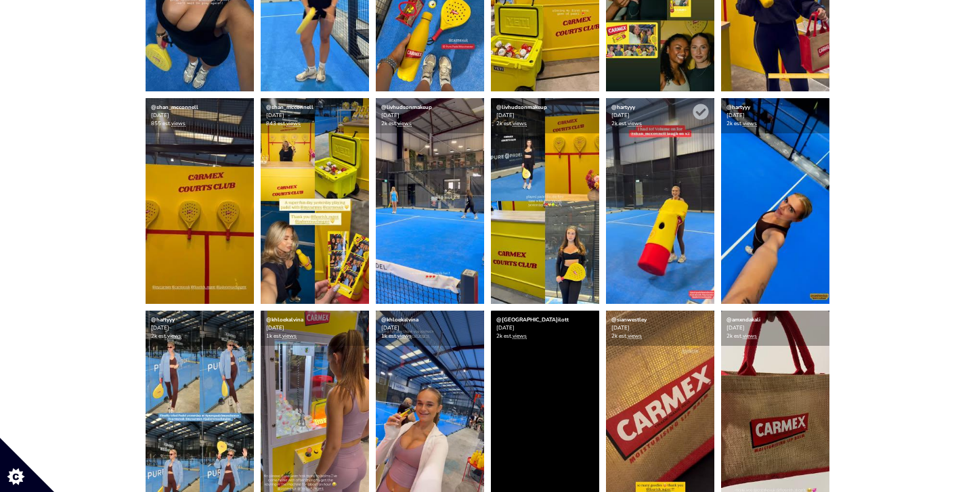
scroll to position [523, 0]
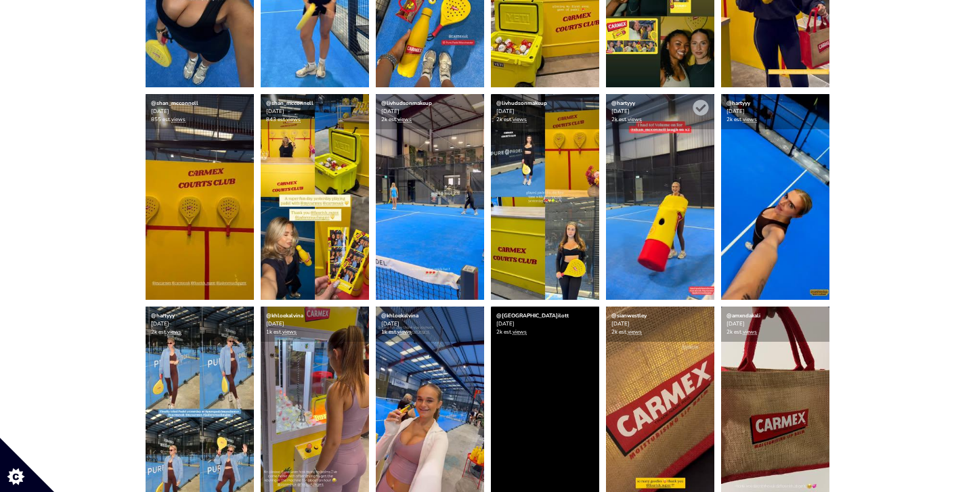
click at [669, 177] on img at bounding box center [660, 197] width 108 height 206
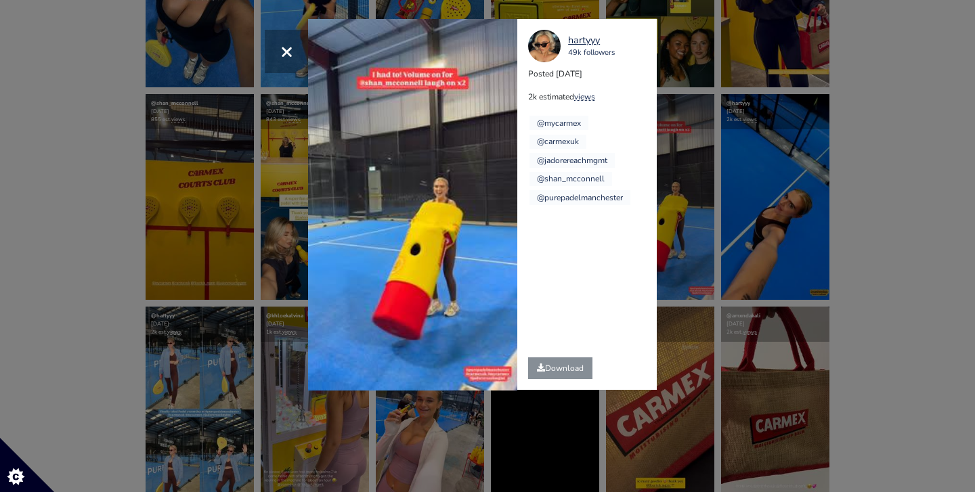
click at [850, 285] on div "× Your browser does not support HTML5 video. hartyyy 49k followers Posted 2025-…" at bounding box center [487, 246] width 975 height 492
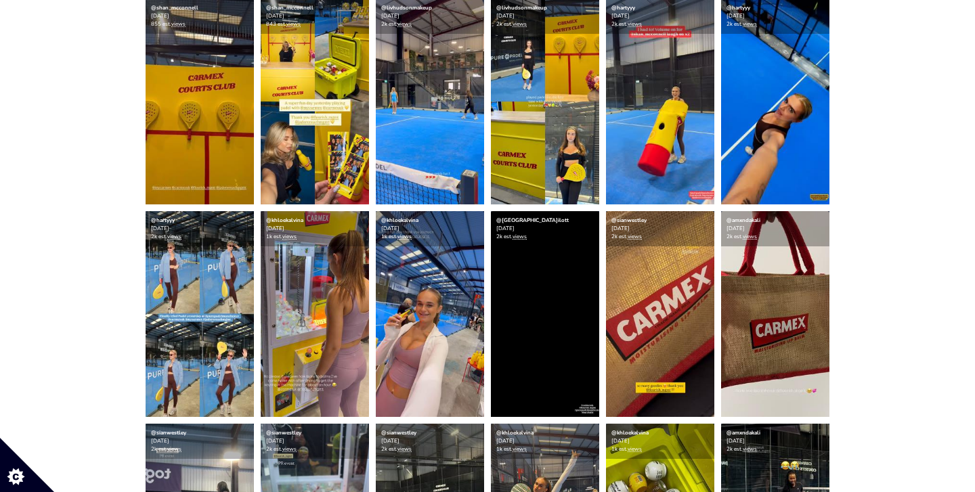
scroll to position [627, 0]
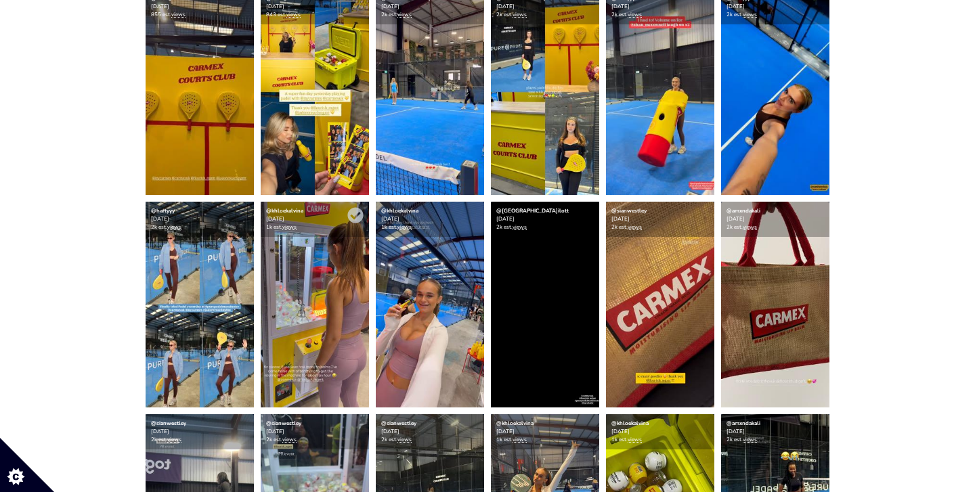
click at [308, 278] on img at bounding box center [315, 305] width 108 height 206
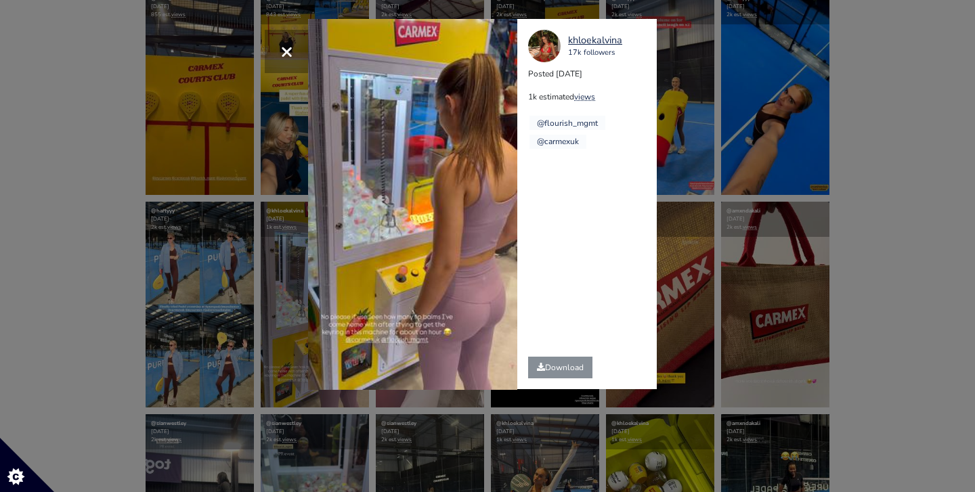
click at [770, 230] on div "× Your browser does not support HTML5 video. khloekalvina 17k followers Posted …" at bounding box center [487, 246] width 975 height 492
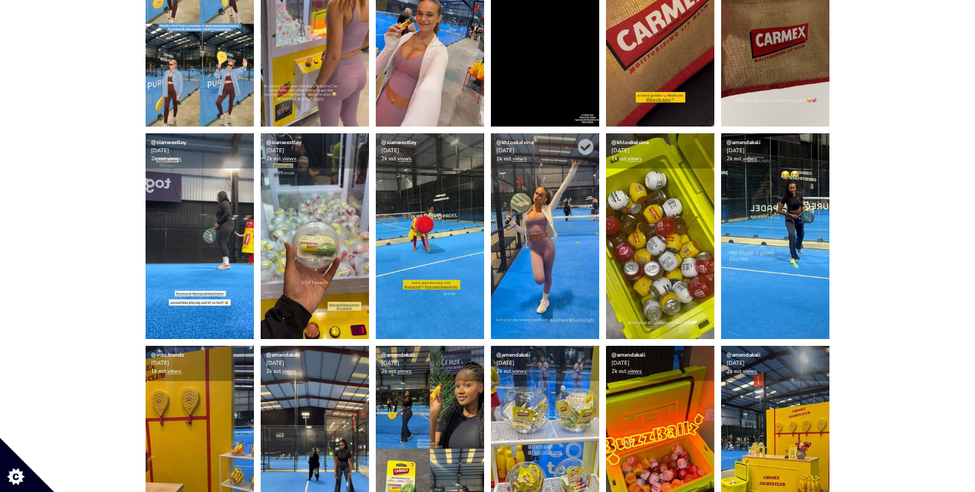
scroll to position [911, 0]
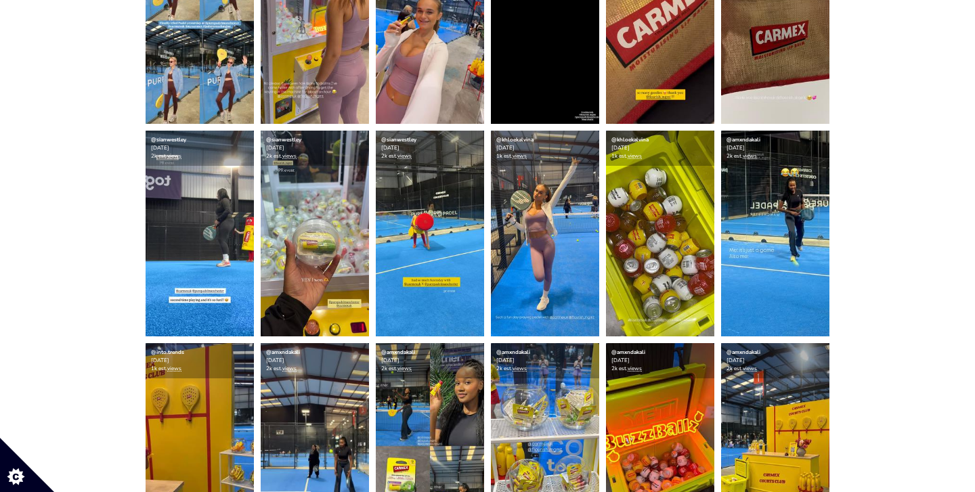
click at [781, 212] on img at bounding box center [775, 234] width 108 height 206
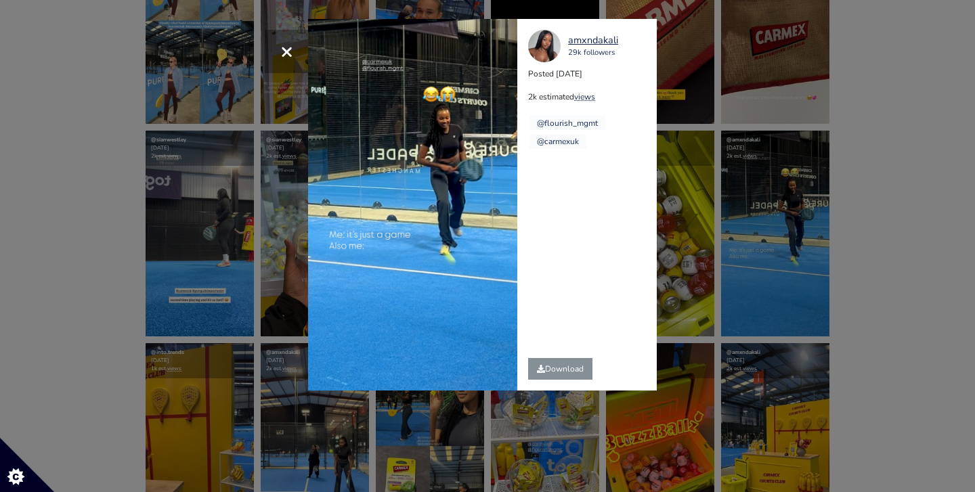
click at [817, 181] on div "× amxndakali 29k followers Posted 2025-08-21 2k estimated views @flourish_mgmt …" at bounding box center [487, 246] width 975 height 492
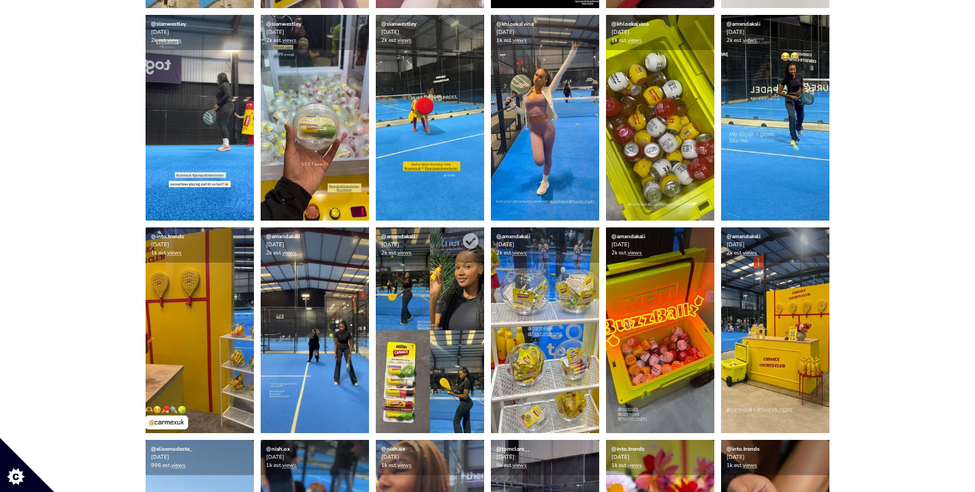
scroll to position [1030, 0]
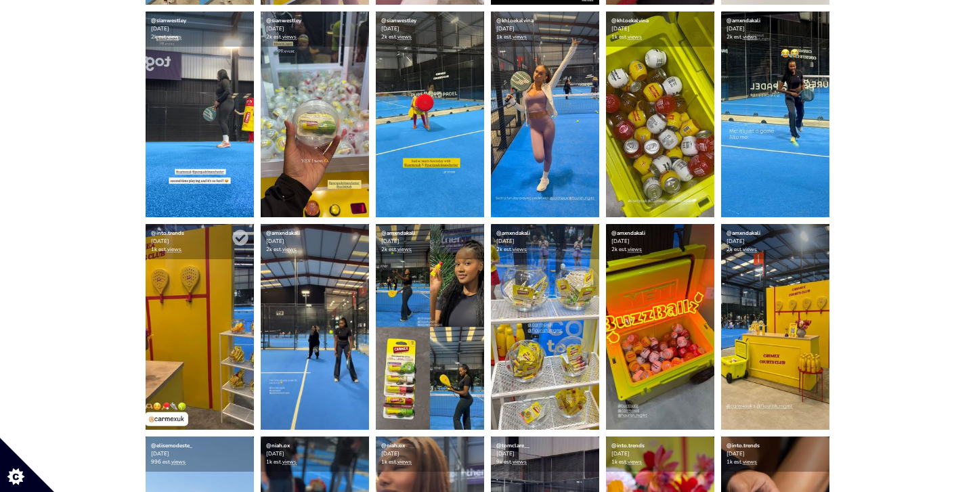
click at [180, 301] on img at bounding box center [200, 327] width 108 height 206
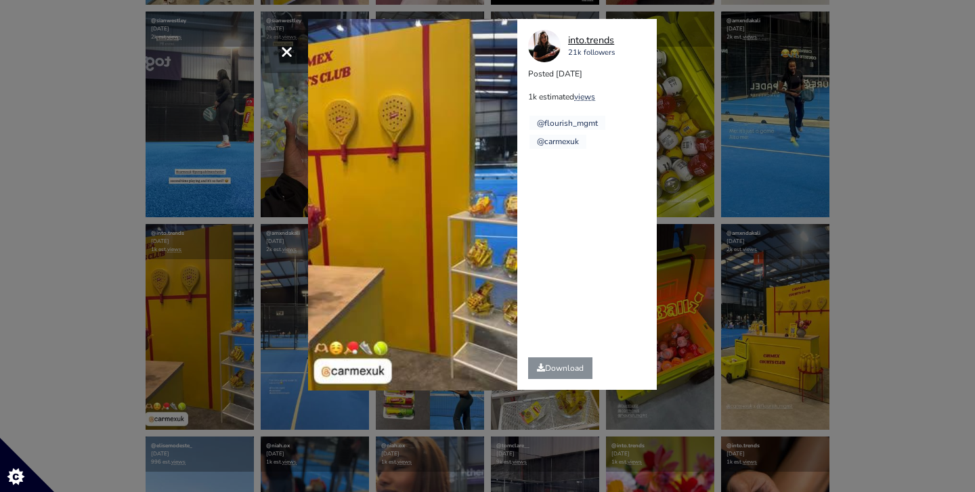
click at [581, 39] on div "into.trends" at bounding box center [591, 40] width 47 height 15
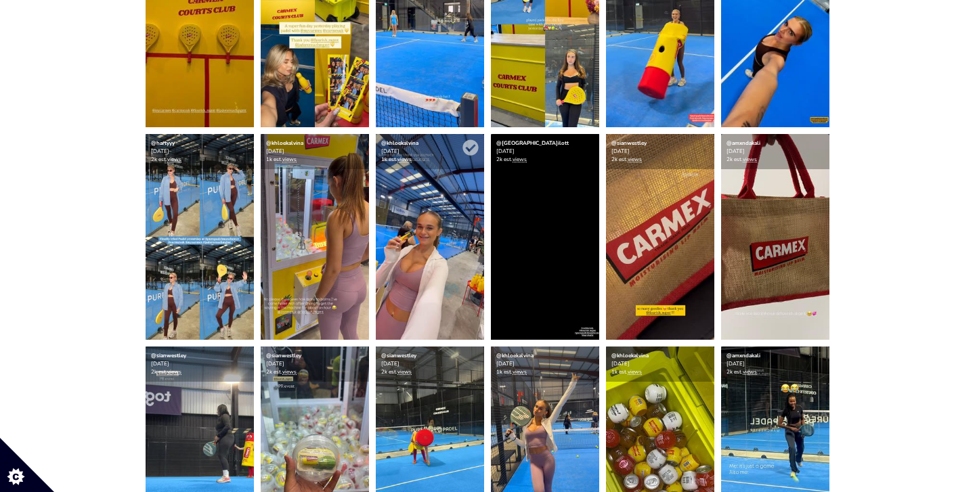
scroll to position [700, 0]
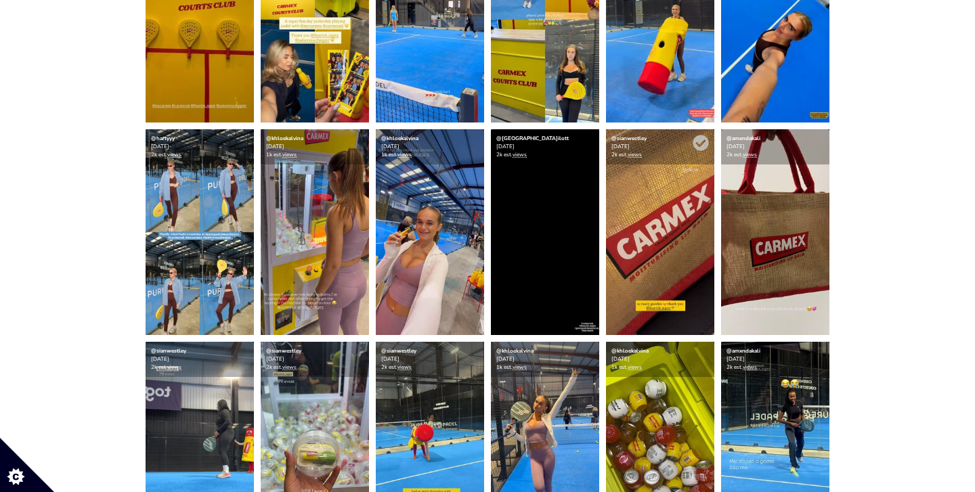
click at [670, 205] on img at bounding box center [660, 232] width 108 height 206
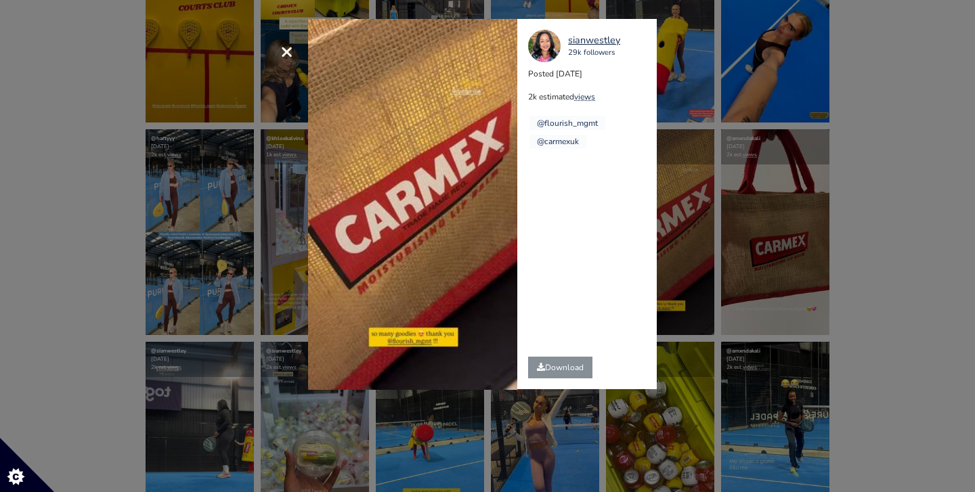
click at [380, 229] on video "Your browser does not support HTML5 video." at bounding box center [412, 204] width 209 height 371
click at [854, 252] on div "× Your browser does not support HTML5 video. sianwestley 29k followers Posted 2…" at bounding box center [487, 246] width 975 height 492
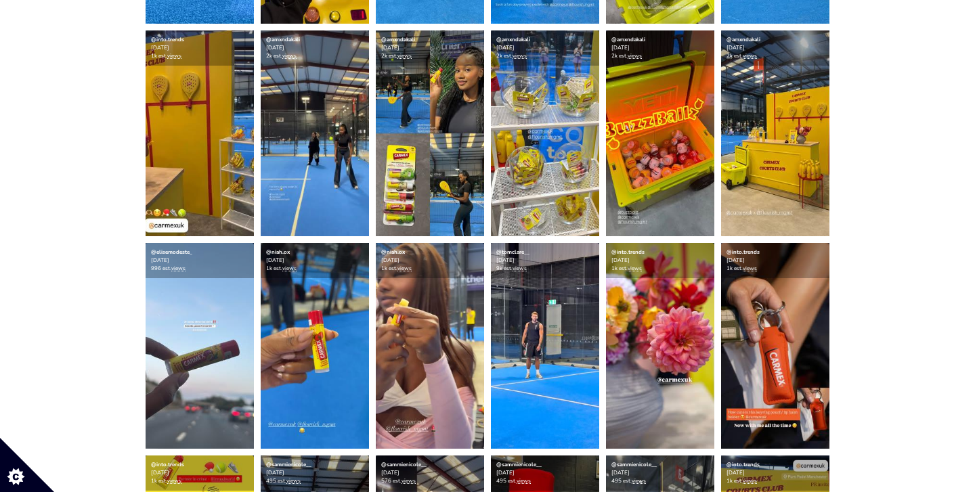
scroll to position [1233, 0]
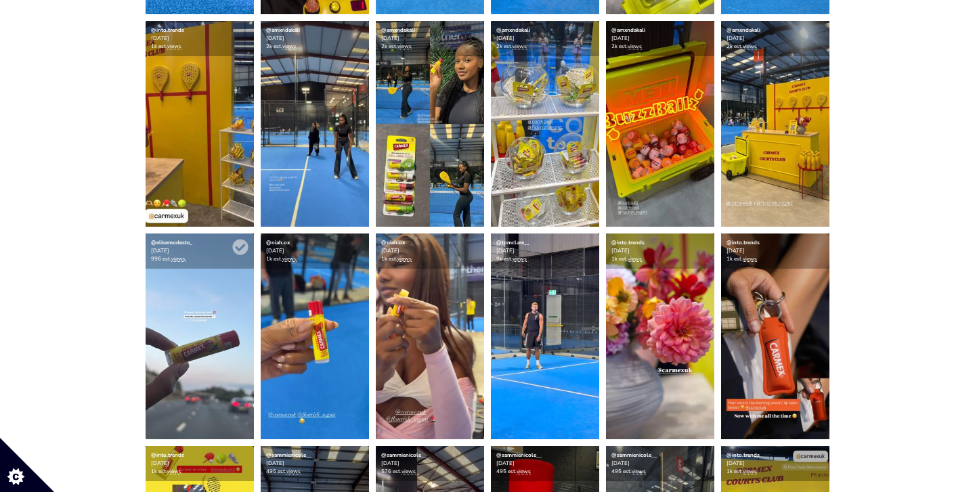
click at [213, 267] on div "@elisemodeste_ 2025-08-21 996 est. views" at bounding box center [200, 251] width 108 height 35
click at [206, 295] on img at bounding box center [200, 337] width 108 height 206
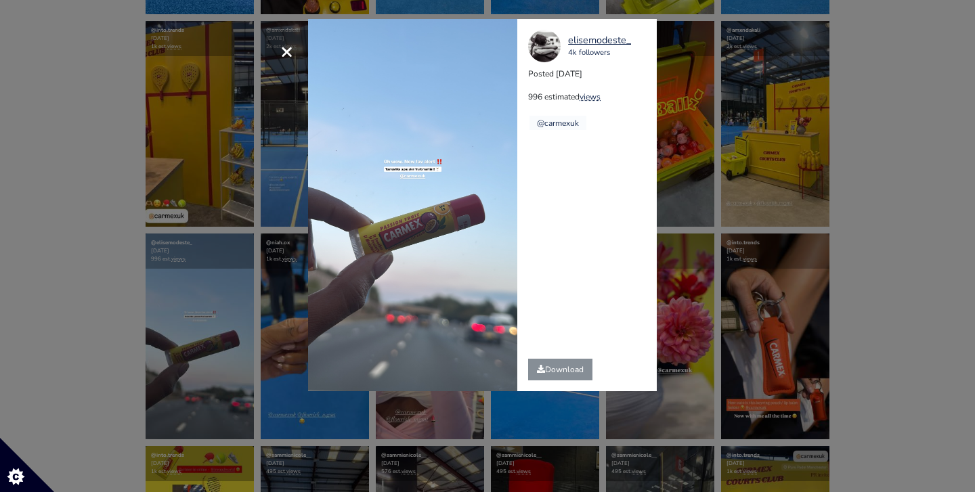
click at [953, 195] on div "× elisemodeste_ 4k followers Posted 2025-08-21 996 estimated views @carmexuk" at bounding box center [487, 246] width 975 height 492
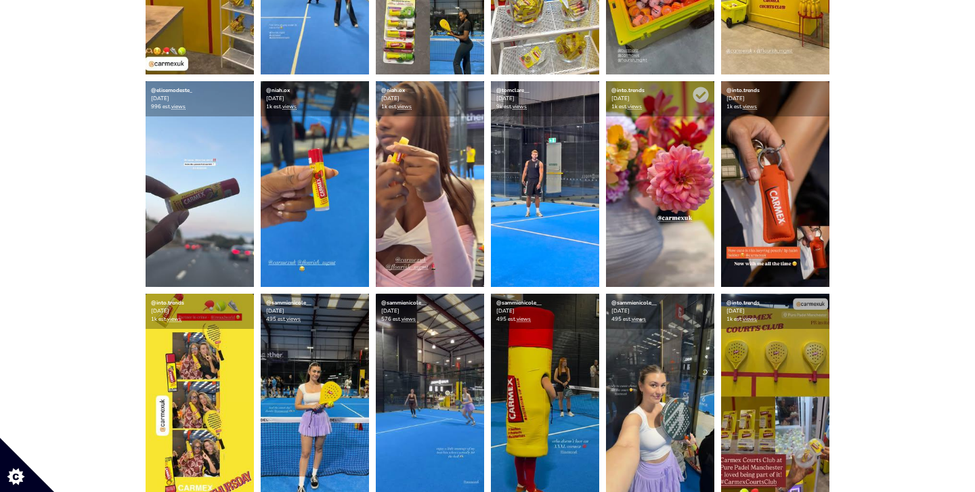
scroll to position [1390, 0]
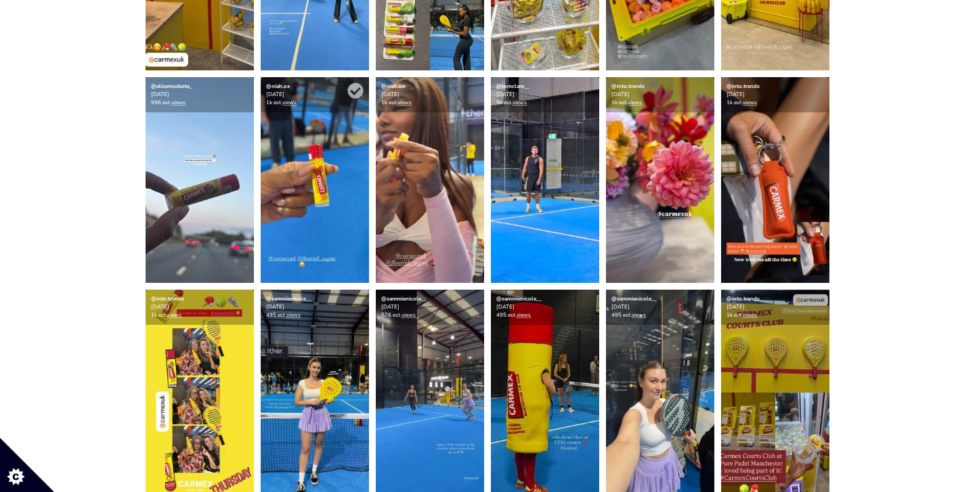
click at [319, 234] on img at bounding box center [315, 180] width 108 height 206
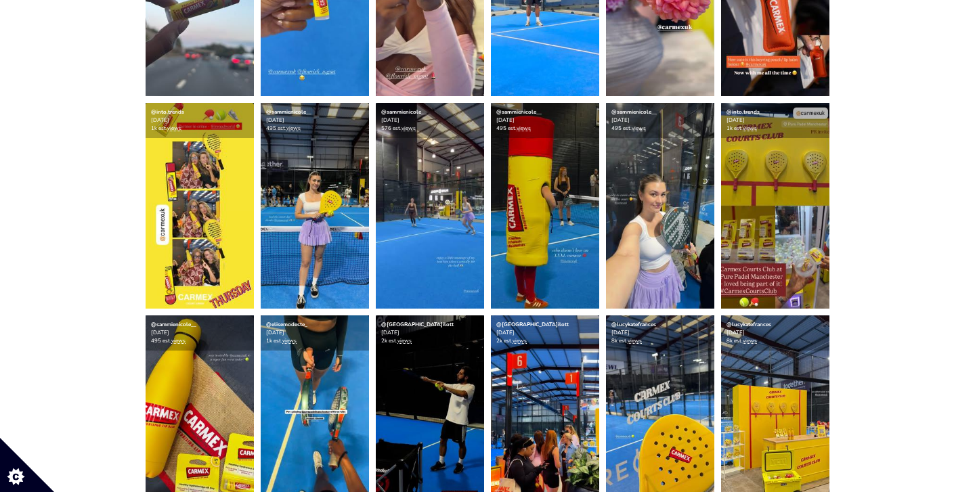
scroll to position [1579, 0]
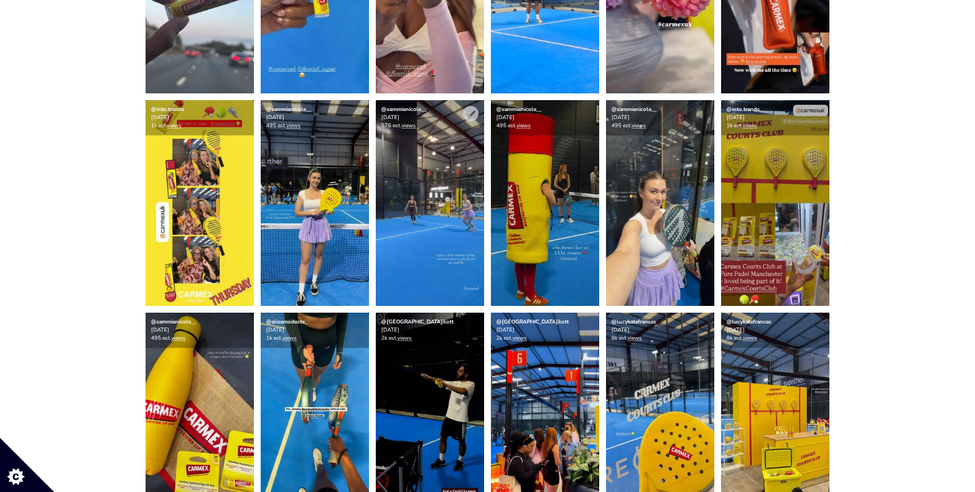
click at [422, 200] on img at bounding box center [430, 203] width 108 height 206
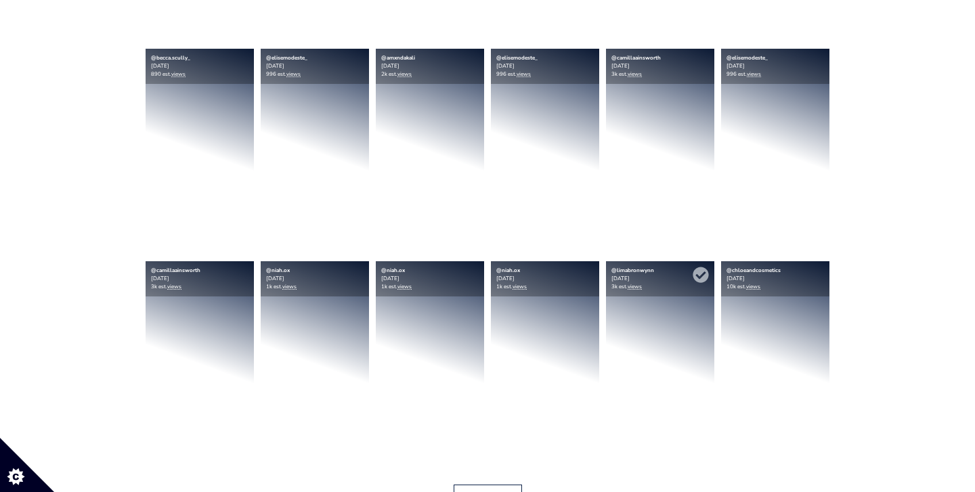
scroll to position [2058, 0]
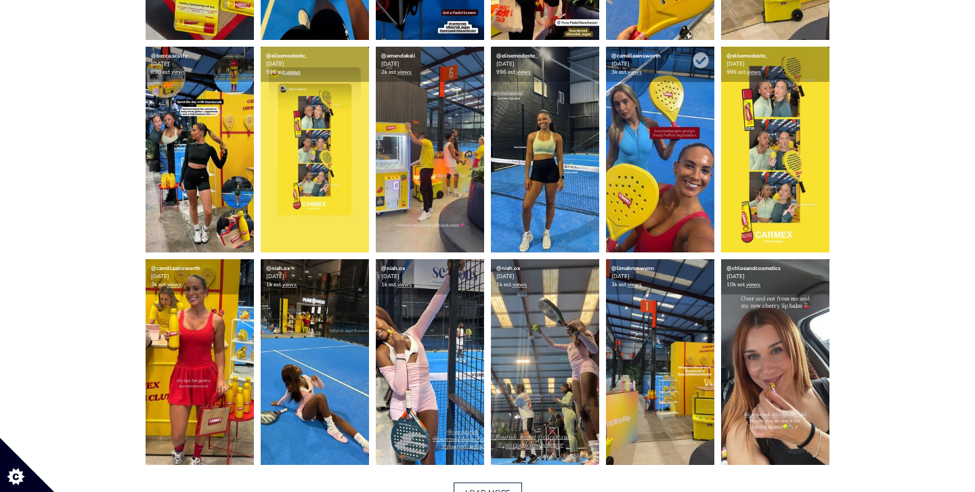
click at [652, 108] on img at bounding box center [660, 150] width 108 height 206
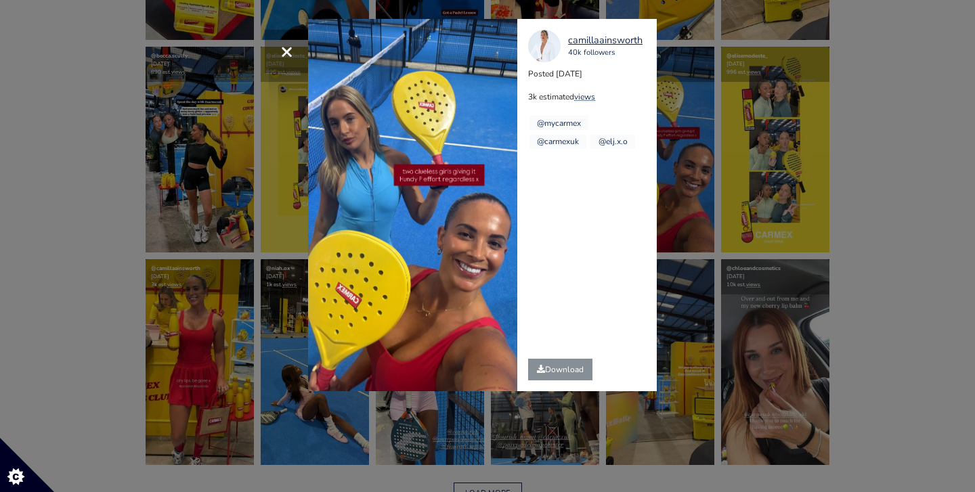
click at [807, 175] on div "× [PERSON_NAME] 40k followers Posted [DATE] 3k estimated views @mycarmex @carme…" at bounding box center [487, 246] width 975 height 492
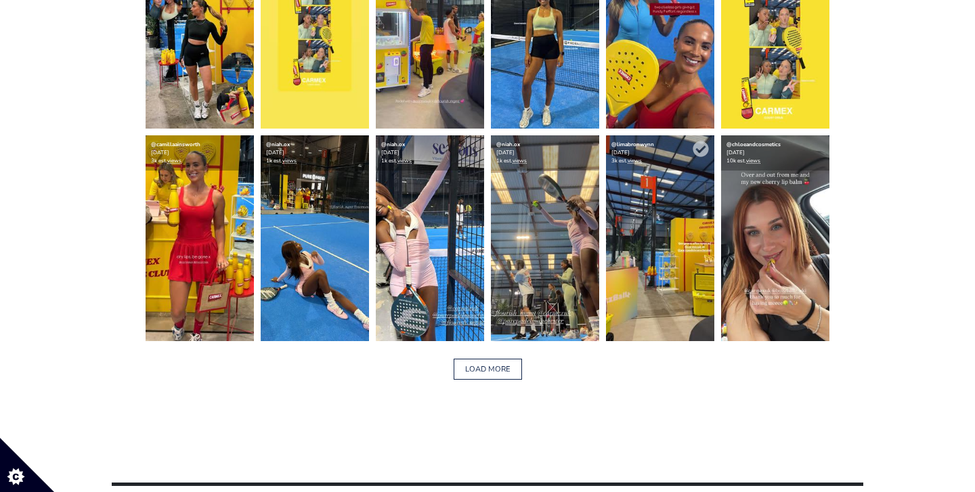
scroll to position [2183, 0]
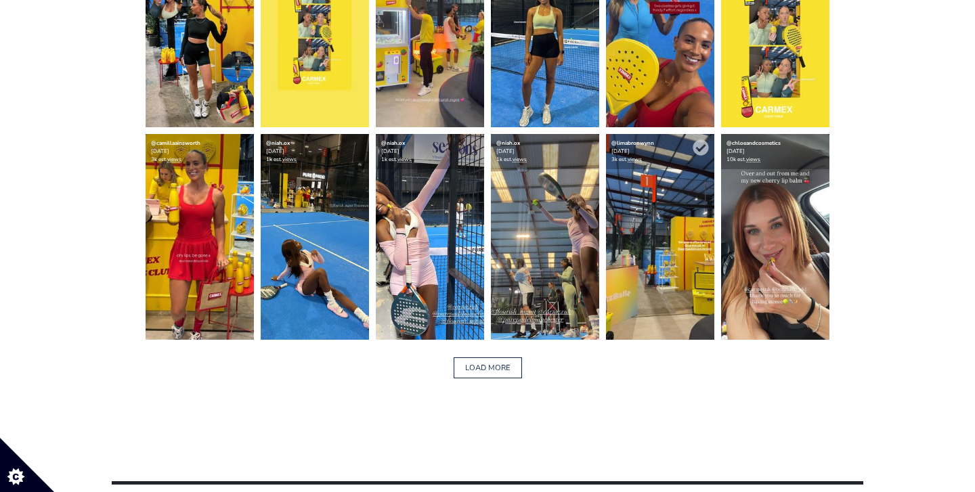
click at [653, 216] on img at bounding box center [660, 237] width 108 height 206
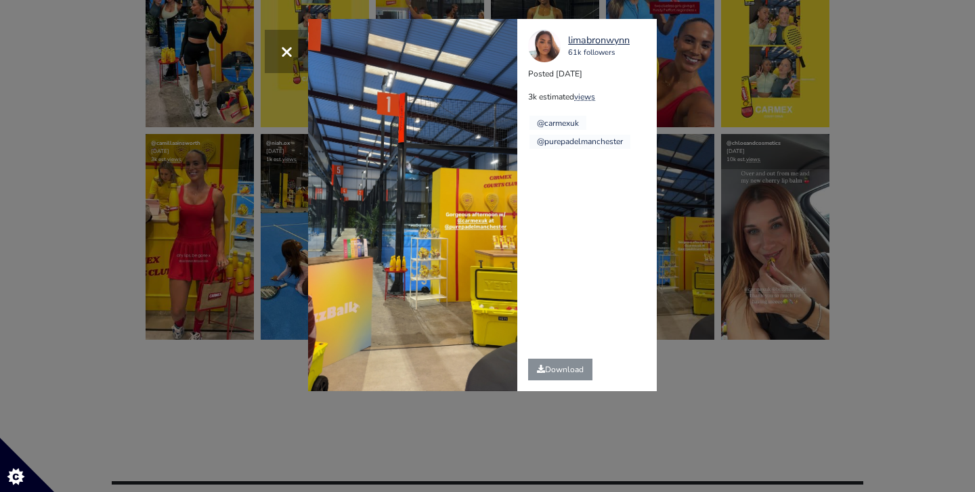
click at [966, 250] on div "× limabronwynn 61k followers Posted 2025-08-21 3k estimated views @carmexuk" at bounding box center [487, 246] width 975 height 492
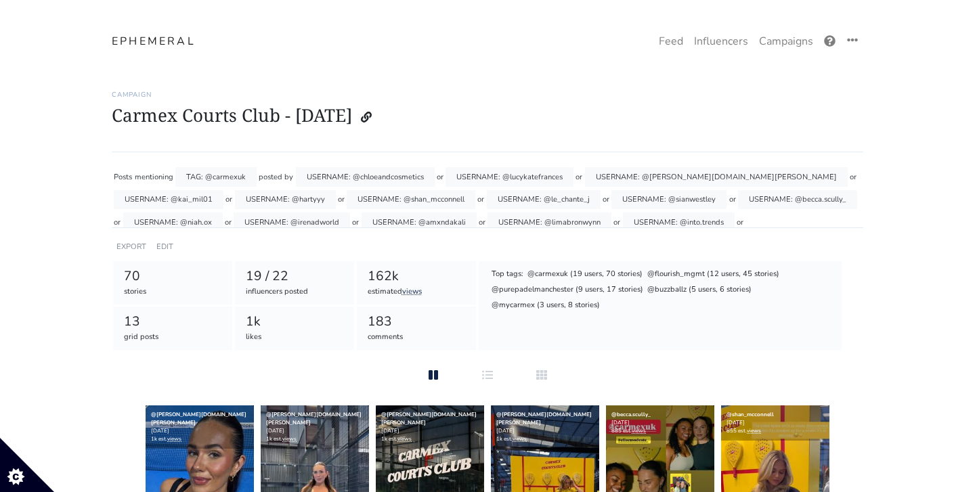
scroll to position [0, 0]
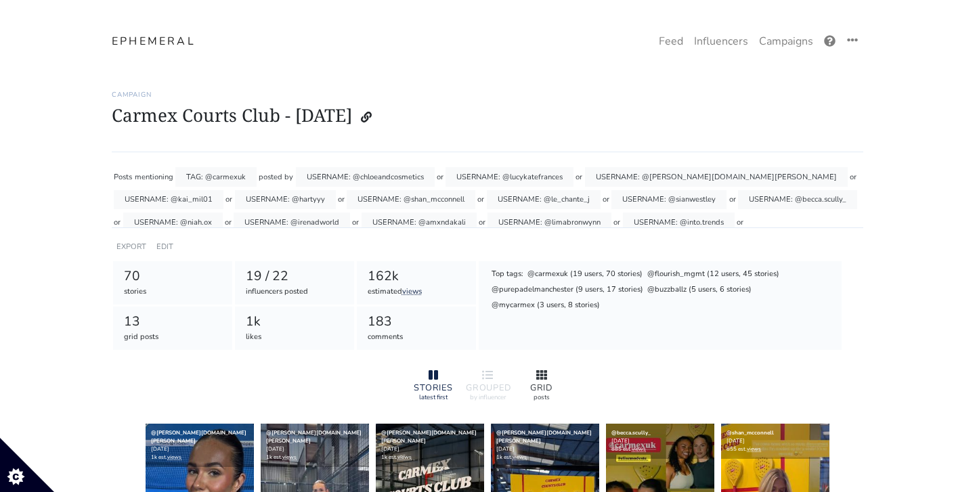
click at [546, 378] on icon at bounding box center [541, 374] width 11 height 9
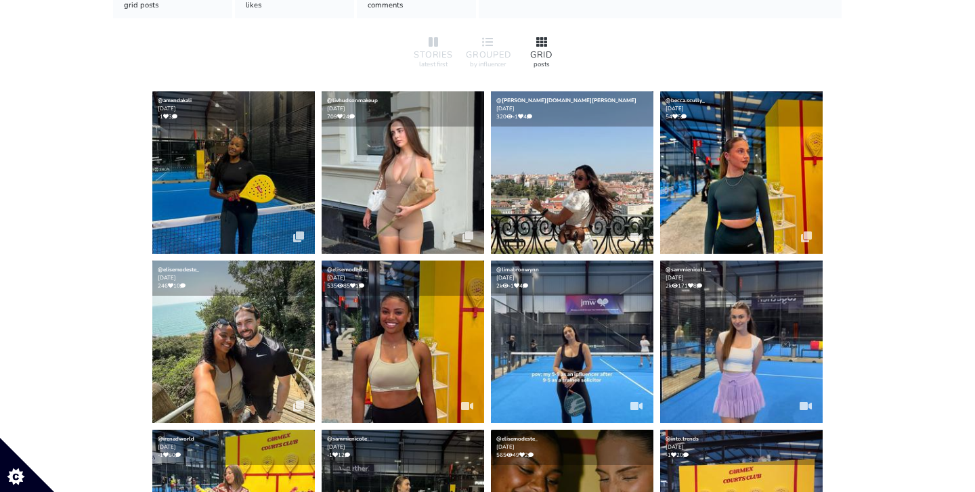
scroll to position [331, 0]
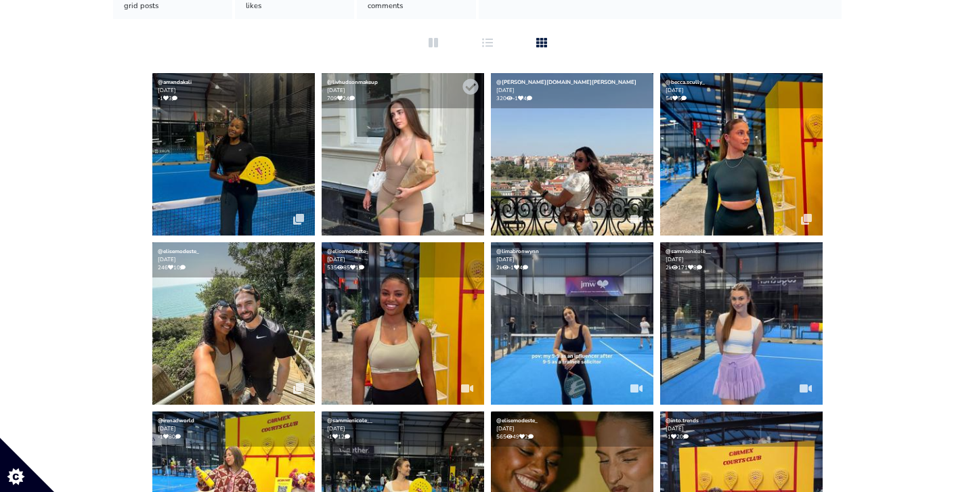
click at [360, 168] on img at bounding box center [402, 154] width 162 height 162
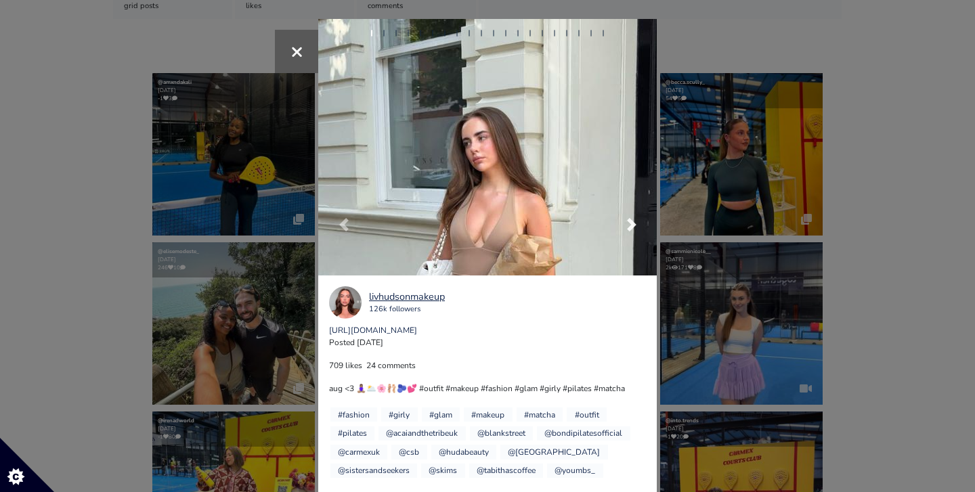
click at [634, 223] on span at bounding box center [632, 225] width 14 height 14
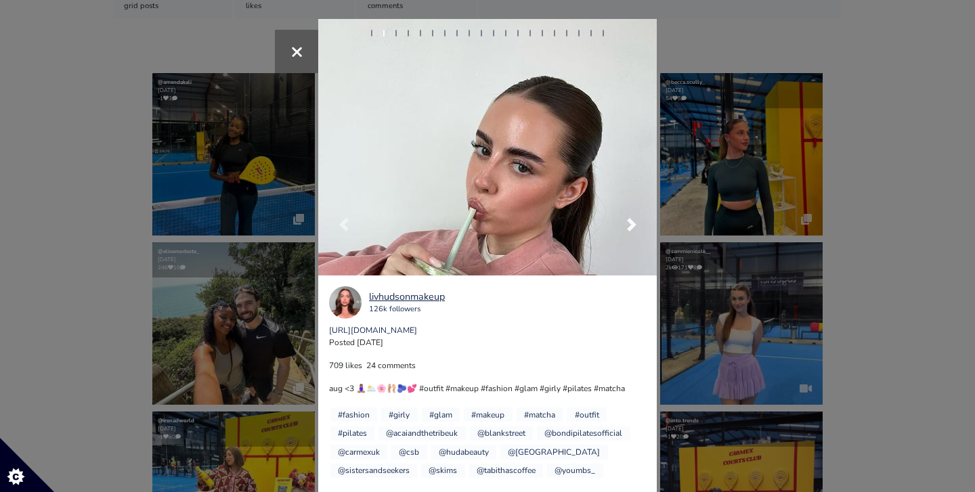
click at [634, 223] on span at bounding box center [632, 225] width 14 height 14
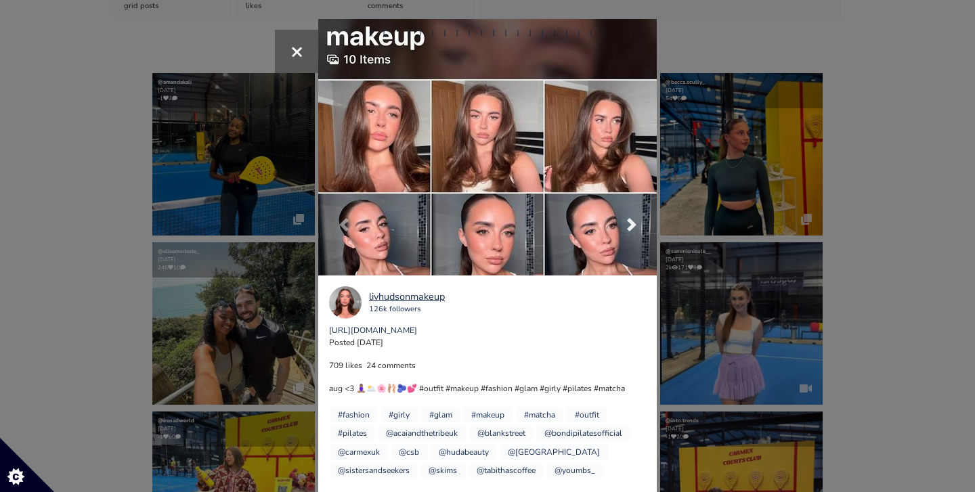
click at [634, 223] on span at bounding box center [632, 225] width 14 height 14
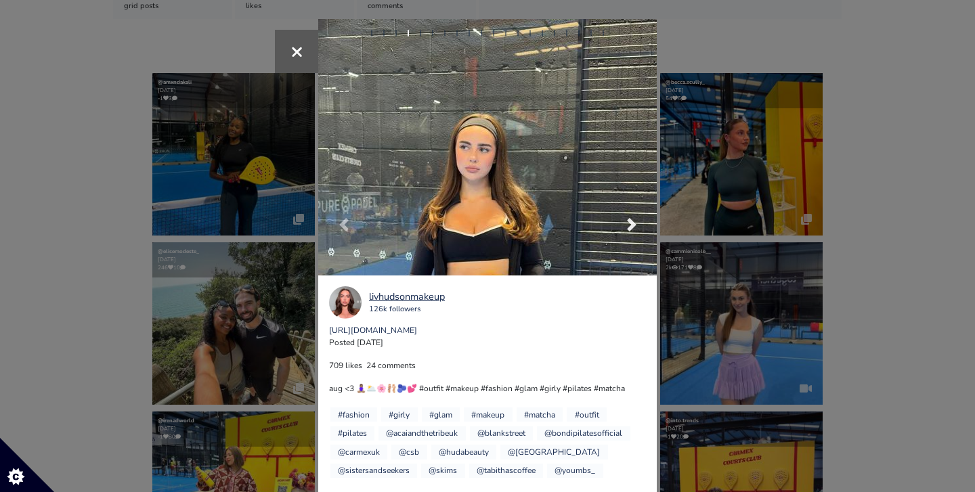
click at [634, 223] on span at bounding box center [632, 225] width 14 height 14
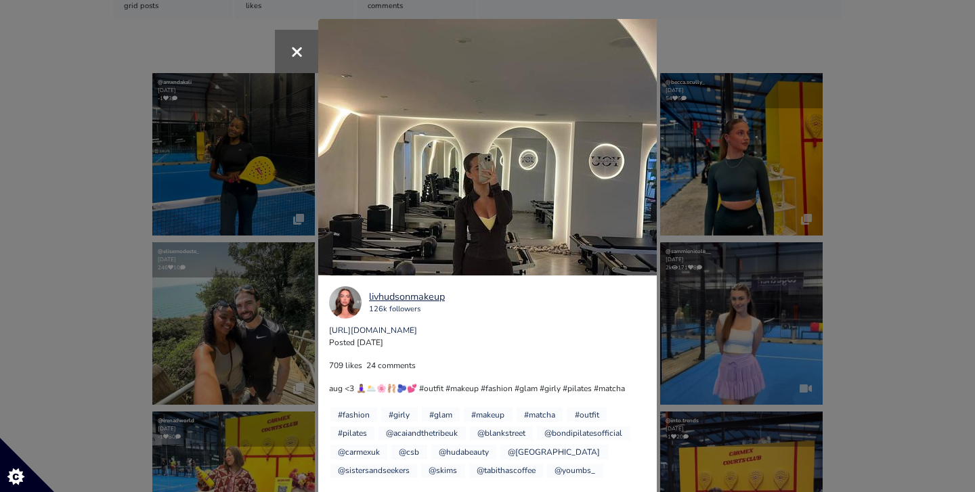
click at [778, 208] on div "×" at bounding box center [487, 246] width 975 height 492
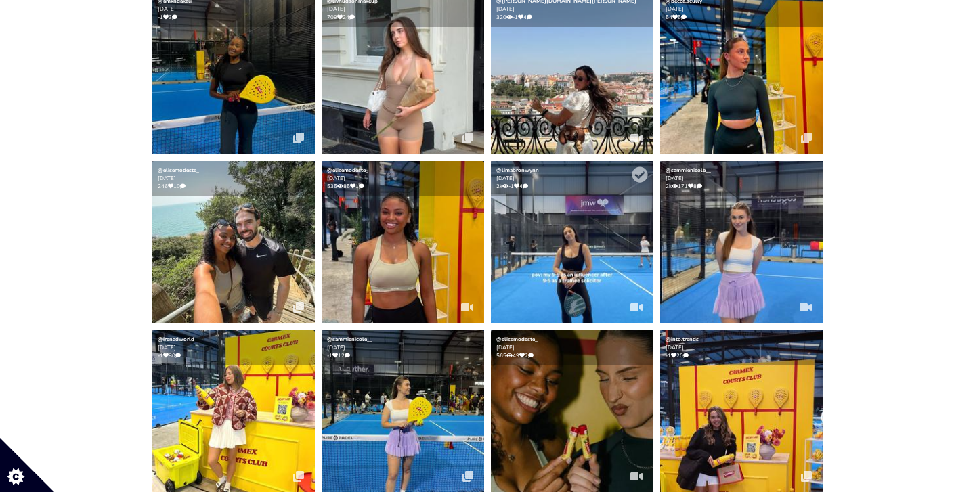
scroll to position [418, 0]
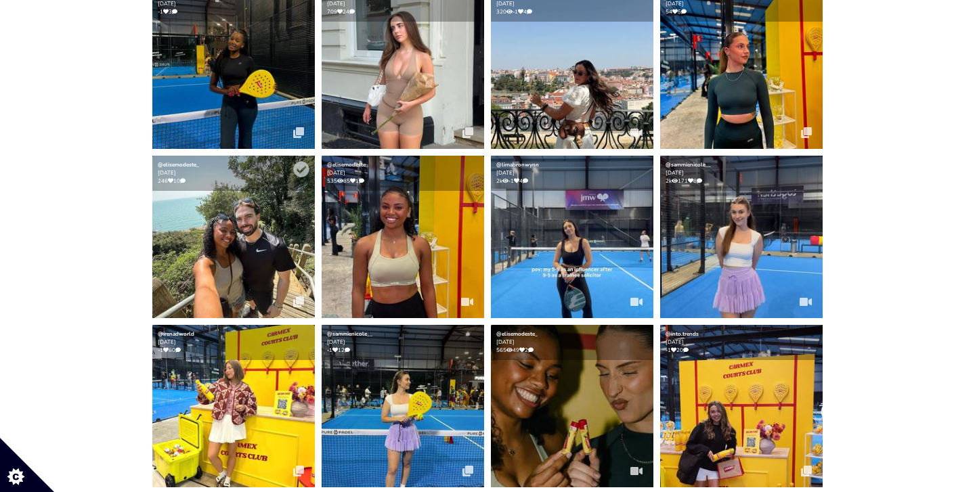
click at [263, 238] on img at bounding box center [233, 237] width 162 height 162
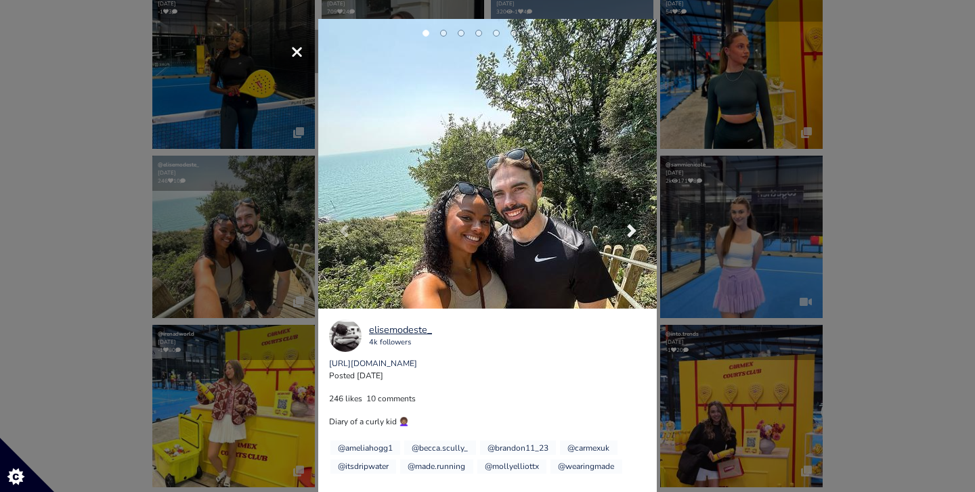
click at [635, 221] on link "Next" at bounding box center [631, 230] width 51 height 423
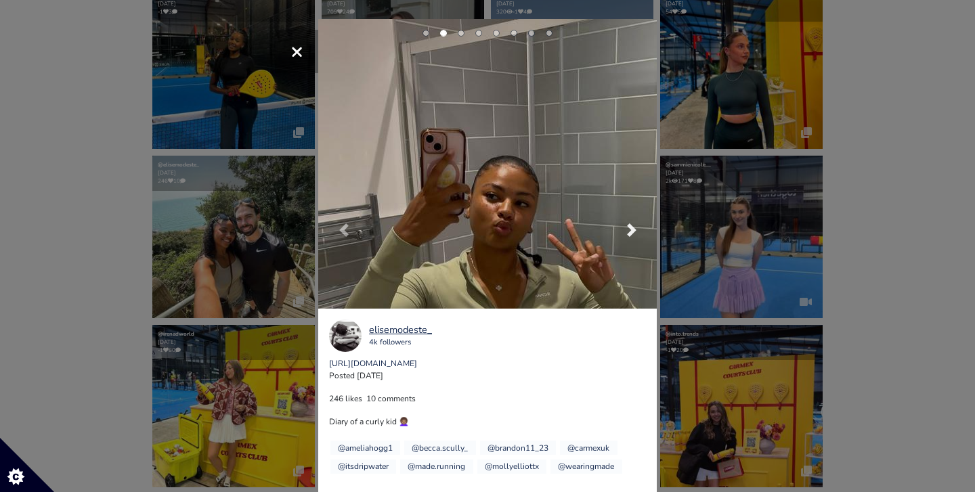
click at [635, 221] on link "Next" at bounding box center [631, 230] width 51 height 422
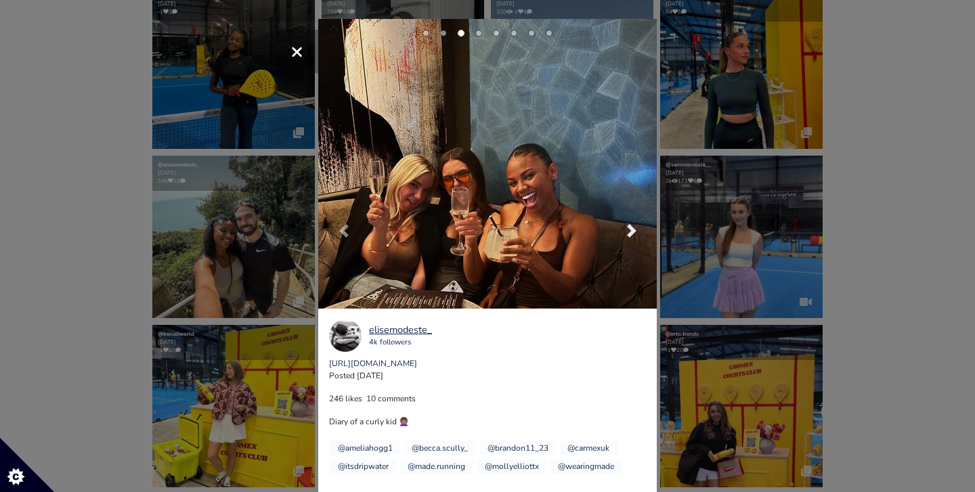
click at [635, 221] on link "Next" at bounding box center [631, 230] width 51 height 423
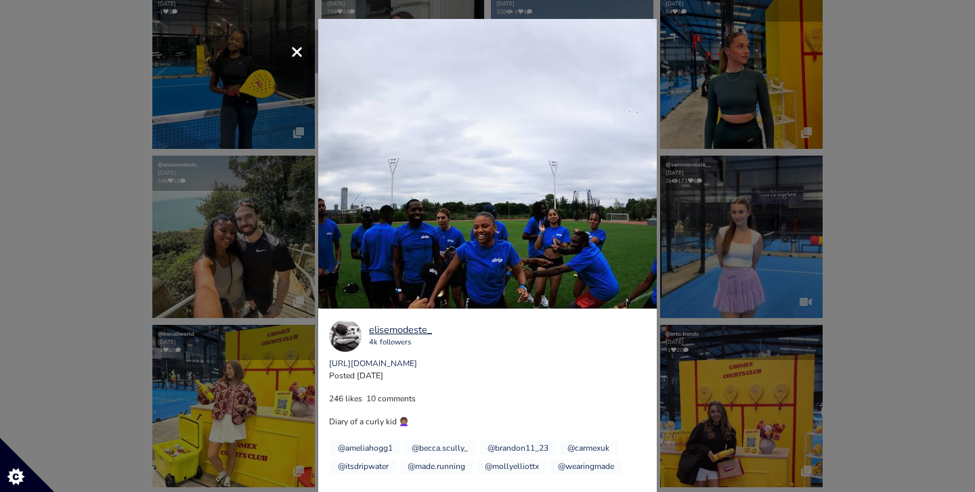
click at [859, 276] on div "×" at bounding box center [487, 246] width 975 height 492
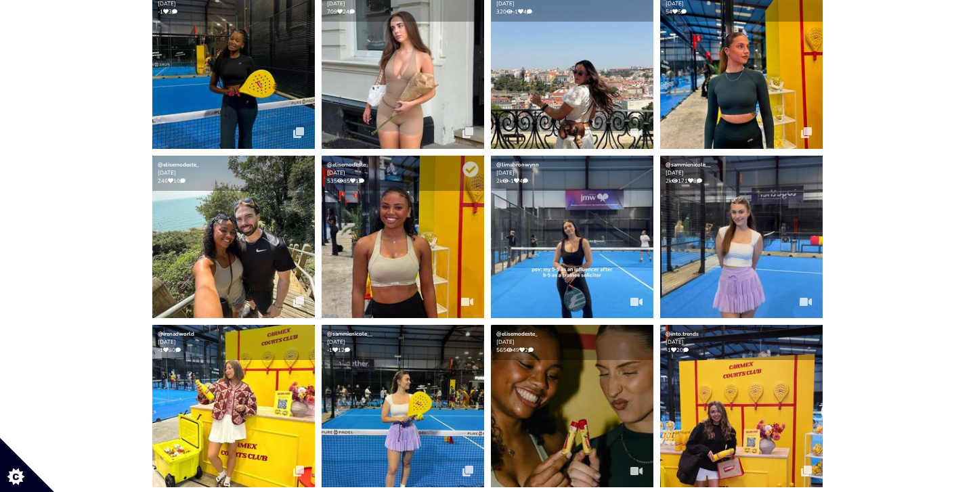
click at [424, 229] on img at bounding box center [402, 237] width 162 height 162
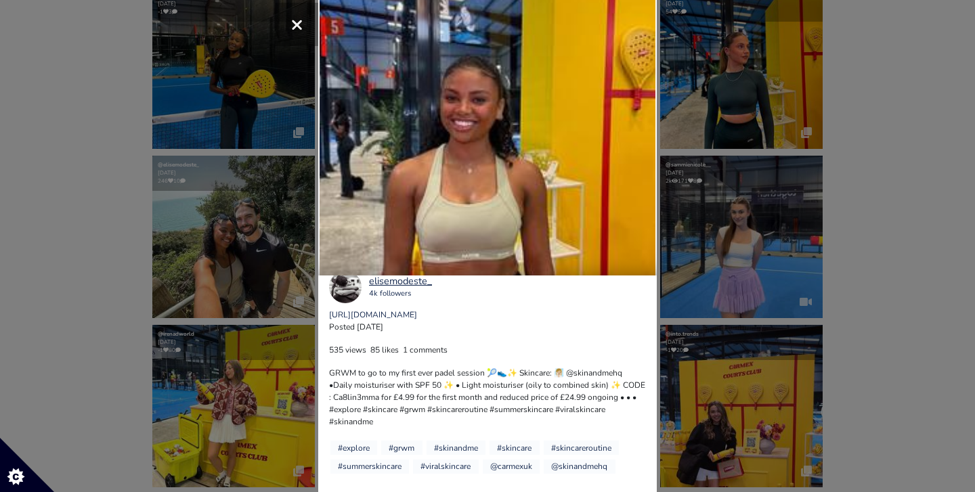
scroll to position [37, 0]
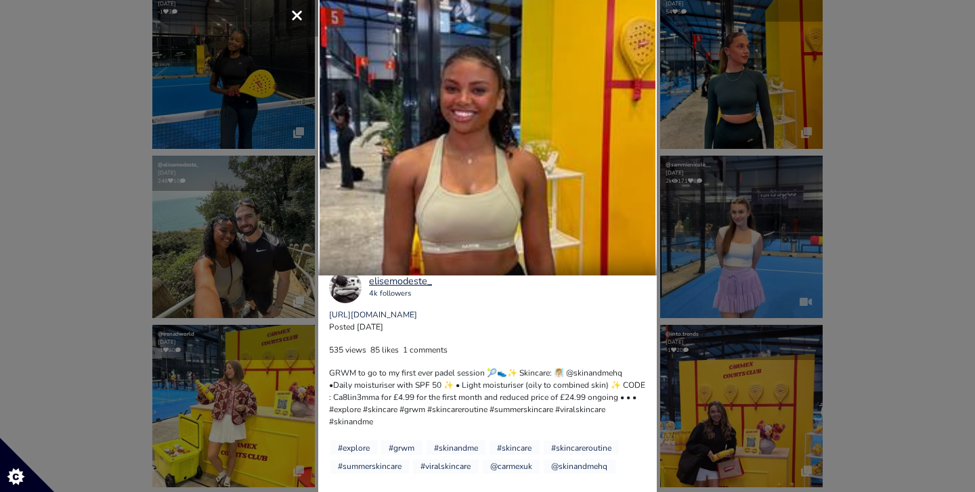
click at [421, 352] on p "535 views 85 likes 1 comments" at bounding box center [487, 350] width 317 height 12
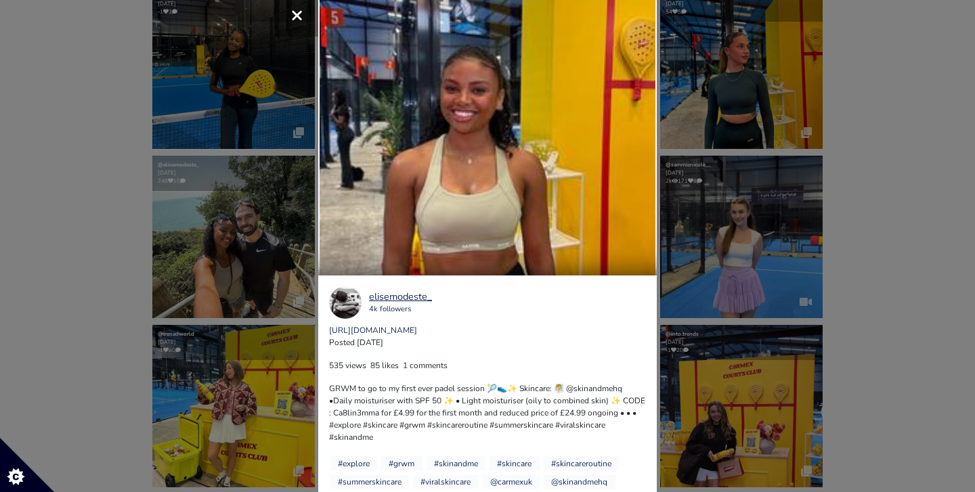
scroll to position [0, 0]
click at [417, 330] on link "https://www.instagram.com/p/DNsmxvH2GTO" at bounding box center [373, 330] width 88 height 11
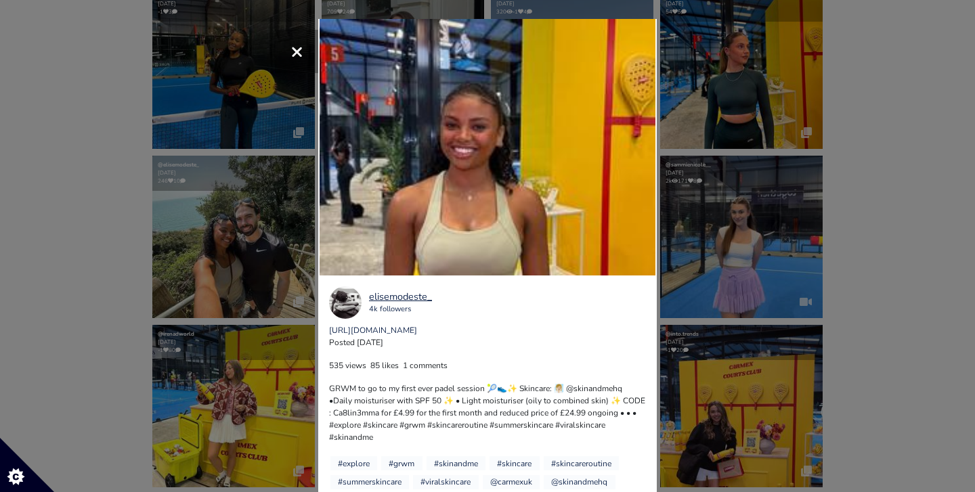
click at [200, 194] on div "× Your browser does not support HTML5 video. elisemodeste_ 4k followers https:/…" at bounding box center [487, 246] width 975 height 492
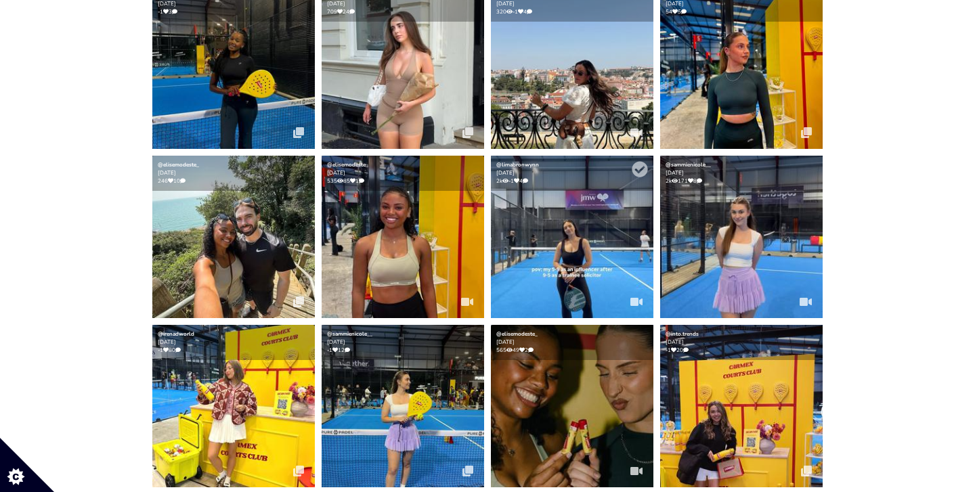
click at [548, 219] on img at bounding box center [572, 237] width 162 height 162
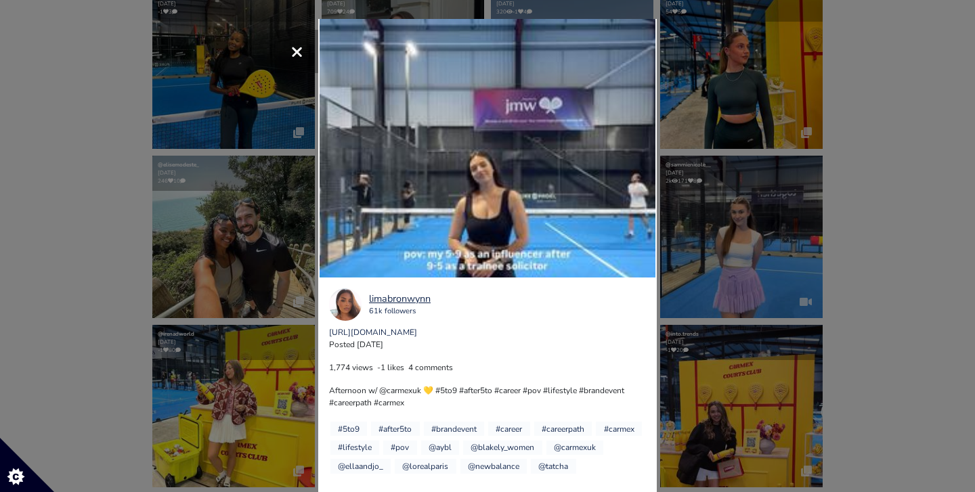
click at [826, 187] on div "× Your browser does not support HTML5 video. limabronwynn 61k followers https:/…" at bounding box center [487, 246] width 975 height 492
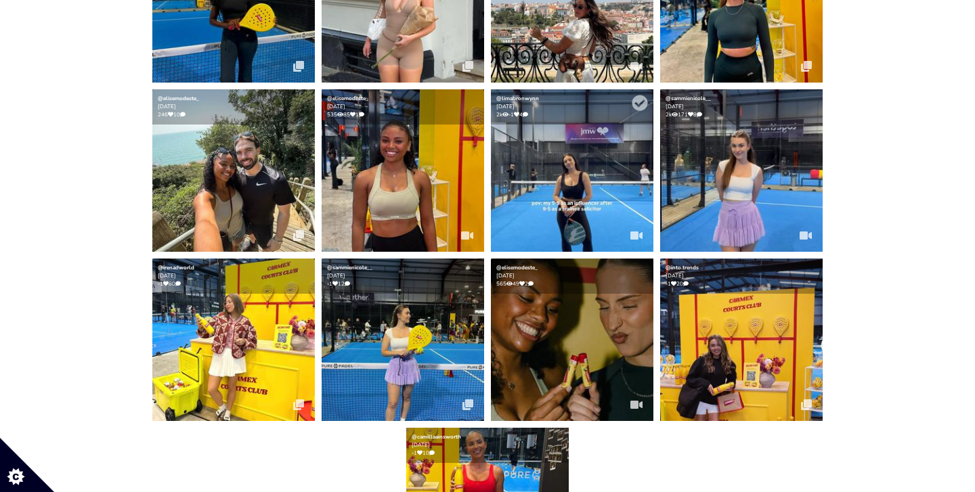
scroll to position [485, 0]
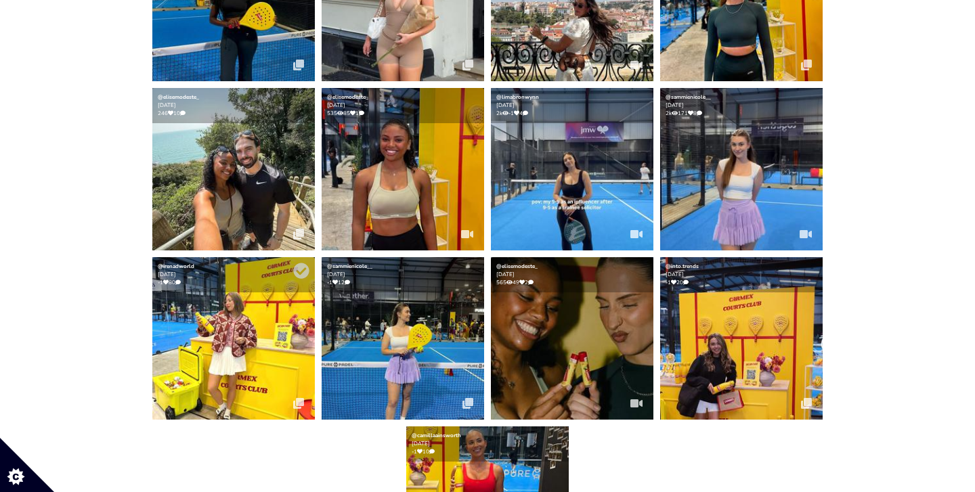
click at [277, 325] on img at bounding box center [233, 338] width 162 height 162
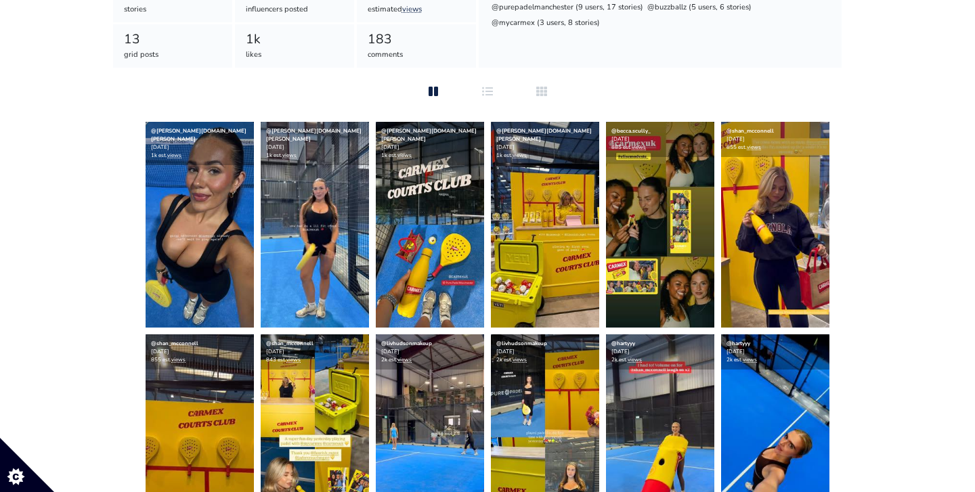
scroll to position [328, 0]
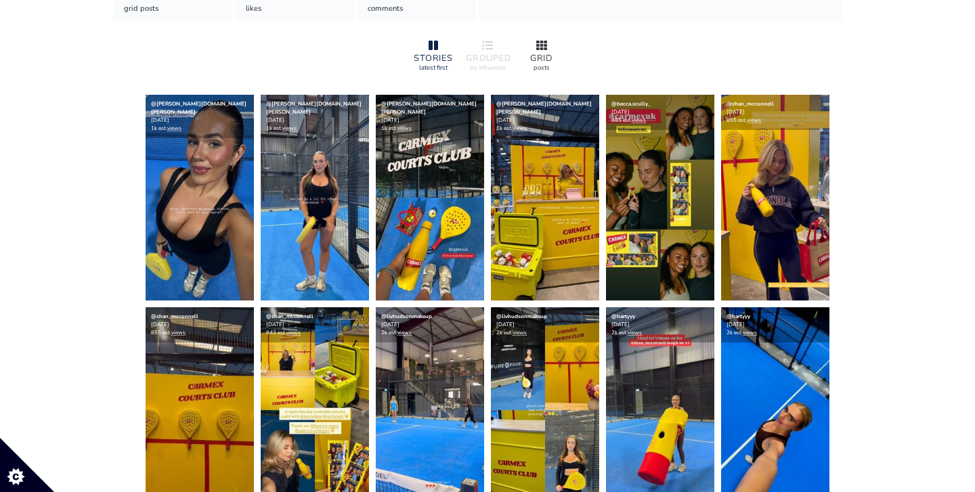
click at [539, 37] on div "GRID posts" at bounding box center [541, 54] width 54 height 45
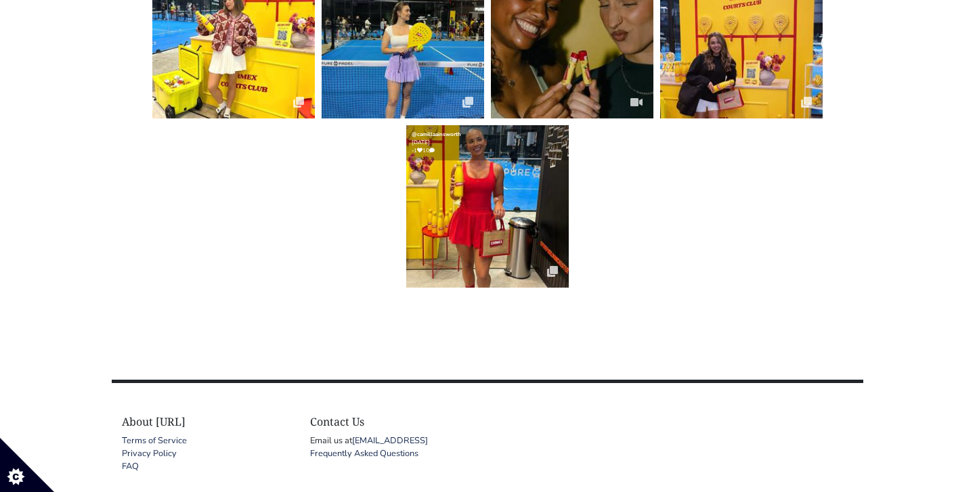
scroll to position [787, 0]
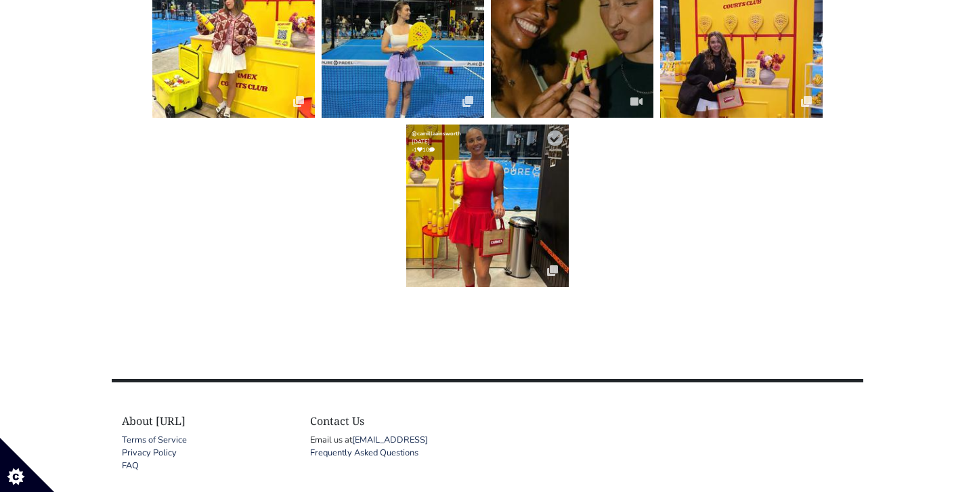
click at [490, 252] on img at bounding box center [487, 206] width 162 height 162
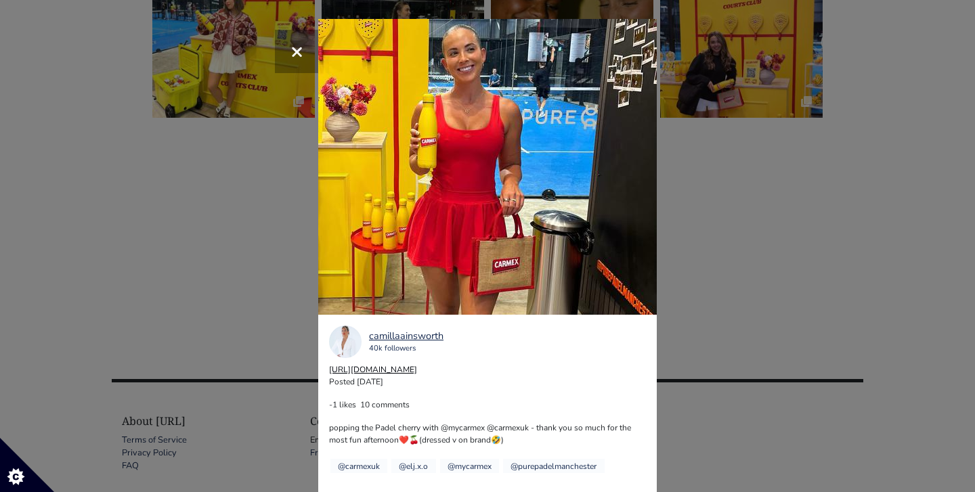
click at [403, 373] on link "[URL][DOMAIN_NAME]" at bounding box center [373, 369] width 88 height 11
click at [245, 149] on div "×" at bounding box center [487, 246] width 975 height 492
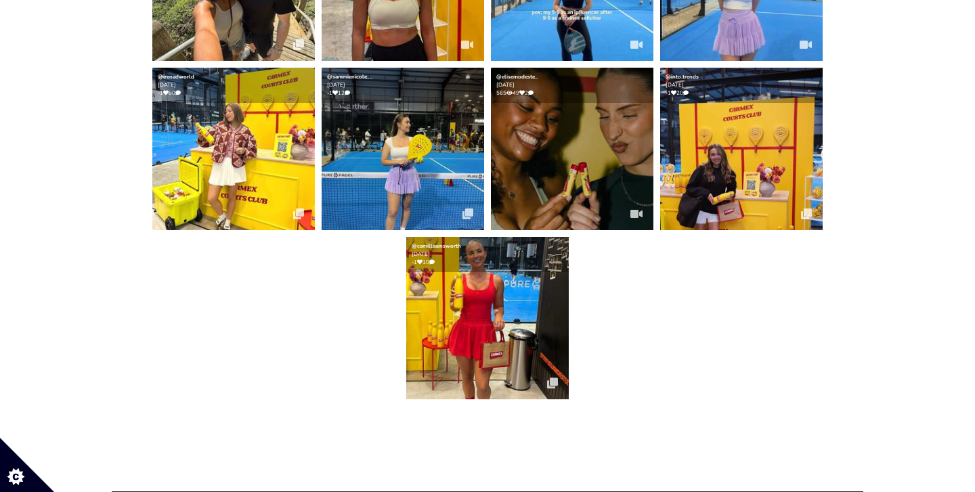
scroll to position [672, 0]
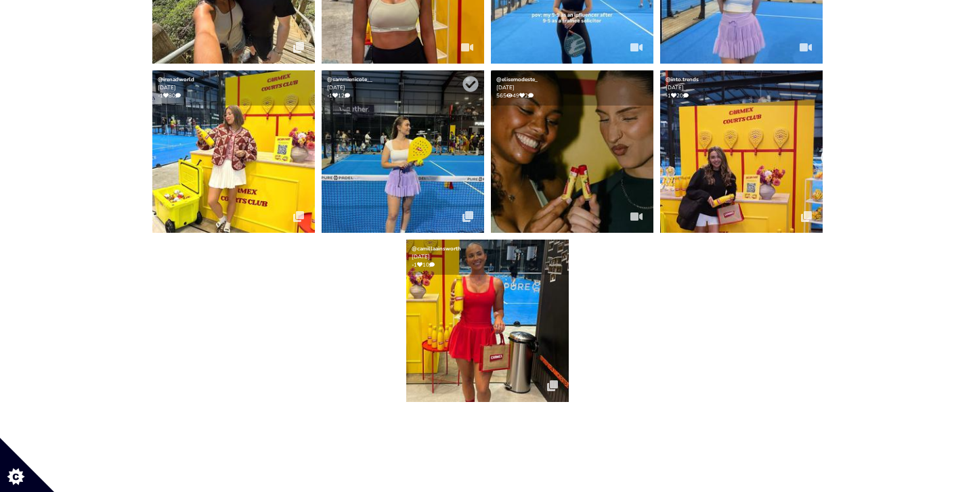
click at [406, 157] on img at bounding box center [402, 151] width 162 height 162
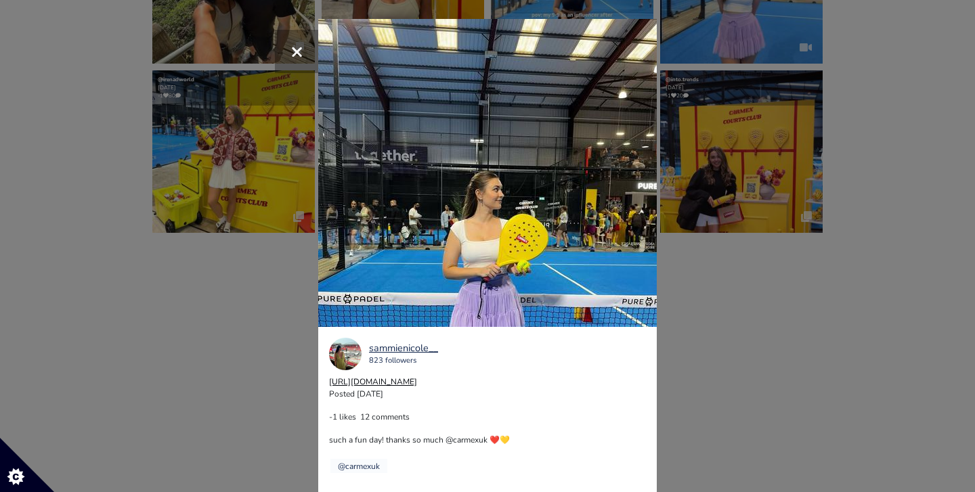
click at [417, 380] on link "[URL][DOMAIN_NAME]" at bounding box center [373, 381] width 88 height 11
